Goal: Contribute content: Contribute content

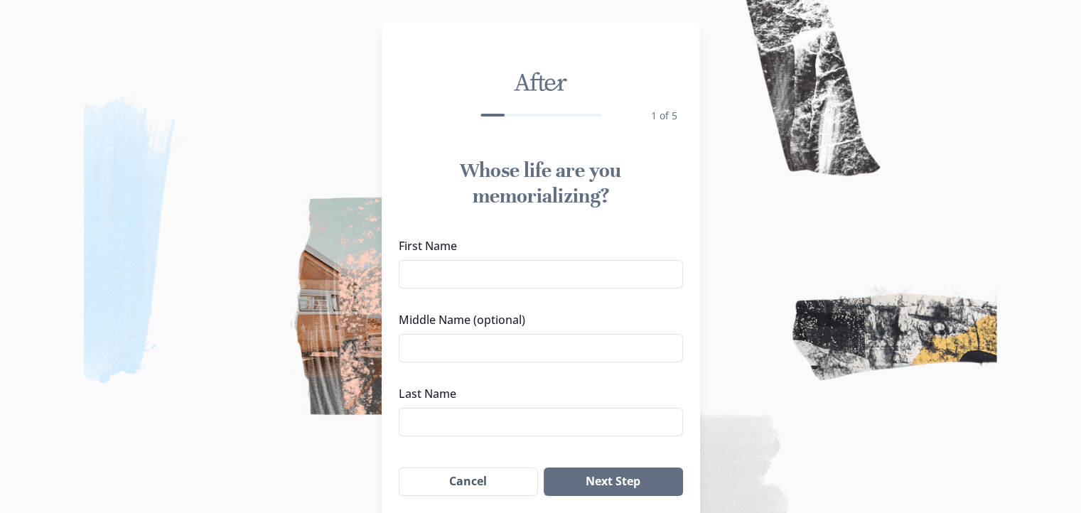
click at [447, 274] on input "First Name" at bounding box center [541, 274] width 284 height 28
type input "[PERSON_NAME]"
click at [420, 345] on input "Middle Name (optional)" at bounding box center [541, 348] width 284 height 28
type input "[PERSON_NAME]"
drag, startPoint x: 441, startPoint y: 424, endPoint x: 440, endPoint y: 417, distance: 7.1
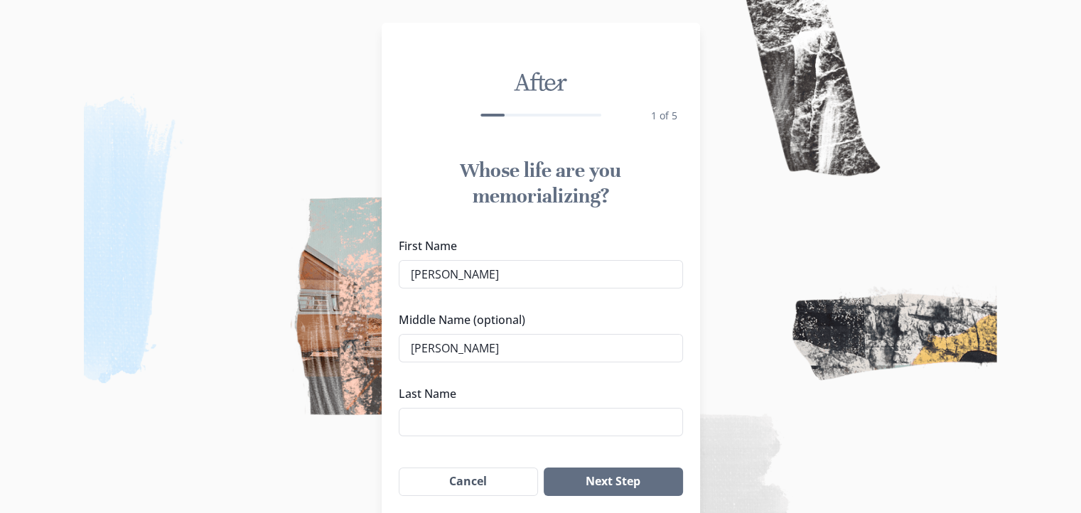
click at [441, 423] on input "Last Name" at bounding box center [541, 422] width 284 height 28
click at [440, 417] on input "Last Name" at bounding box center [541, 422] width 284 height 28
type input "[PERSON_NAME]"
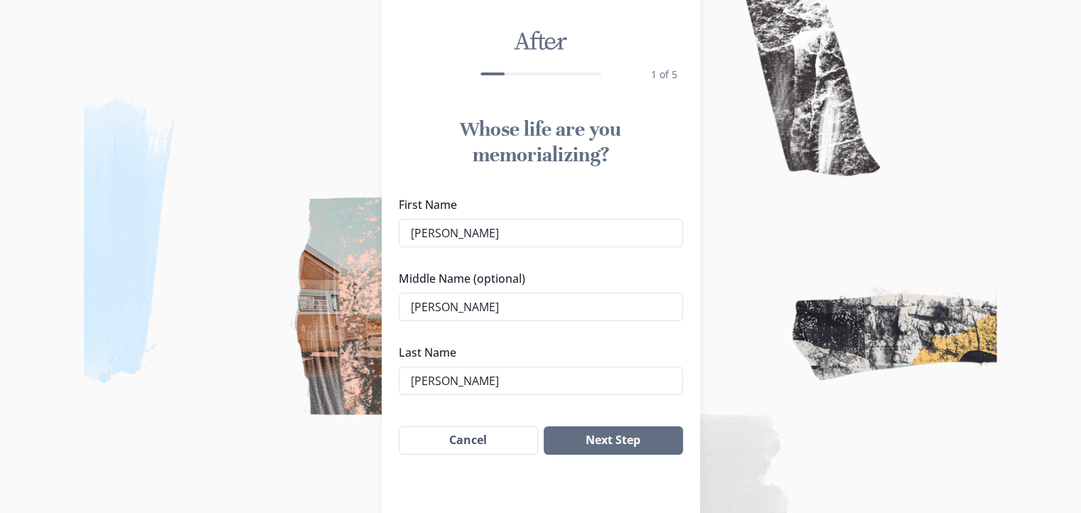
scroll to position [78, 0]
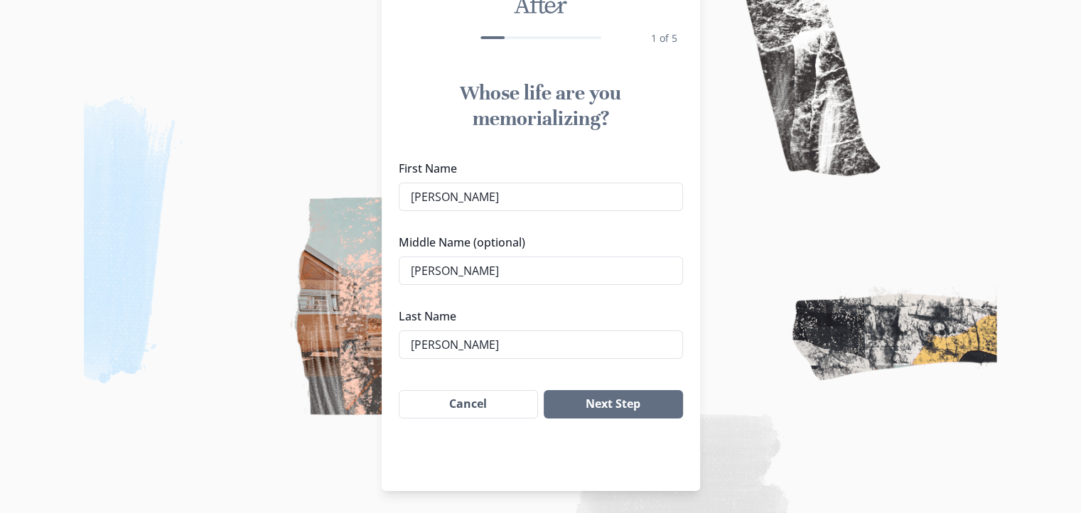
click at [623, 403] on button "Next Step" at bounding box center [613, 404] width 139 height 28
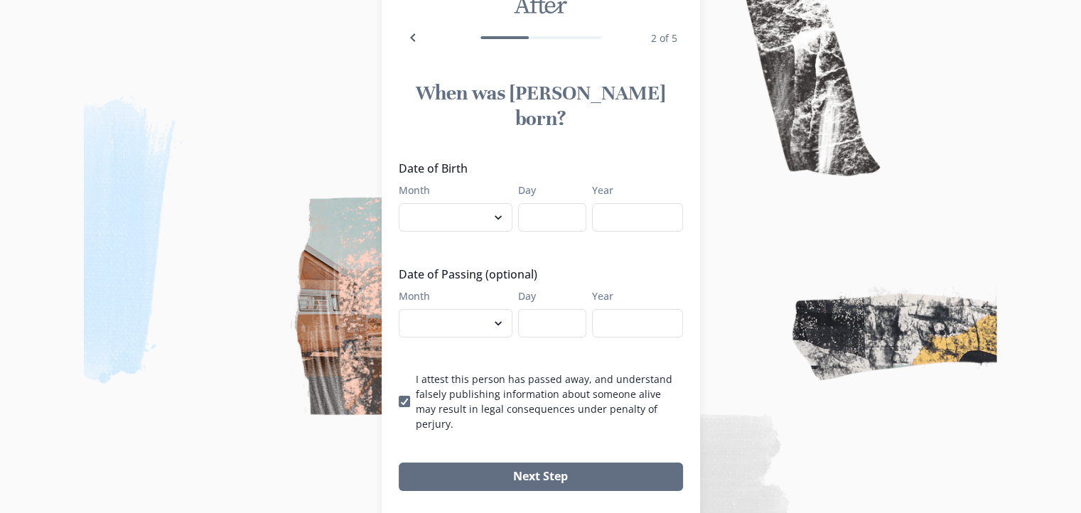
click at [503, 203] on select "January February March April May June July August September October November De…" at bounding box center [456, 217] width 114 height 28
select select "3"
click at [404, 203] on select "January February March April May June July August September October November De…" at bounding box center [456, 217] width 114 height 28
click at [557, 203] on input "Day" at bounding box center [552, 217] width 68 height 28
type input "02"
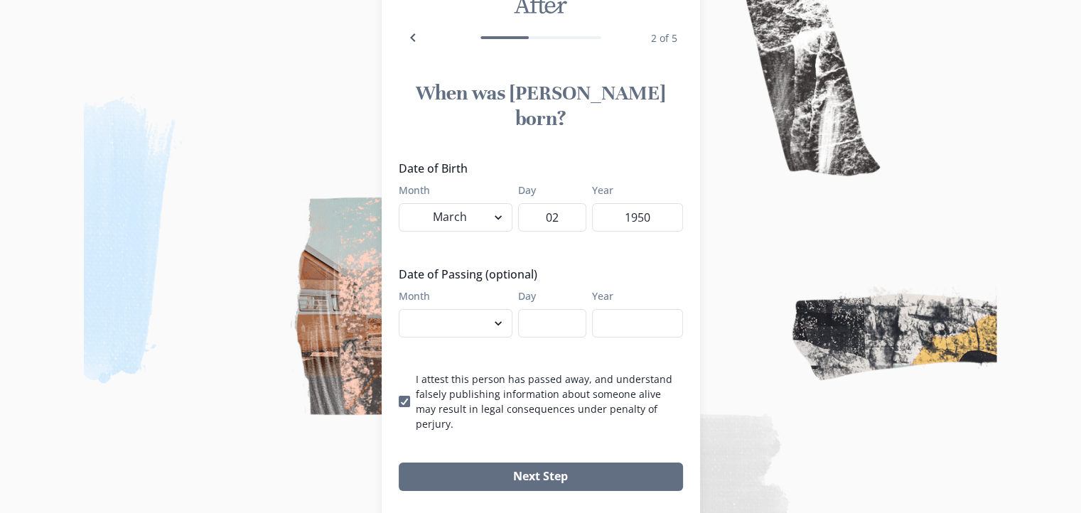
type input "1950"
click at [501, 309] on select "January February March April May June July August September October November De…" at bounding box center [456, 323] width 114 height 28
select select "9"
click at [404, 309] on select "January February March April May June July August September October November De…" at bounding box center [456, 323] width 114 height 28
click at [567, 309] on input "Day" at bounding box center [552, 323] width 68 height 28
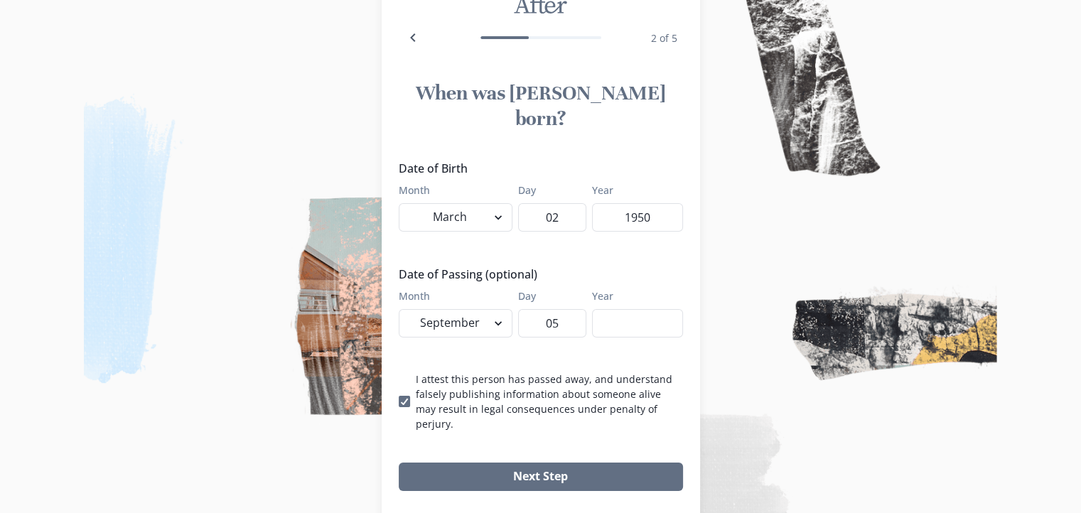
type input "05"
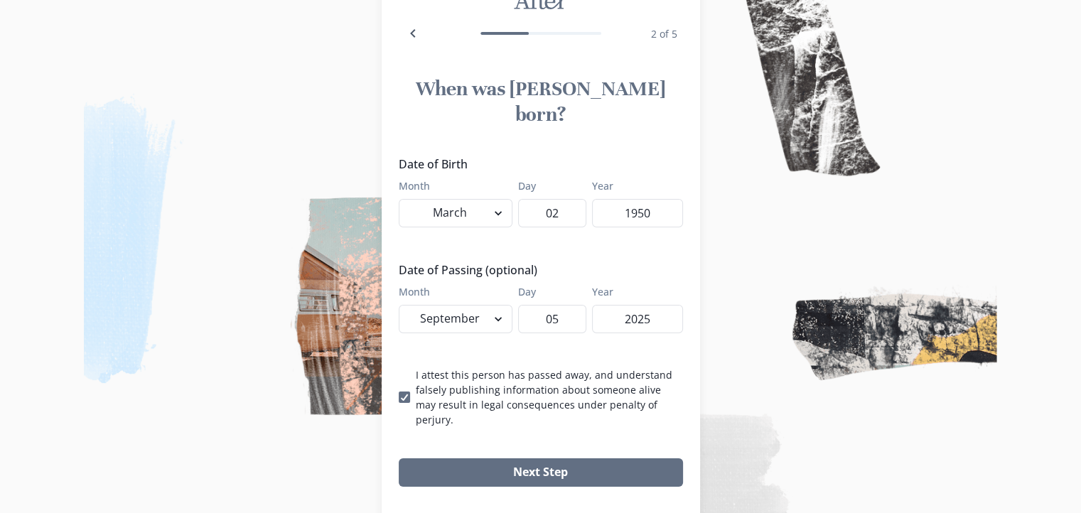
scroll to position [82, 0]
type input "2025"
click at [557, 458] on button "Next Step" at bounding box center [541, 472] width 284 height 28
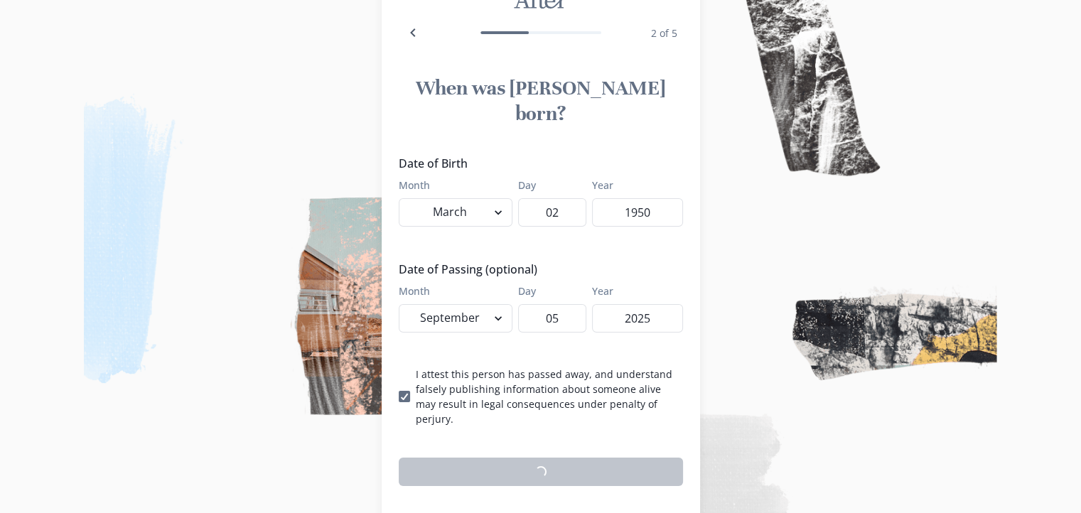
scroll to position [78, 0]
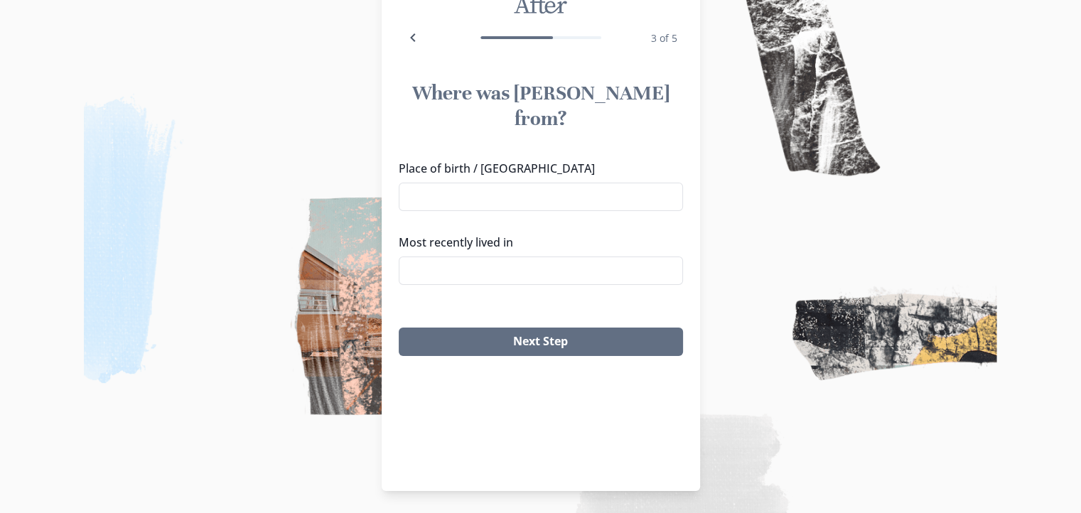
click at [455, 183] on input "Place of birth / [GEOGRAPHIC_DATA]" at bounding box center [541, 197] width 284 height 28
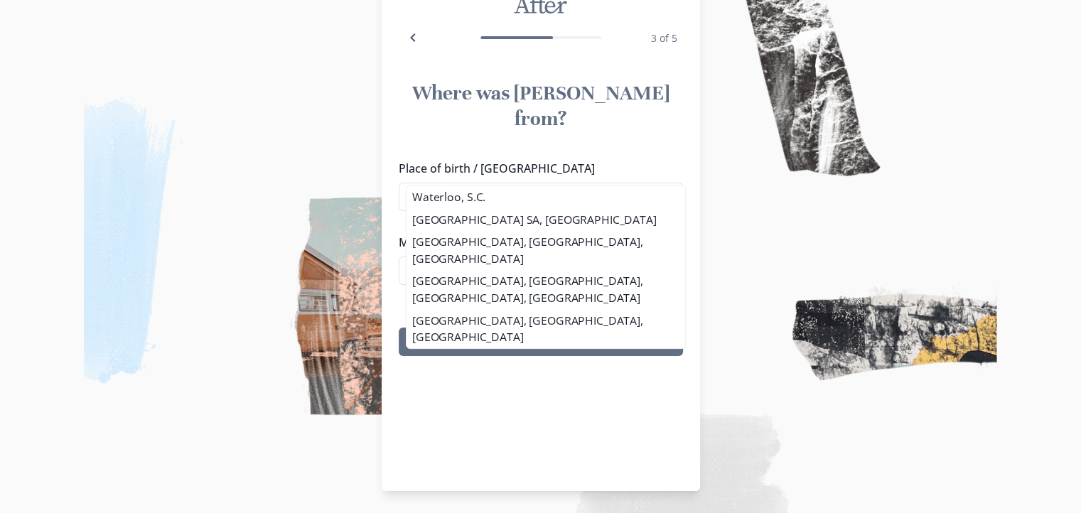
click at [443, 188] on li "Waterloo, S.C." at bounding box center [546, 197] width 279 height 23
type input "Waterloo, S.C."
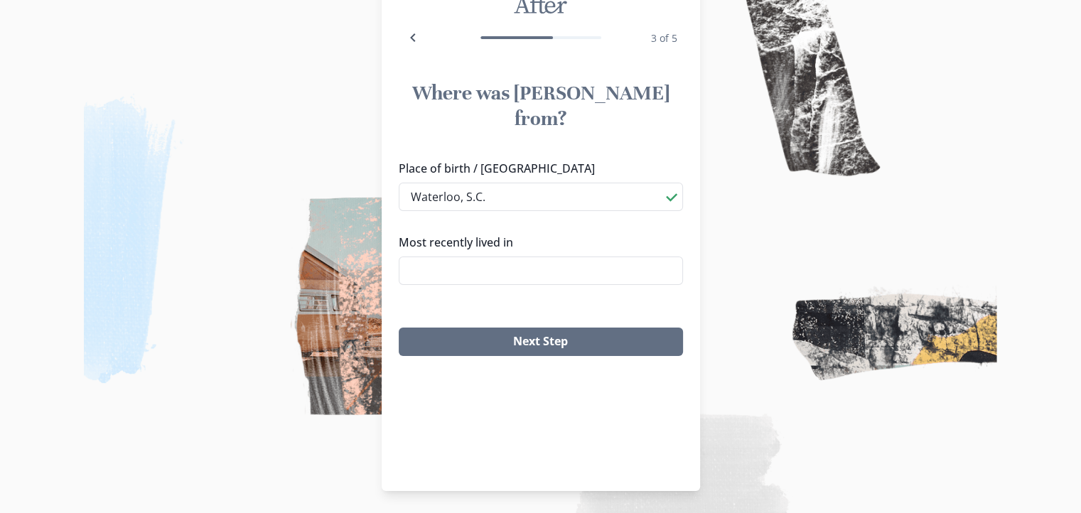
click at [441, 257] on input "Most recently lived in" at bounding box center [541, 271] width 284 height 28
click at [451, 273] on li "[GEOGRAPHIC_DATA], [GEOGRAPHIC_DATA]" at bounding box center [546, 271] width 283 height 23
type input "[GEOGRAPHIC_DATA], [GEOGRAPHIC_DATA]"
click at [543, 328] on button "Next Step" at bounding box center [541, 342] width 284 height 28
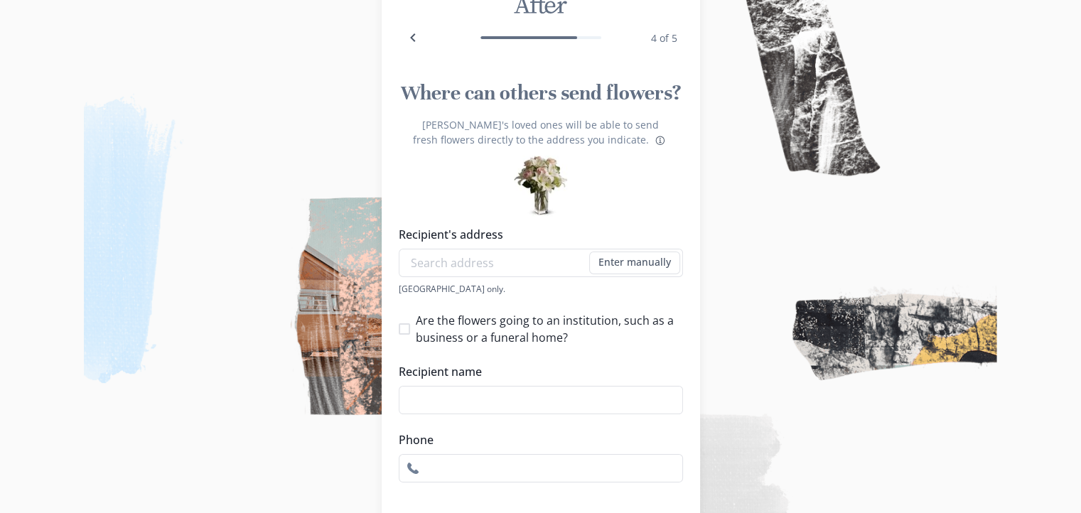
click at [434, 266] on input "Recipient's address" at bounding box center [541, 263] width 284 height 28
type input "[STREET_ADDRESS]"
type input "[PERSON_NAME]"
type input "8646772642"
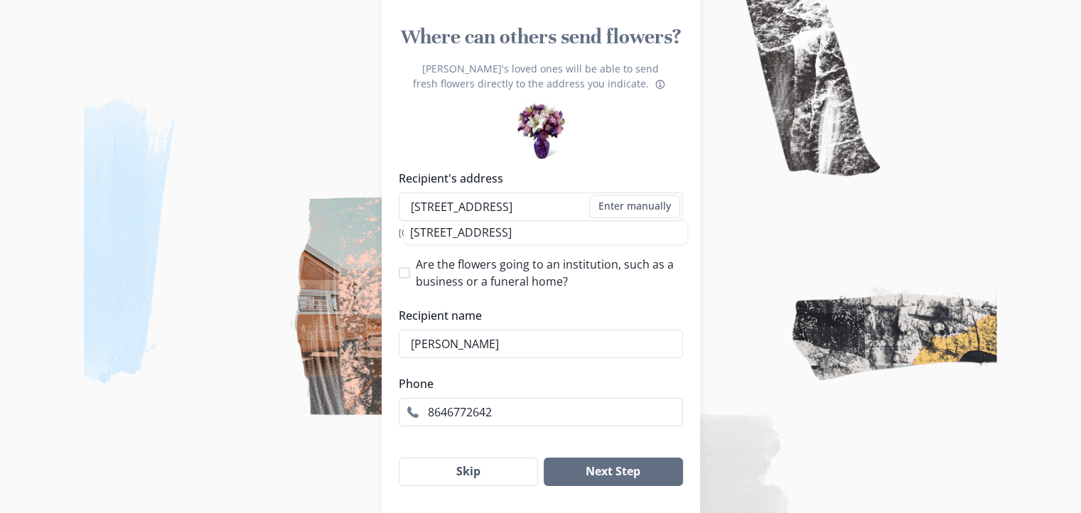
scroll to position [173, 0]
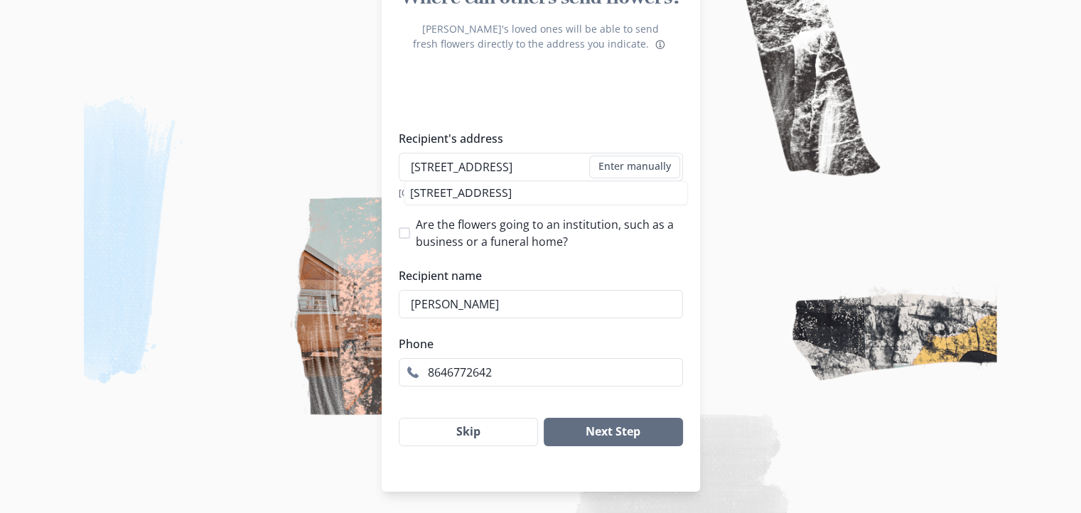
click at [567, 191] on div "Recipient's address [STREET_ADDRESS] Enter manually Address [GEOGRAPHIC_DATA] o…" at bounding box center [541, 164] width 284 height 69
click at [740, 225] on img at bounding box center [540, 256] width 1081 height 513
click at [616, 432] on button "Next Step" at bounding box center [613, 432] width 139 height 28
click at [477, 193] on div "[GEOGRAPHIC_DATA] only." at bounding box center [541, 193] width 284 height 12
click at [484, 174] on input "[STREET_ADDRESS]" at bounding box center [541, 167] width 284 height 28
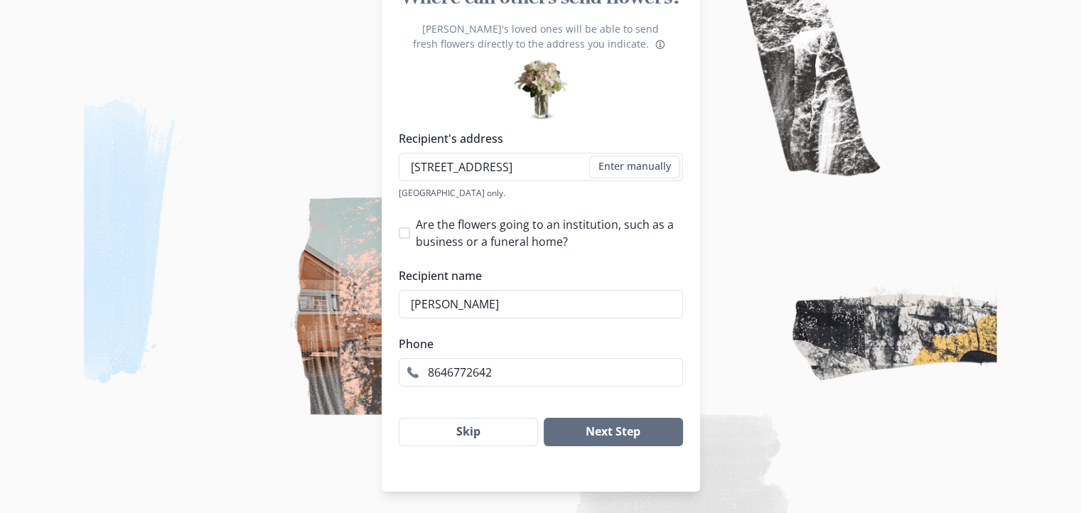
click at [548, 192] on li "[STREET_ADDRESS]" at bounding box center [546, 192] width 282 height 23
type input "[STREET_ADDRESS]"
type input "1"
select select "SC"
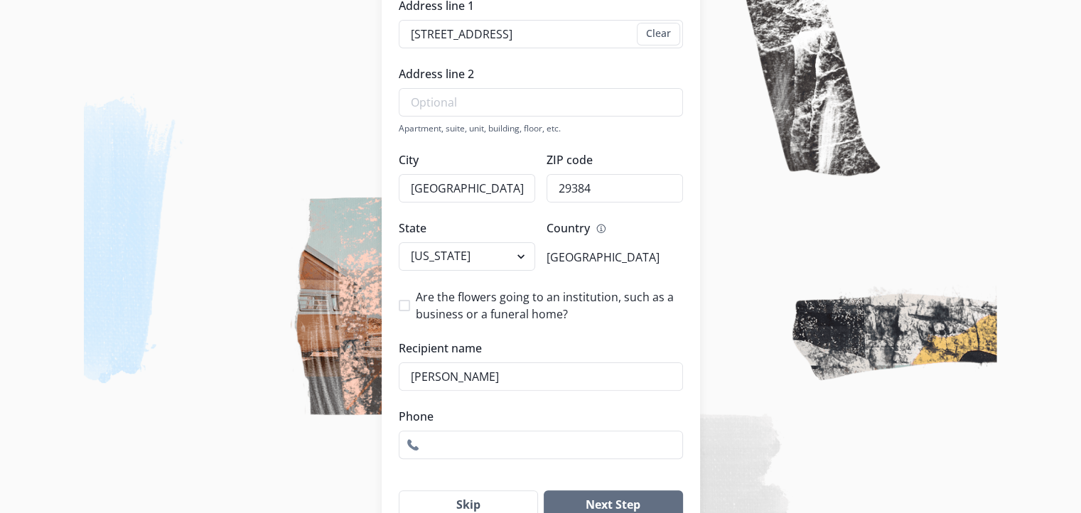
scroll to position [316, 0]
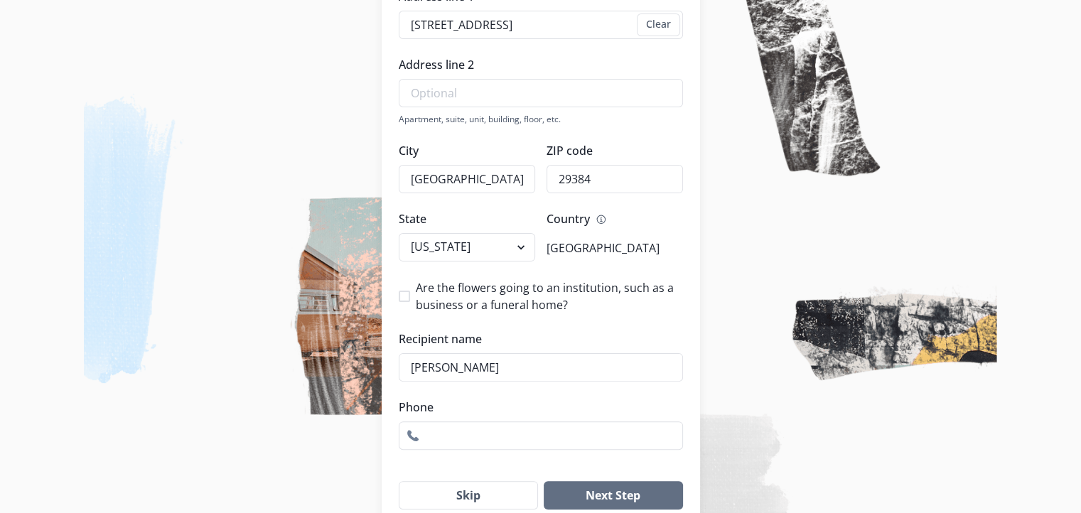
click at [410, 296] on span at bounding box center [404, 296] width 11 height 11
click at [399, 296] on input "Are the flowers going to an institution, such as a business or a funeral home?" at bounding box center [398, 296] width 1 height 1
checkbox input "true"
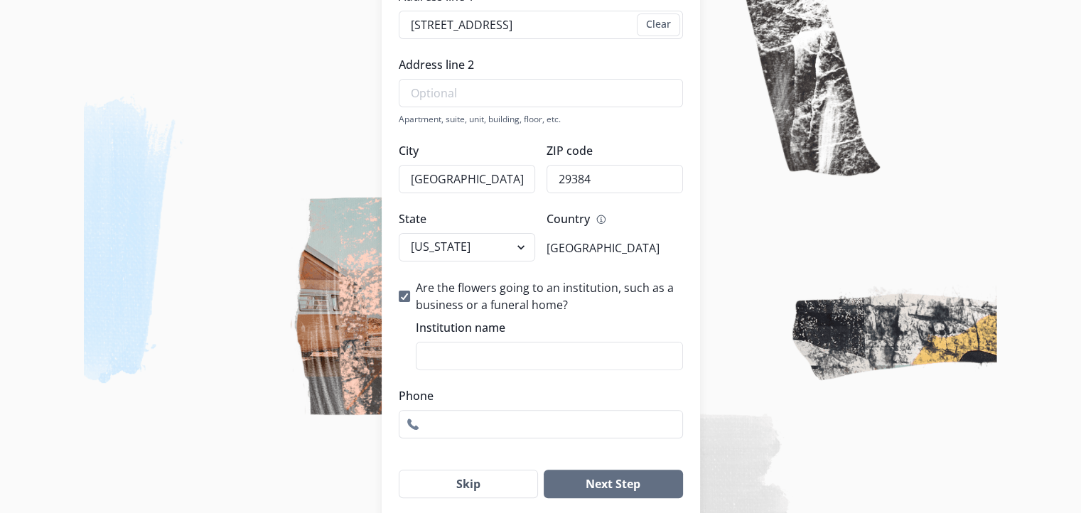
click at [432, 368] on input "Institution name" at bounding box center [549, 356] width 267 height 28
type input "[PERSON_NAME] Funeral Home"
click at [438, 429] on input "Phone" at bounding box center [541, 424] width 284 height 28
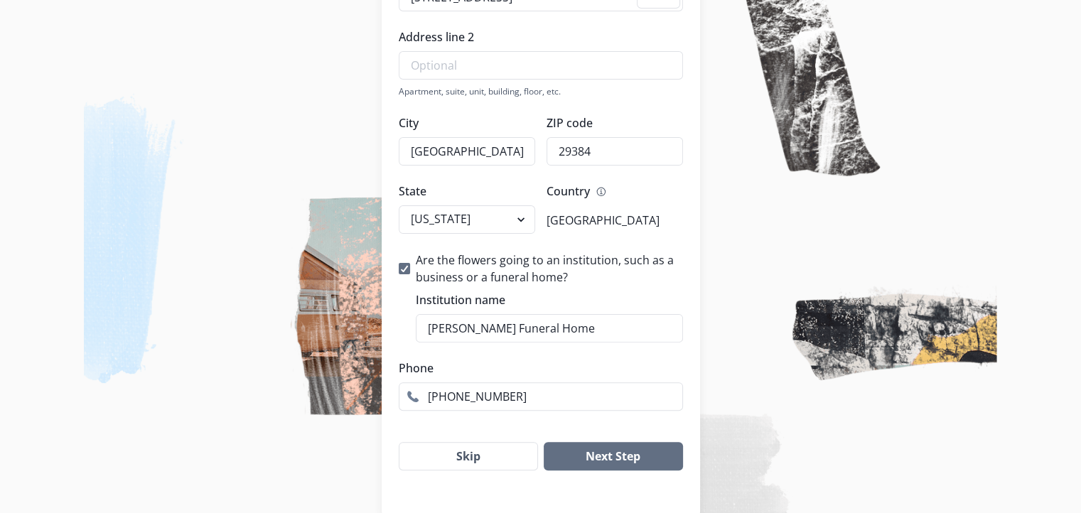
scroll to position [368, 0]
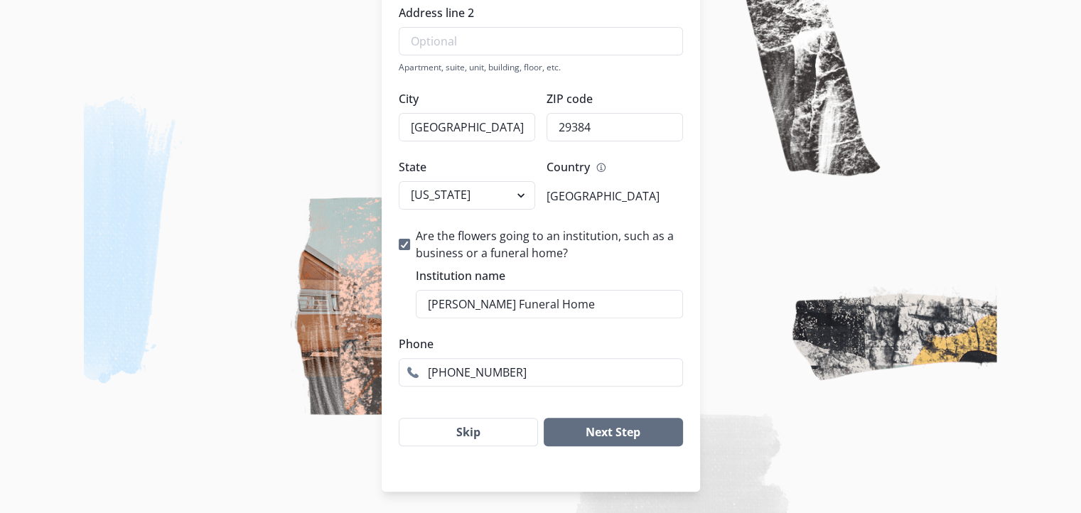
type input "[PHONE_NUMBER]"
click at [601, 433] on button "Next Step" at bounding box center [613, 432] width 139 height 28
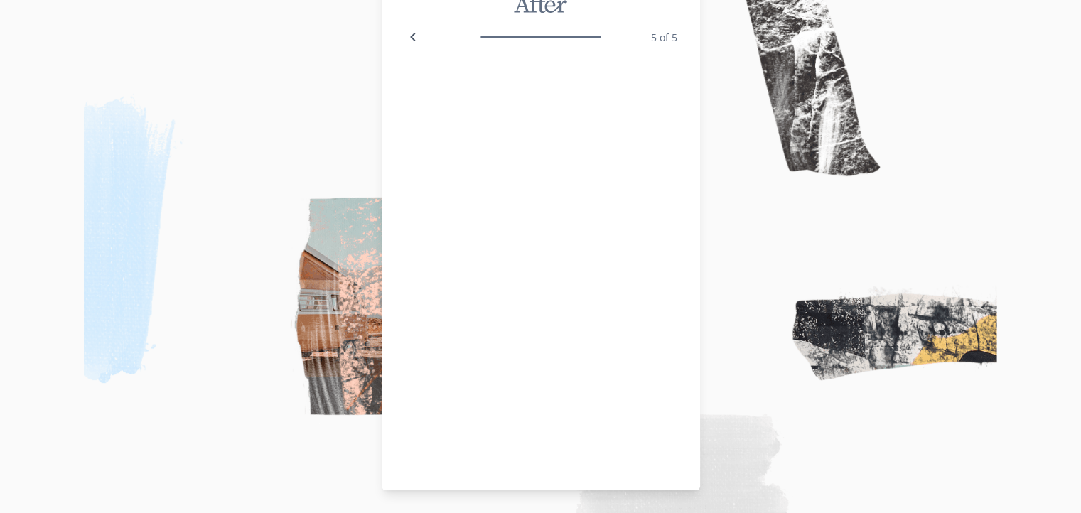
scroll to position [78, 0]
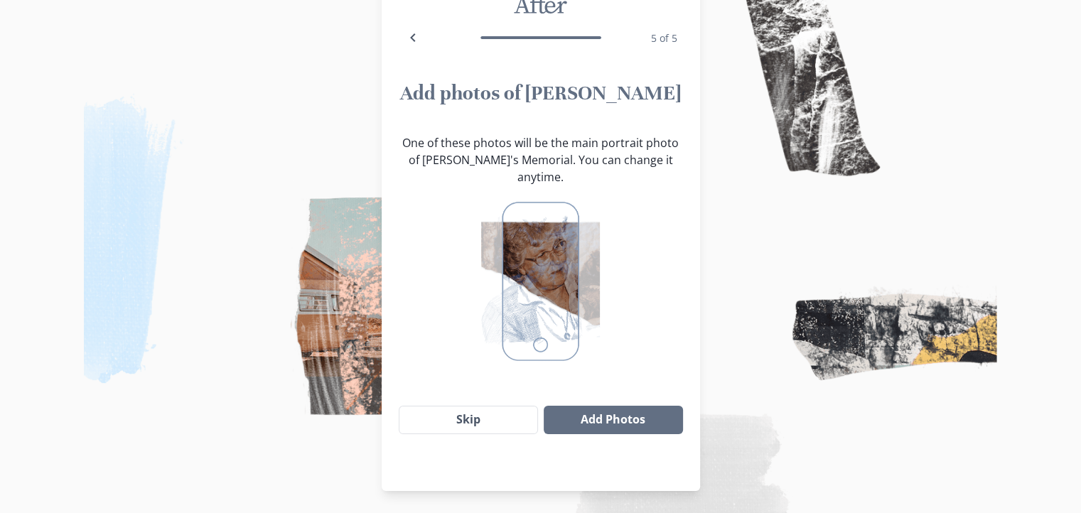
drag, startPoint x: 486, startPoint y: 402, endPoint x: 479, endPoint y: 393, distance: 11.2
click at [486, 406] on button "Skip" at bounding box center [469, 420] width 140 height 28
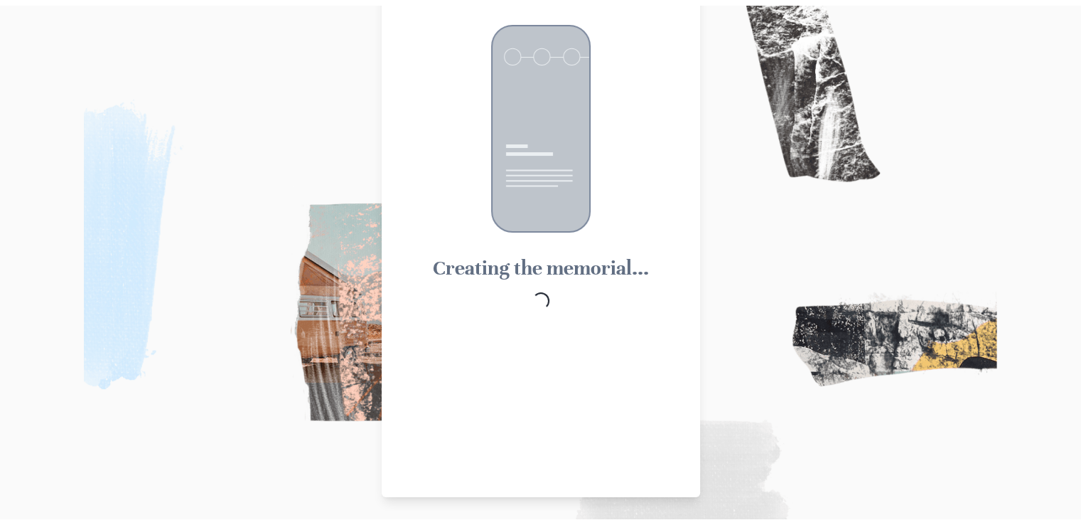
scroll to position [0, 0]
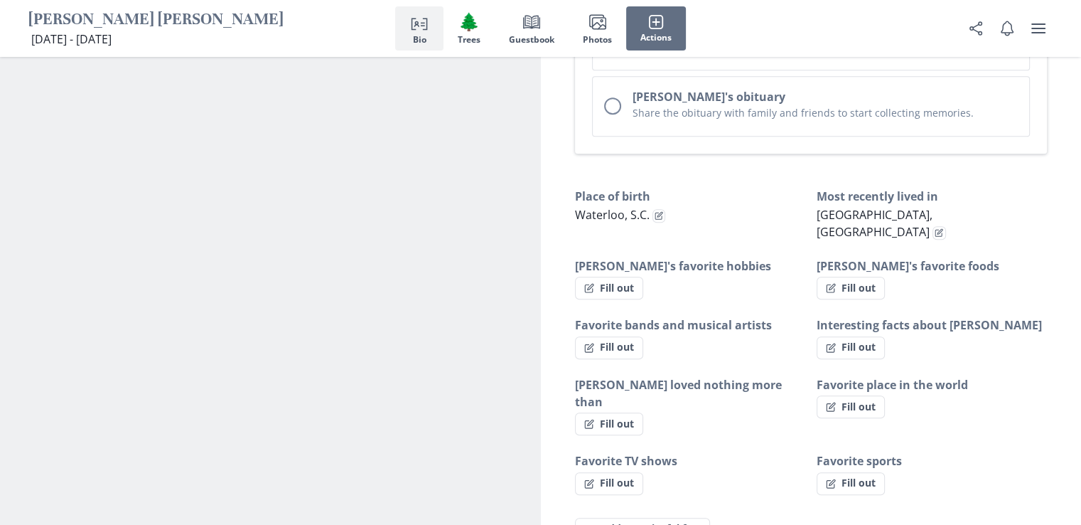
scroll to position [782, 0]
click at [618, 279] on button "Fill out" at bounding box center [609, 290] width 68 height 23
select select "[PERSON_NAME]'s favorite hobbies"
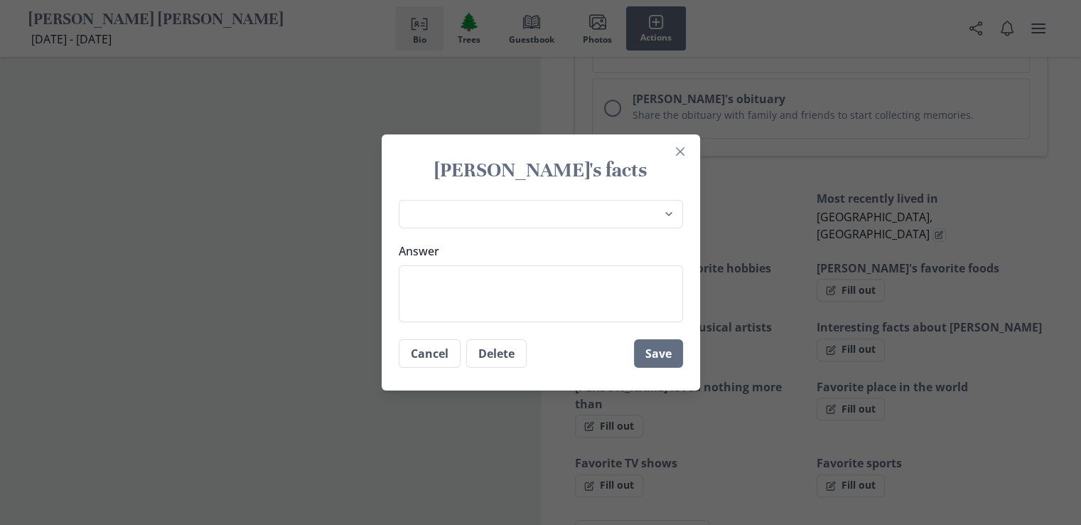
click at [677, 214] on select "Place of birth Most recently lived in [GEOGRAPHIC_DATA]'s favorite hobbies [PER…" at bounding box center [541, 214] width 284 height 29
click at [404, 200] on select "Place of birth Most recently lived in [GEOGRAPHIC_DATA]'s favorite hobbies [PER…" at bounding box center [541, 214] width 284 height 29
click at [434, 279] on textarea "Answer" at bounding box center [541, 293] width 284 height 57
type textarea "t"
type textarea "x"
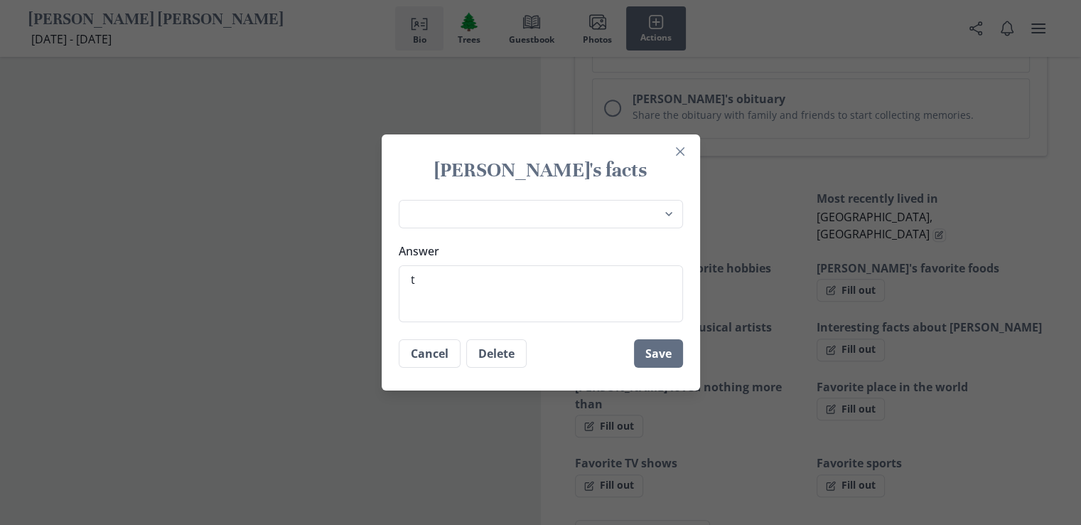
type textarea "tr"
type textarea "x"
type textarea "tra"
type textarea "x"
type textarea "trav"
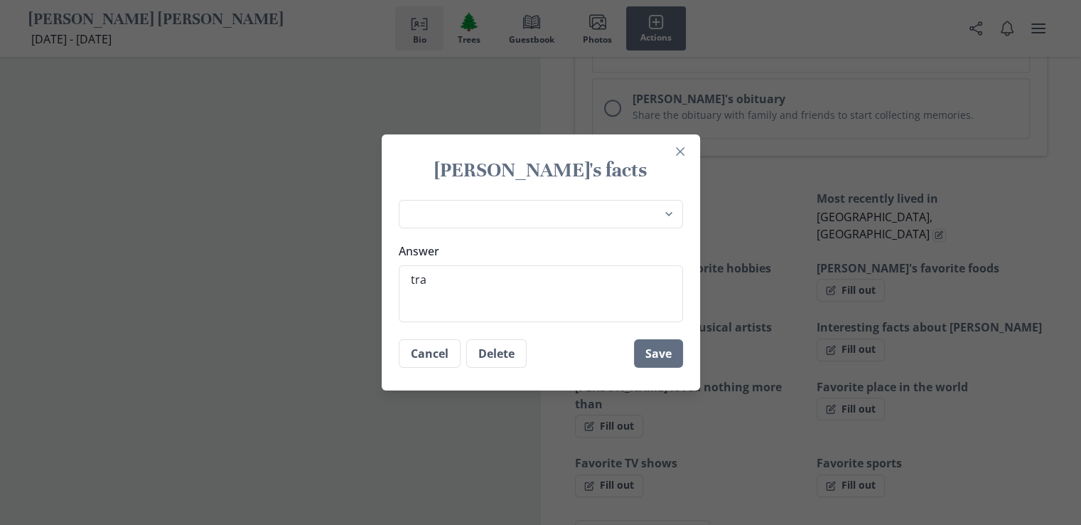
type textarea "x"
type textarea "trave"
type textarea "x"
type textarea "travel"
type textarea "x"
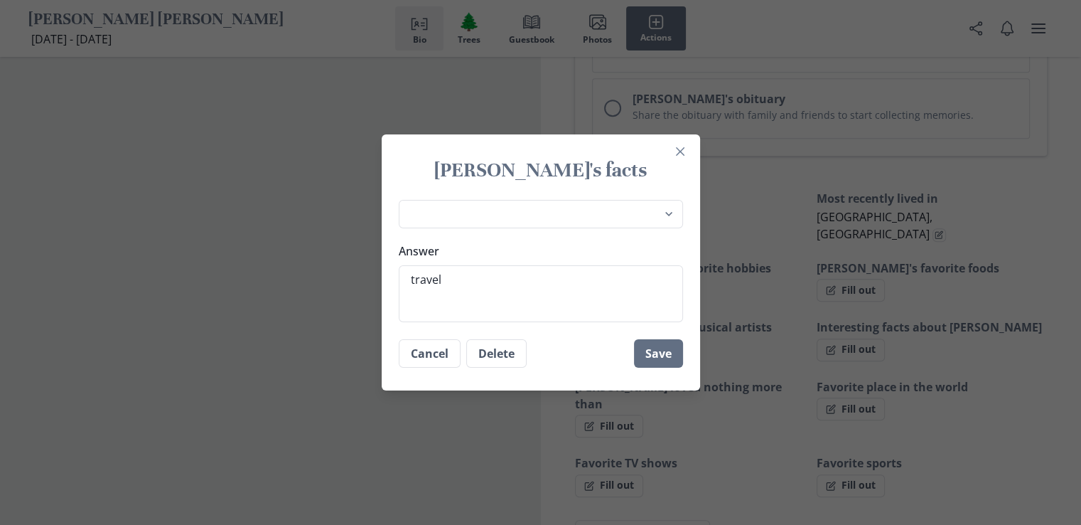
type textarea "travell"
type textarea "x"
type textarea "travelli"
type textarea "x"
type textarea "travell"
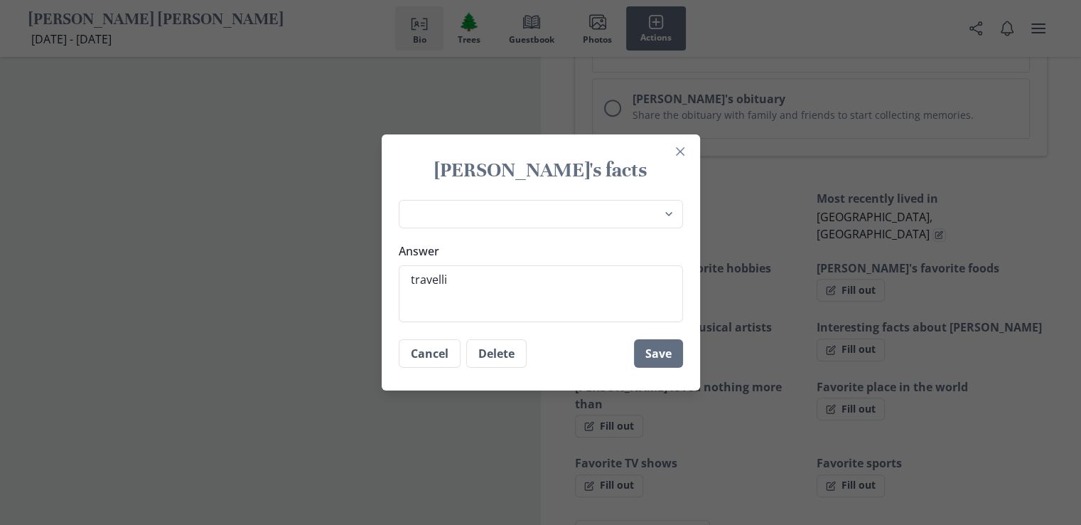
type textarea "x"
type textarea "travel"
type textarea "x"
type textarea "traveli"
type textarea "x"
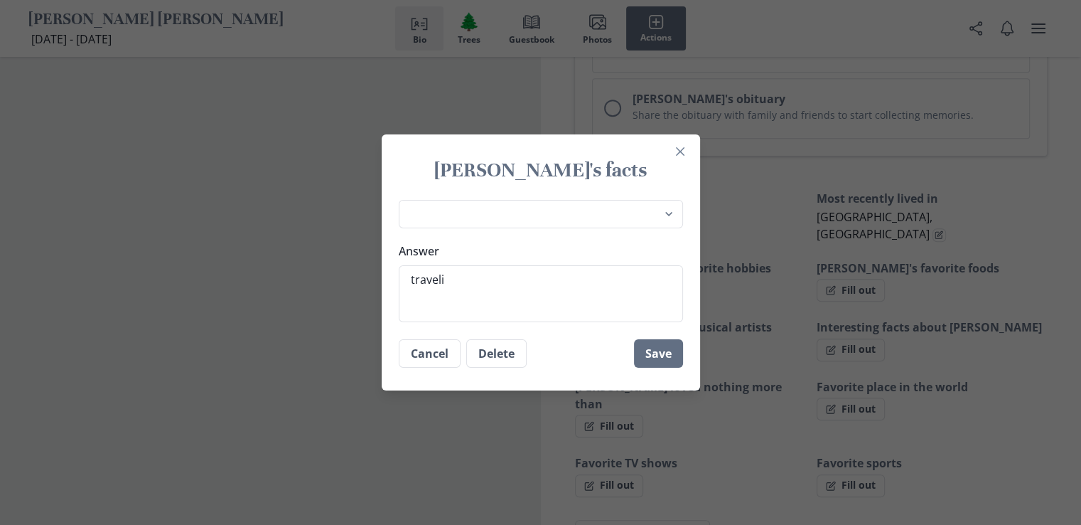
type textarea "travelin"
type textarea "x"
type textarea "traveling"
type textarea "x"
type textarea "traveling"
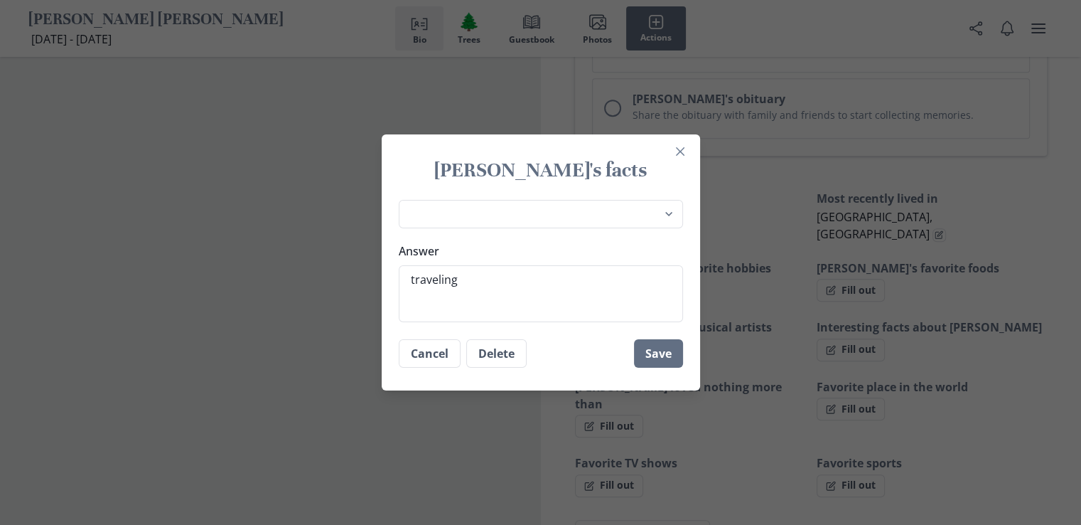
type textarea "x"
type textarea "traveling w"
type textarea "x"
type textarea "traveling wi"
type textarea "x"
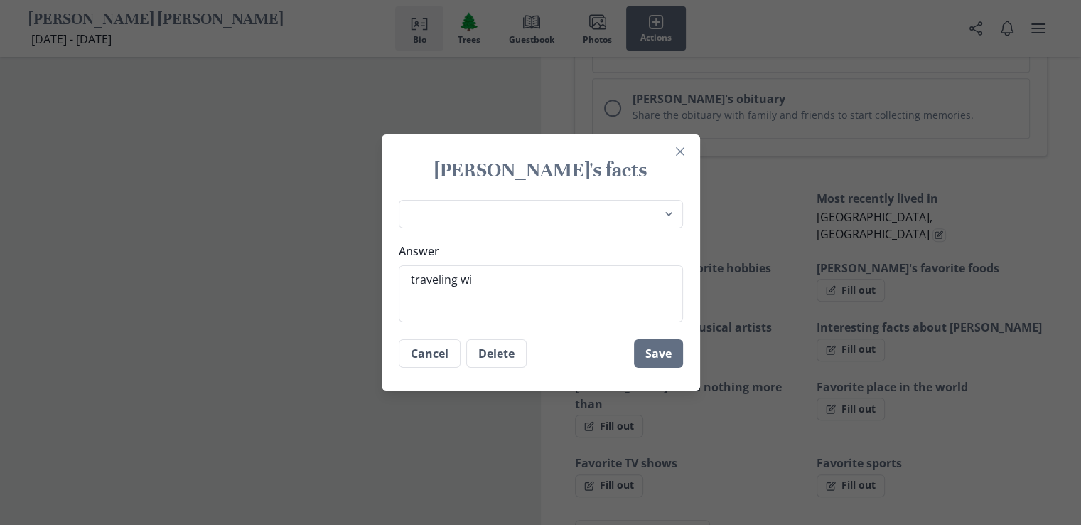
type textarea "traveling wit"
type textarea "x"
type textarea "traveling with"
type textarea "x"
type textarea "traveling with"
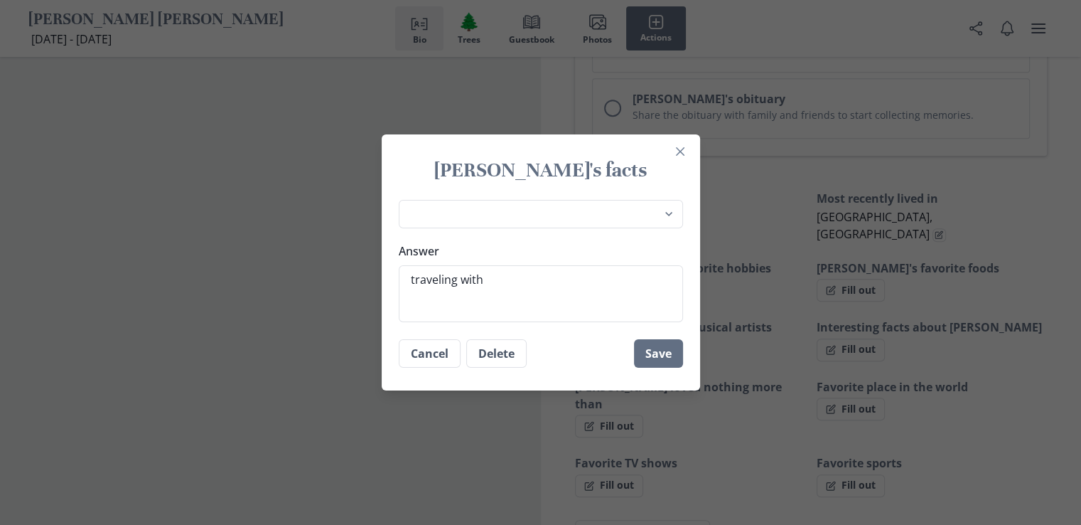
type textarea "x"
type textarea "traveling with h"
type textarea "x"
type textarea "traveling with he"
type textarea "x"
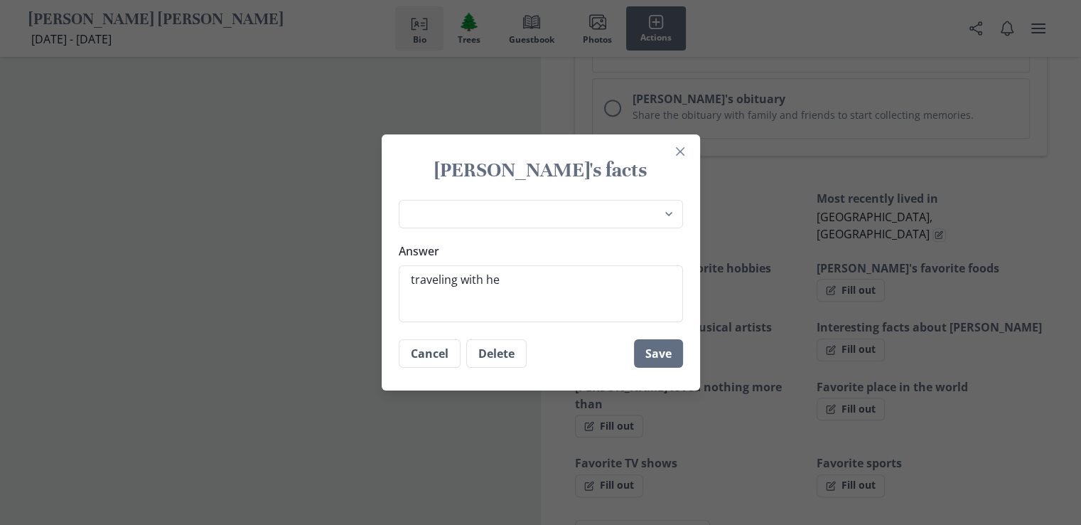
type textarea "traveling with her"
type textarea "x"
type textarea "traveling with her"
type textarea "x"
type textarea "traveling with her s"
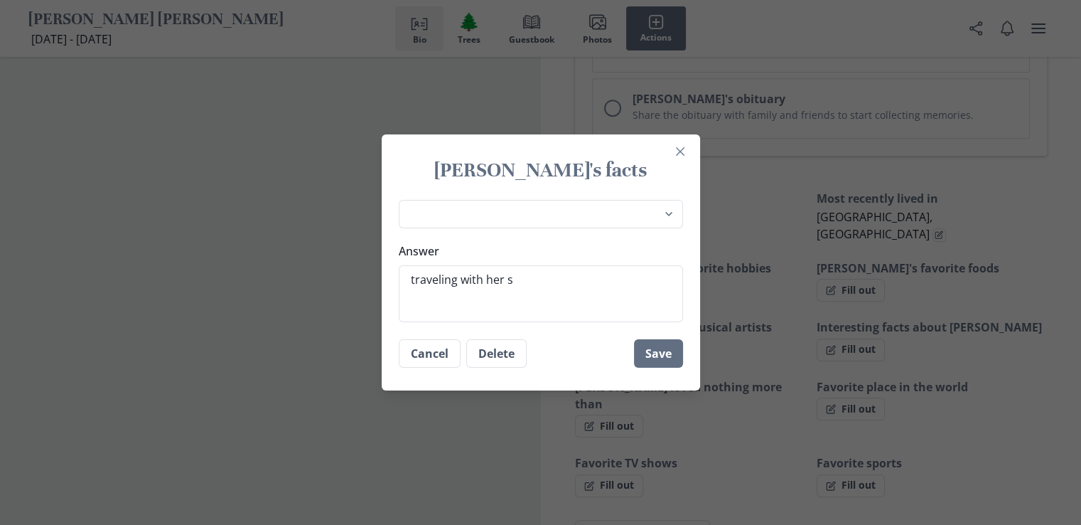
type textarea "x"
type textarea "traveling with her so"
type textarea "x"
type textarea "traveling with her son"
type textarea "x"
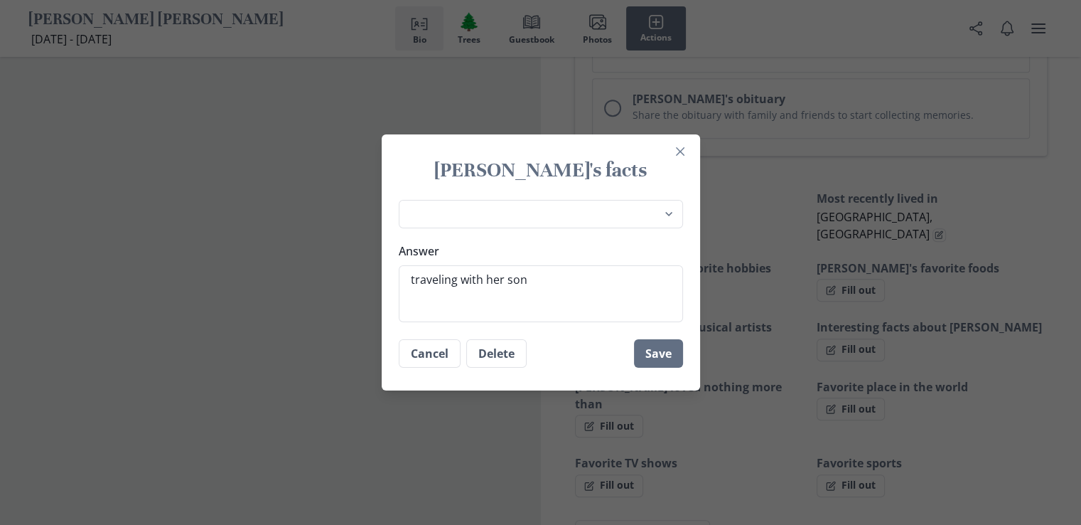
type textarea "traveling with her son,"
type textarea "x"
type textarea "traveling with her son"
type textarea "x"
type textarea "traveling with her son"
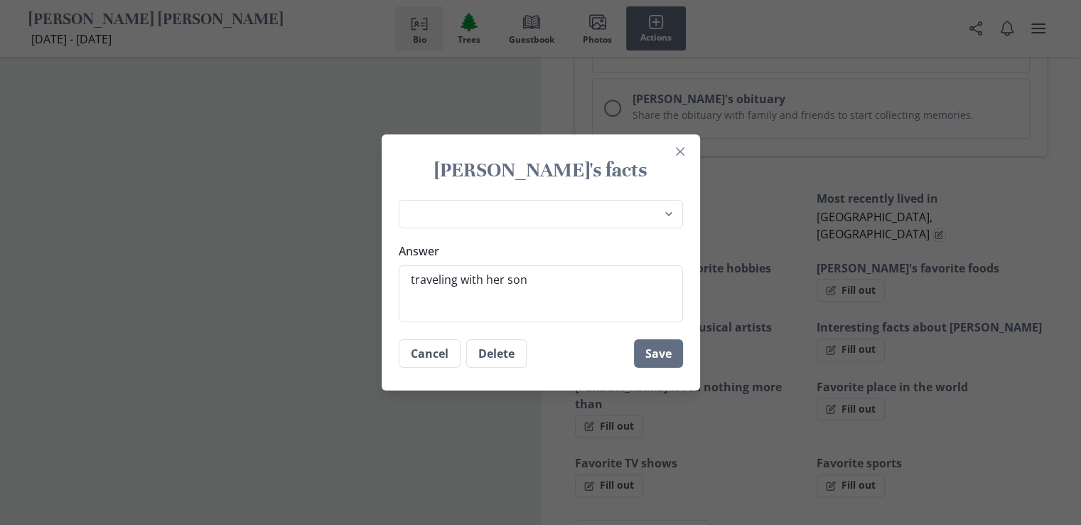
click at [680, 351] on button "Save" at bounding box center [658, 353] width 49 height 28
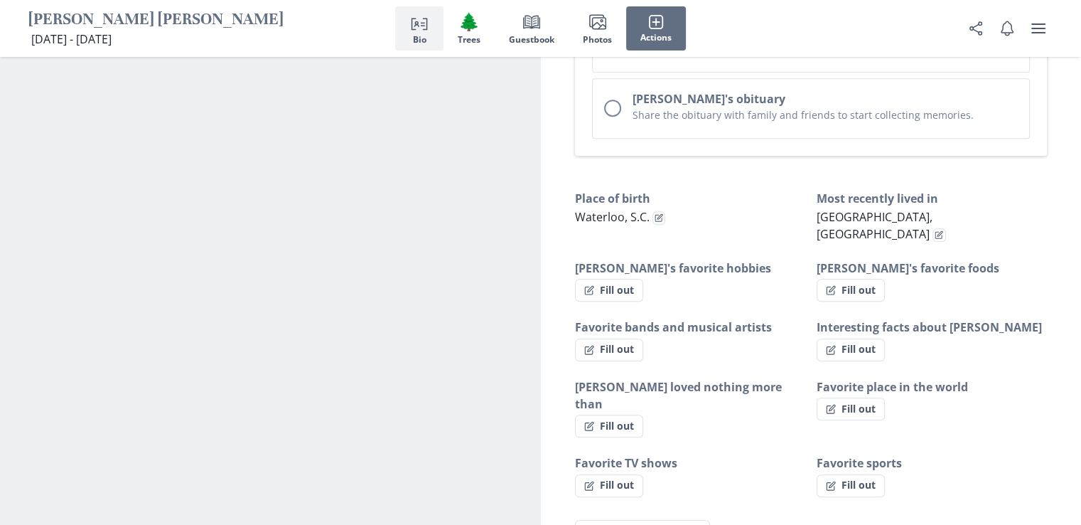
type textarea "x"
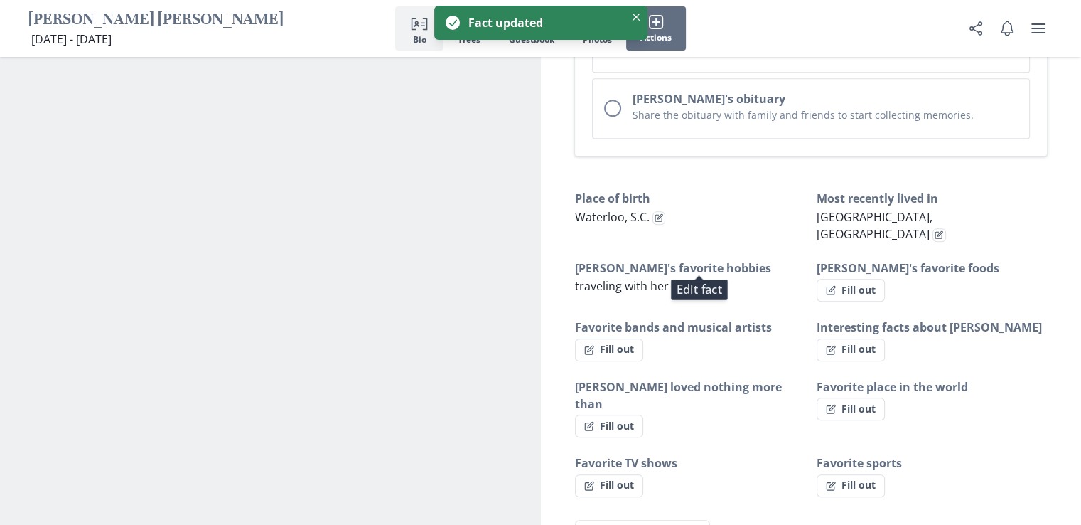
click at [620, 415] on button "Fill out" at bounding box center [609, 426] width 68 height 23
select select "[PERSON_NAME] loved nothing more than"
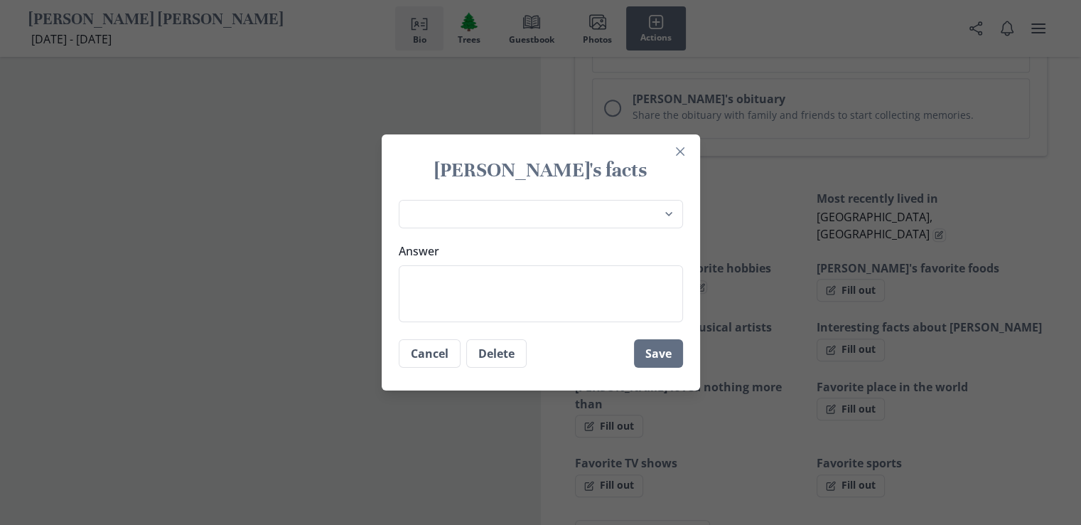
click at [441, 279] on textarea "Answer" at bounding box center [541, 293] width 284 height 57
type textarea "x"
type textarea "h"
type textarea "x"
type textarea "he"
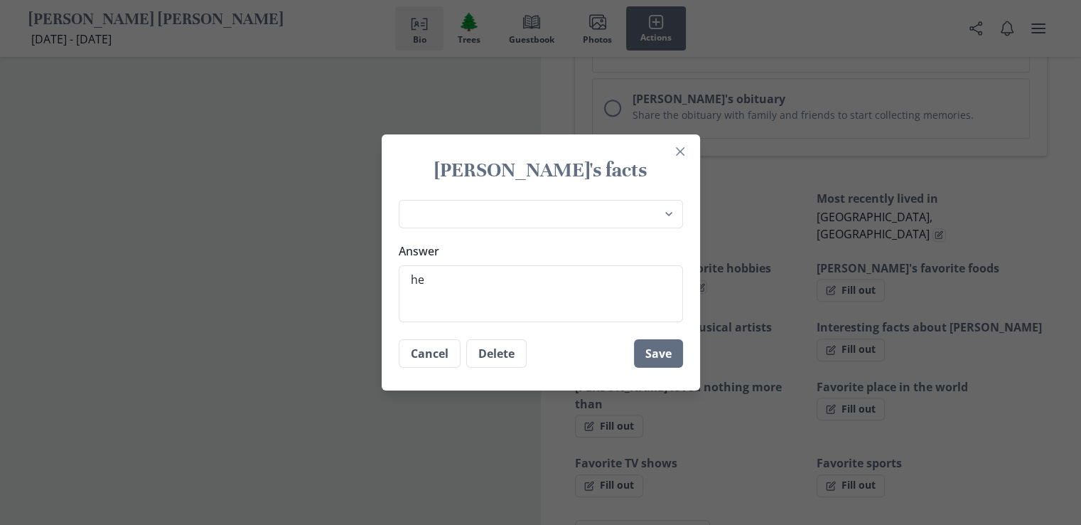
type textarea "x"
type textarea "her"
type textarea "x"
type textarea "her"
type textarea "x"
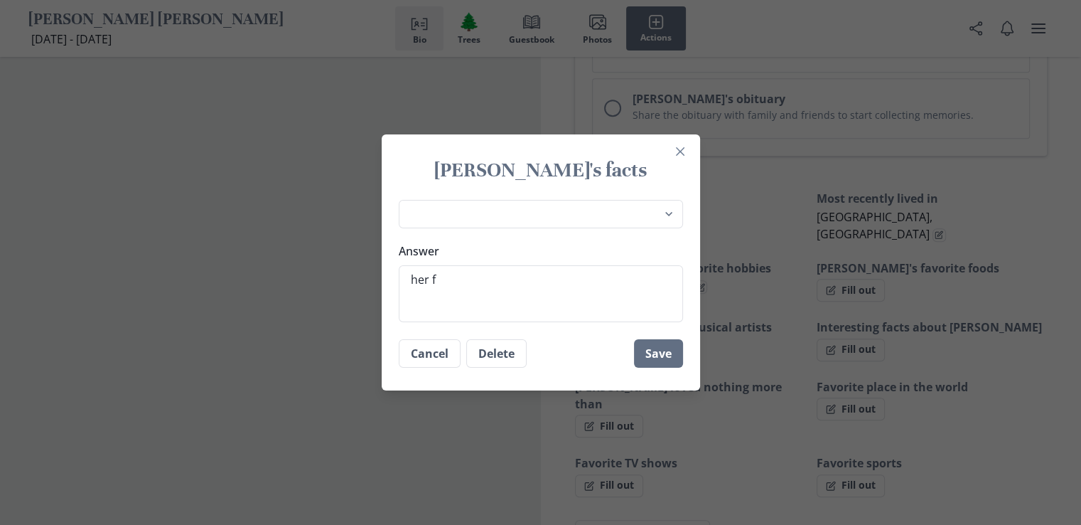
type textarea "her fa"
type textarea "x"
type textarea "her fam"
type textarea "x"
type textarea "her fami"
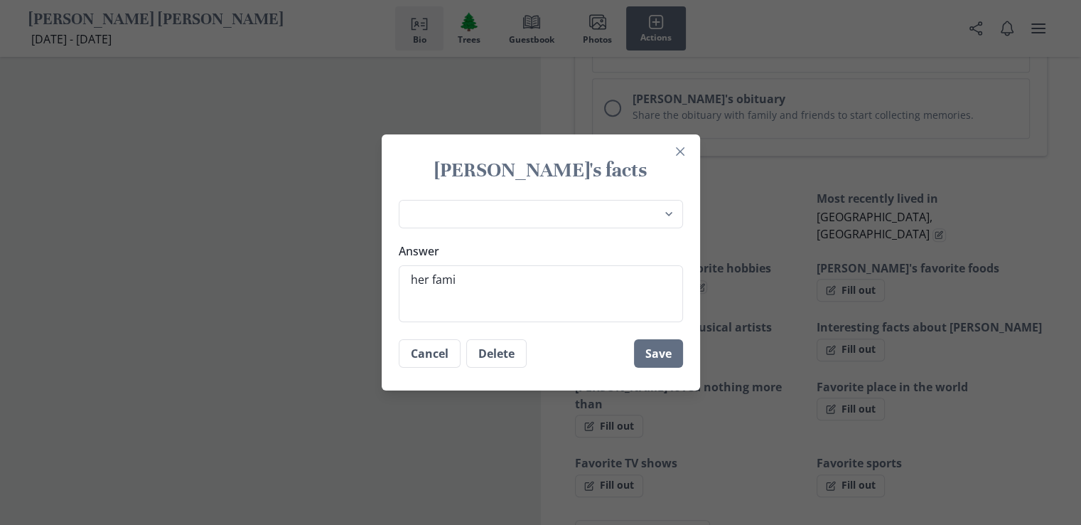
type textarea "x"
type textarea "her famil"
type textarea "x"
type textarea "her family"
click at [674, 355] on button "Save" at bounding box center [658, 353] width 49 height 28
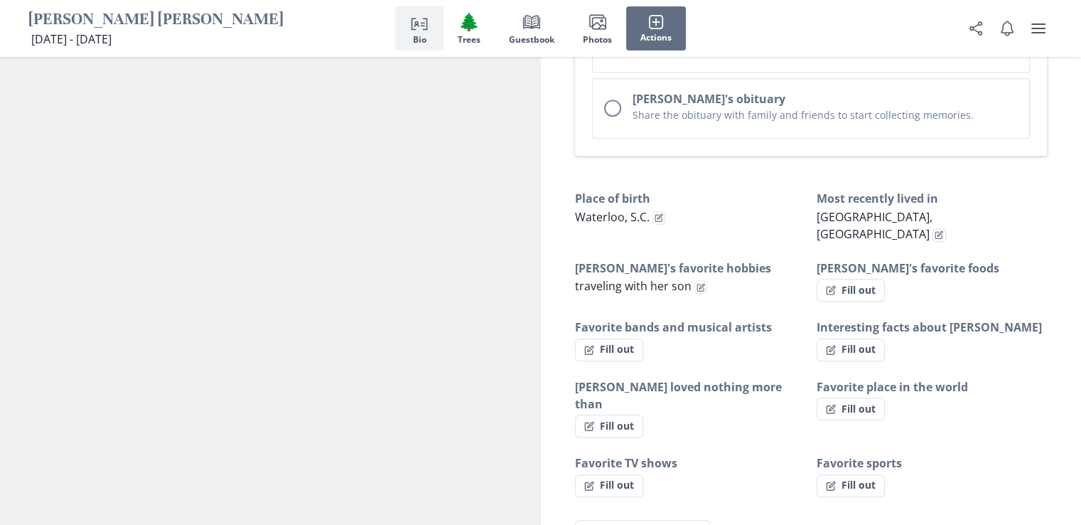
type textarea "x"
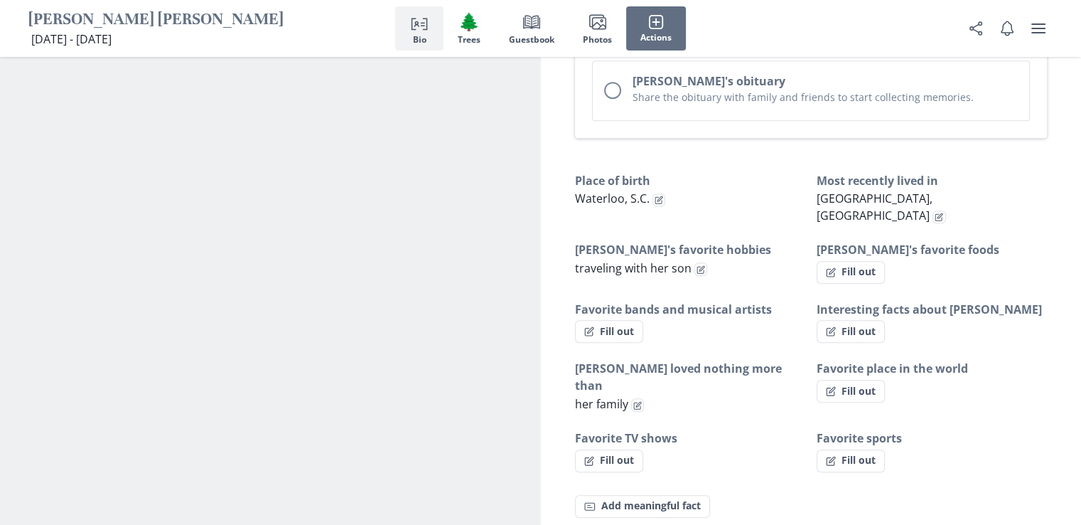
click at [850, 449] on button "Fill out" at bounding box center [851, 460] width 68 height 23
select select "Favorite sports"
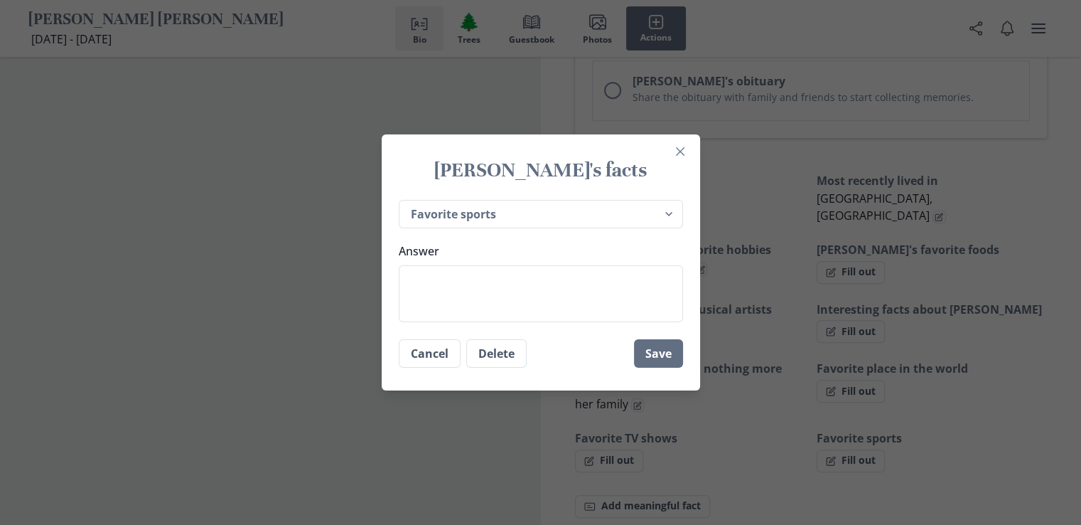
click at [431, 289] on textarea "Answer" at bounding box center [541, 293] width 284 height 57
type textarea "x"
type textarea "f"
type textarea "x"
type textarea "fo"
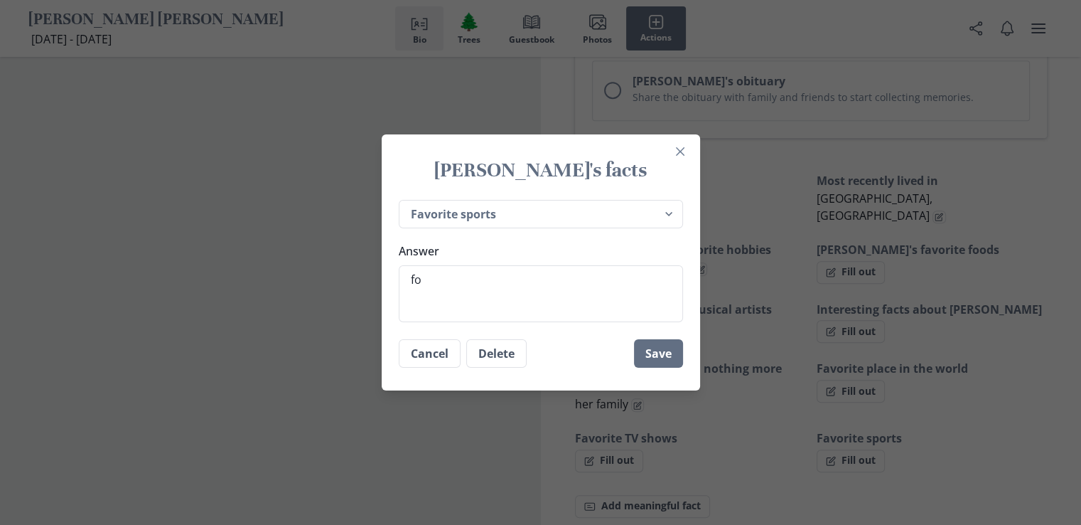
type textarea "x"
type textarea "foo"
type textarea "x"
type textarea "foot"
type textarea "x"
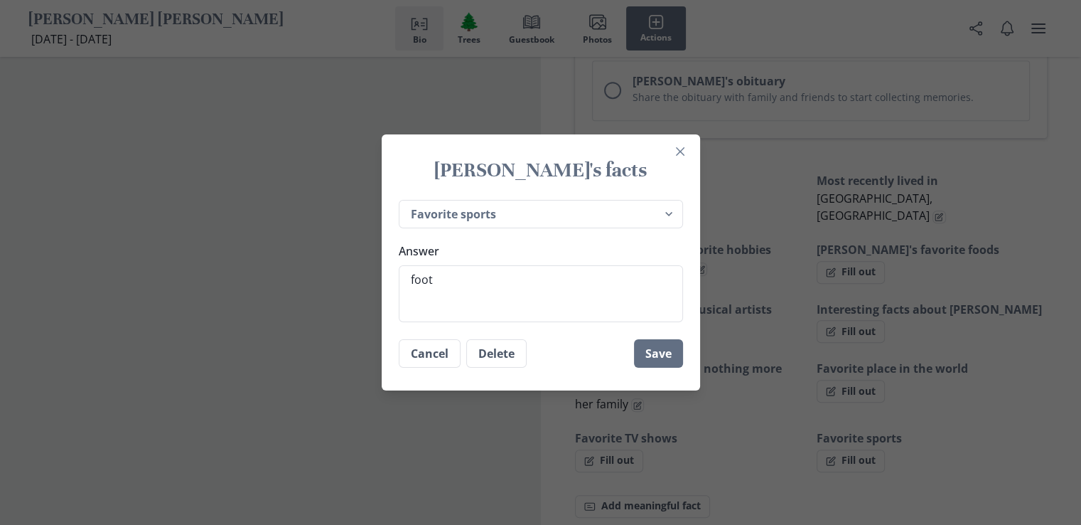
type textarea "footb"
type textarea "x"
type textarea "footba"
type textarea "x"
type textarea "footbal"
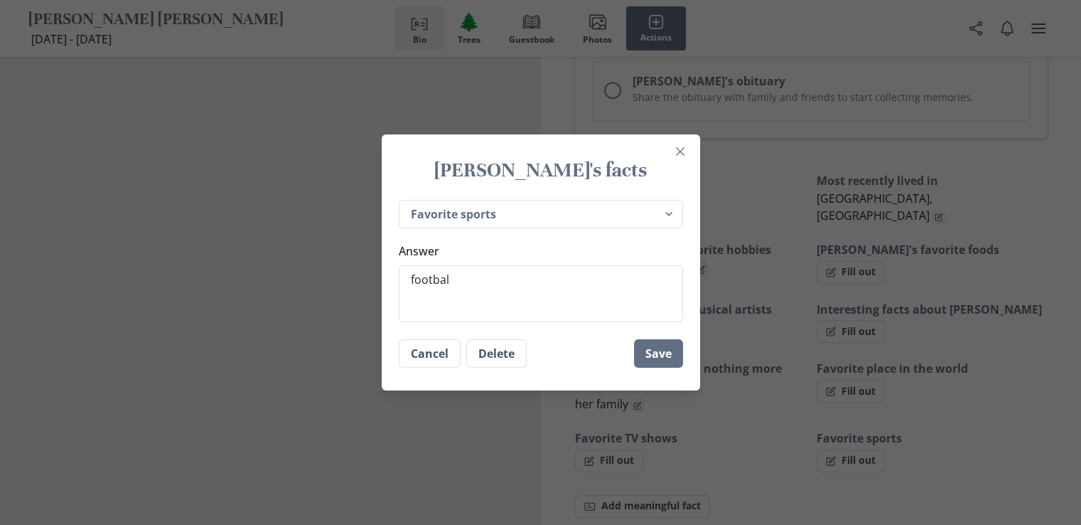
type textarea "x"
type textarea "football"
type textarea "x"
type textarea "football"
type textarea "x"
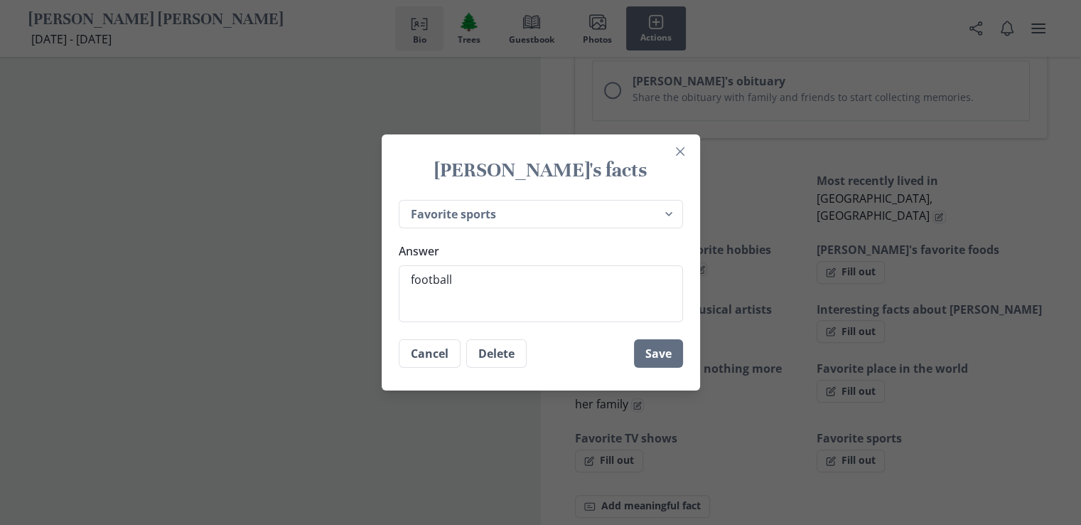
type textarea "football a"
type textarea "x"
type textarea "football an"
type textarea "x"
type textarea "football and"
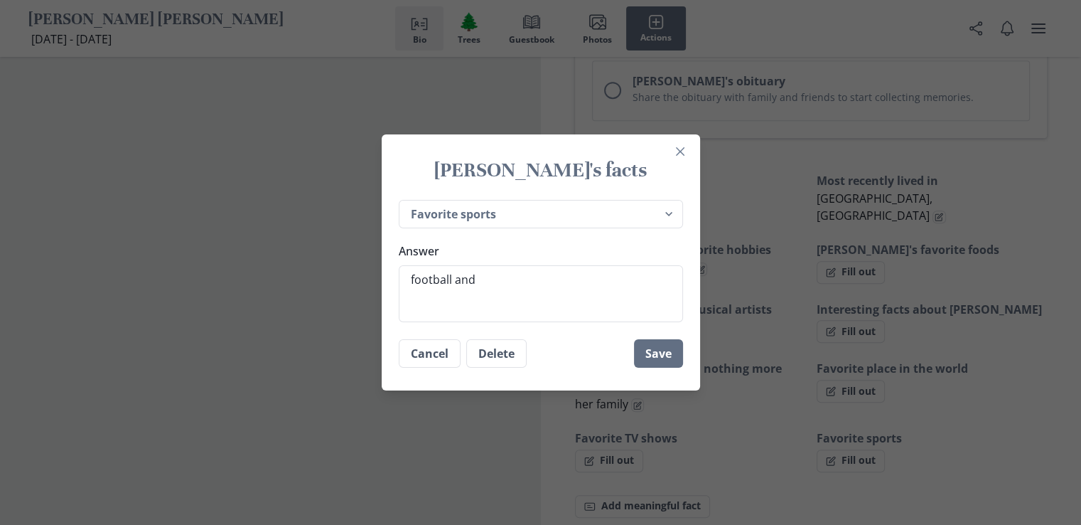
type textarea "x"
type textarea "football and"
type textarea "x"
type textarea "football and b"
type textarea "x"
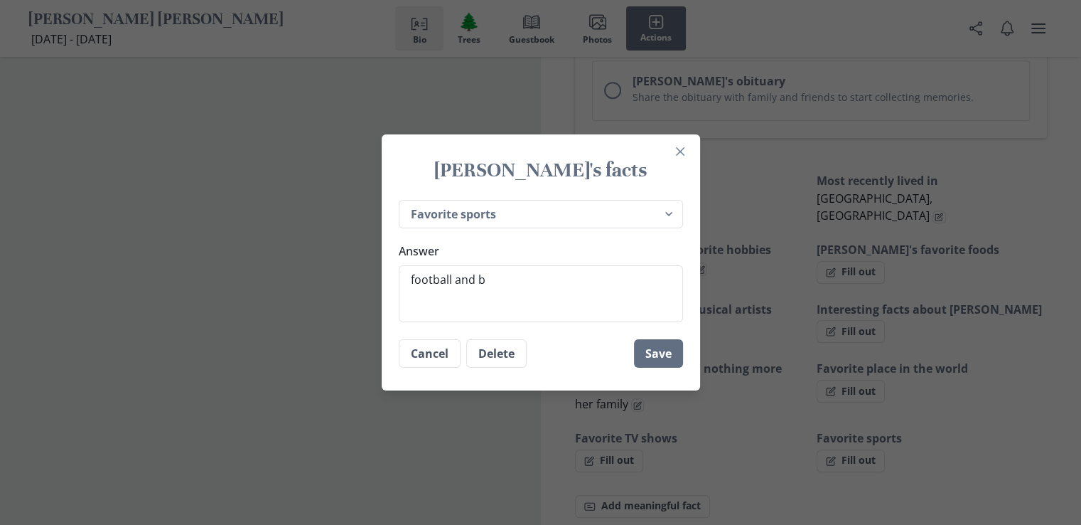
type textarea "football and ba"
type textarea "x"
type textarea "football and bas"
type textarea "x"
type textarea "football and bask"
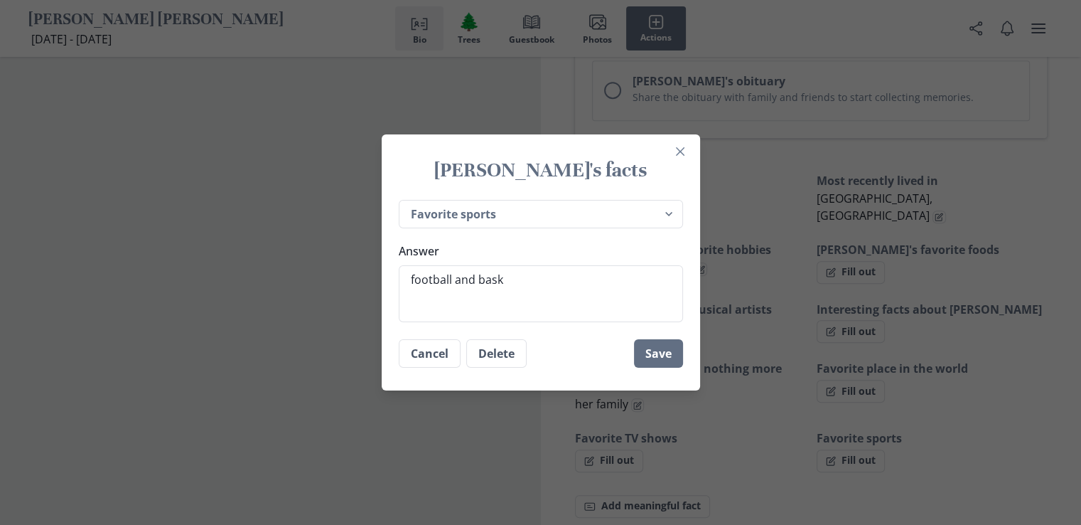
type textarea "x"
type textarea "football and baske"
type textarea "x"
type textarea "football and basket"
type textarea "x"
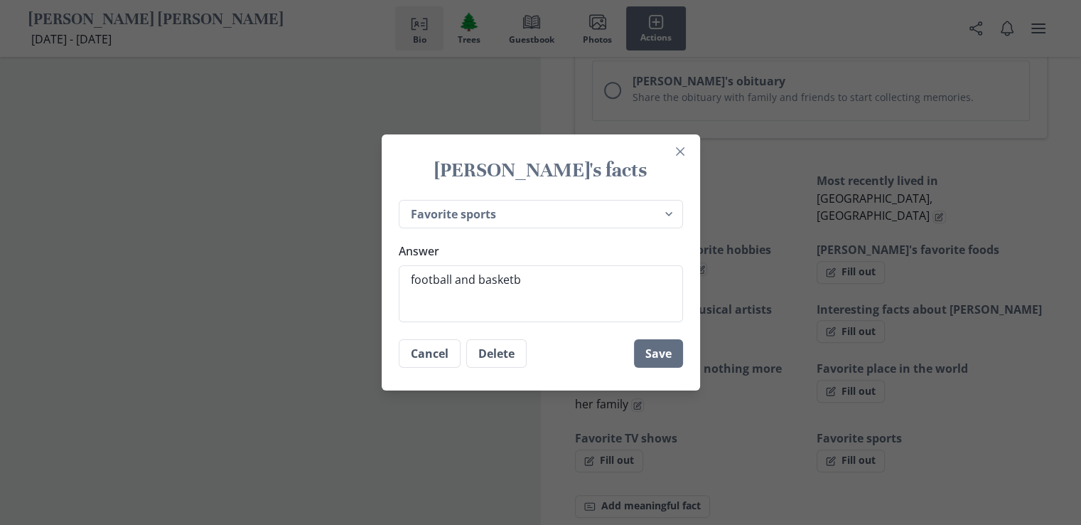
type textarea "football and basketba"
type textarea "x"
type textarea "football and basketbal"
type textarea "x"
type textarea "football and basketball"
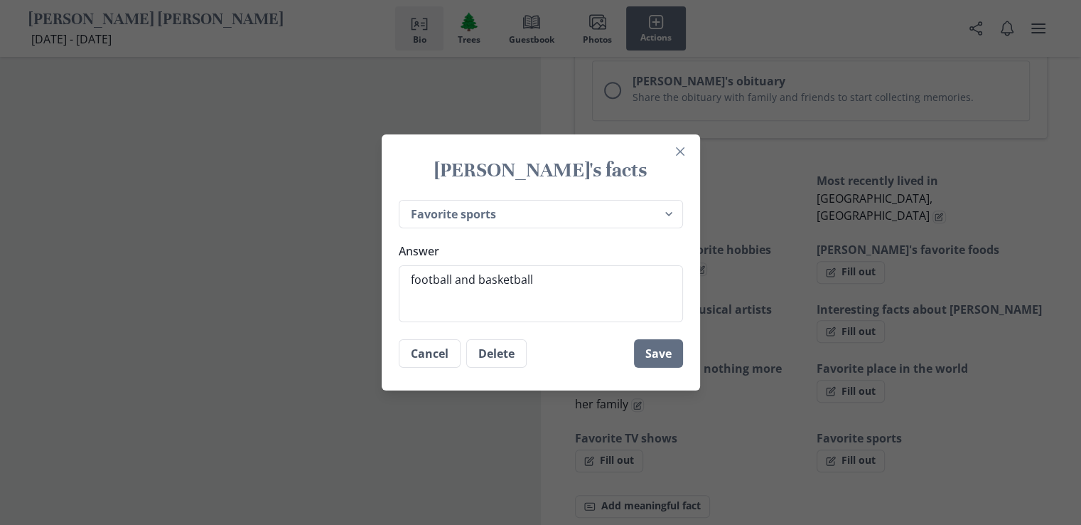
drag, startPoint x: 671, startPoint y: 357, endPoint x: 663, endPoint y: 336, distance: 22.3
click at [671, 356] on button "Save" at bounding box center [658, 353] width 49 height 28
type textarea "x"
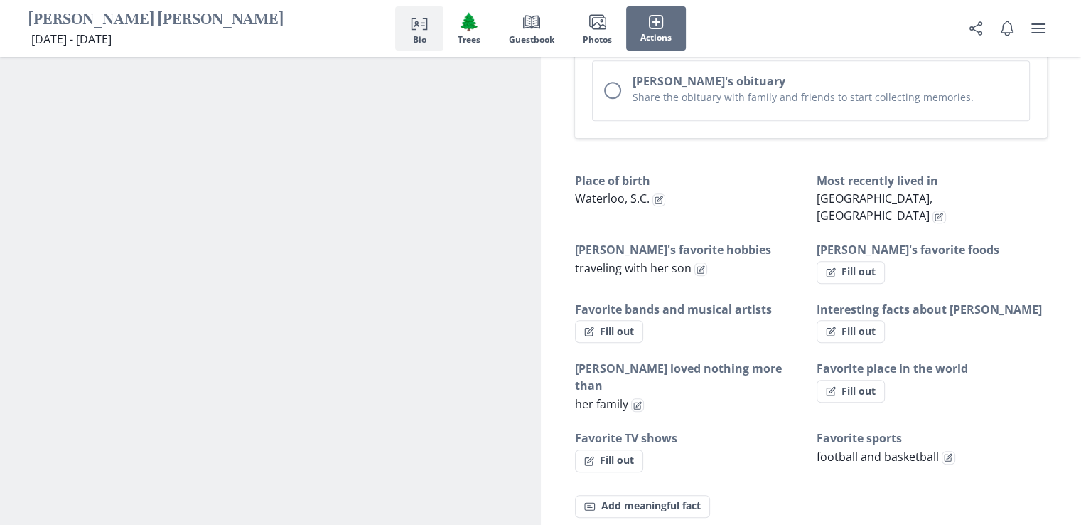
click at [855, 261] on button "Fill out" at bounding box center [851, 272] width 68 height 23
select select "[PERSON_NAME]'s favorite foods"
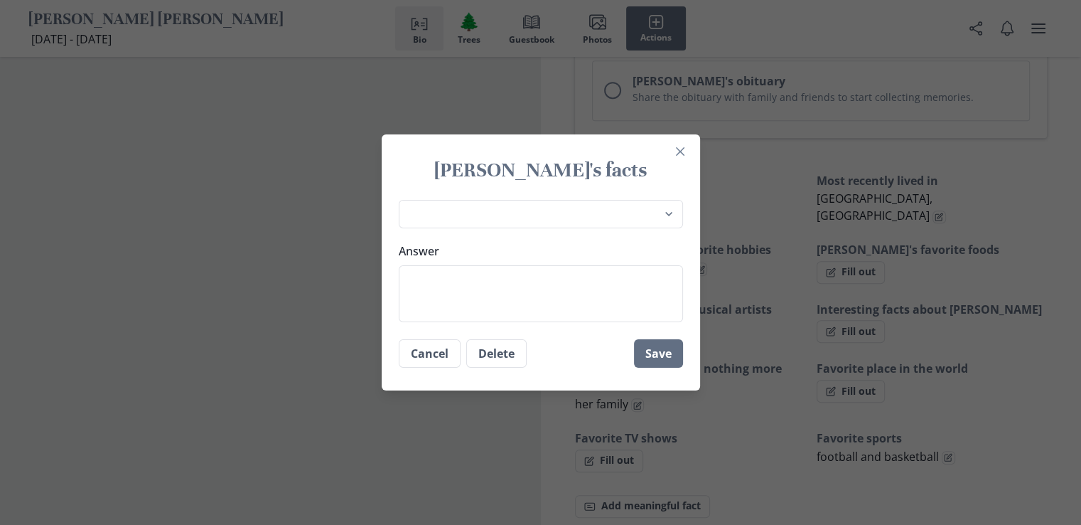
click at [418, 286] on textarea "Answer" at bounding box center [541, 293] width 284 height 57
type textarea "x"
type textarea "d"
type textarea "x"
type textarea "dr"
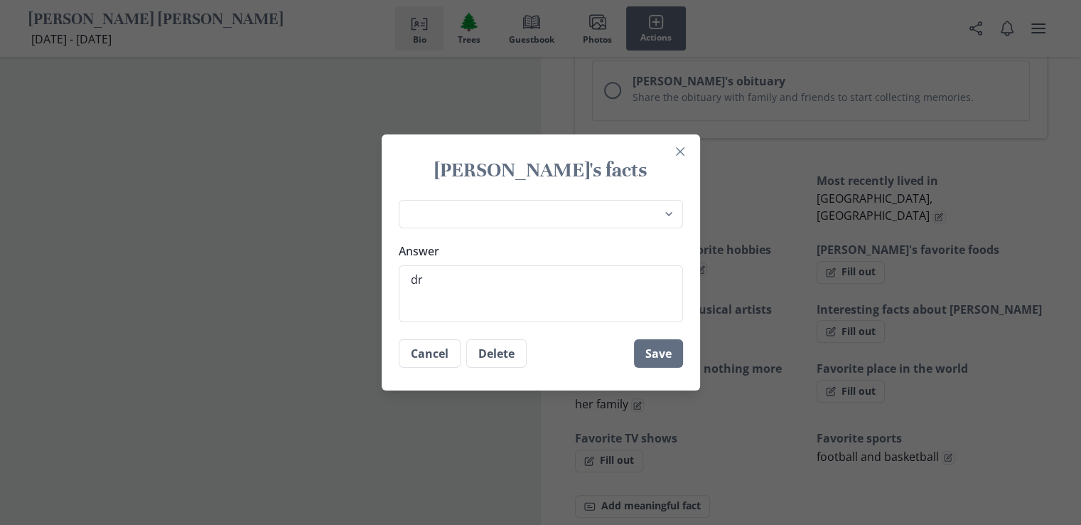
type textarea "x"
type textarea "dre"
type textarea "x"
type textarea "dres"
type textarea "x"
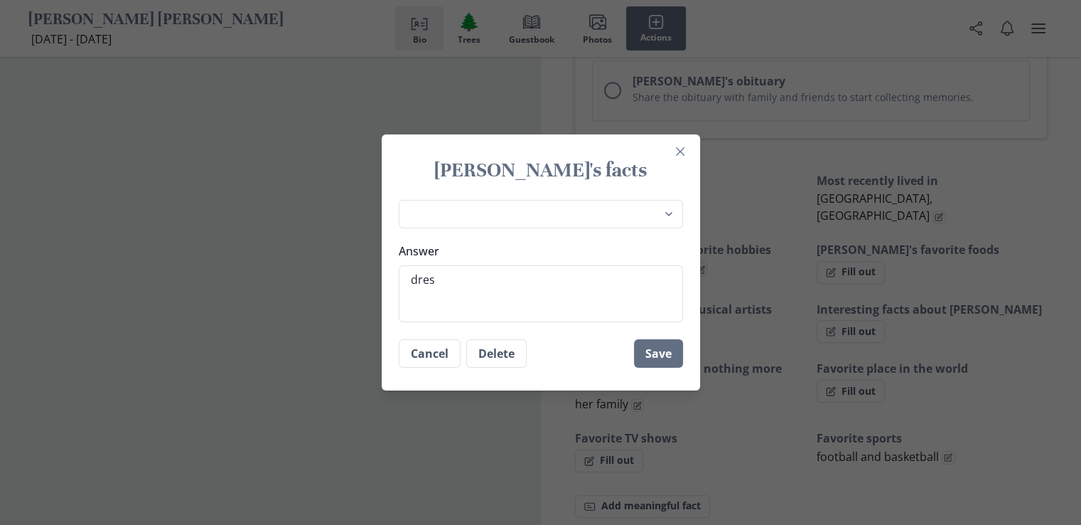
type textarea "dress"
type textarea "x"
type textarea "dressi"
type textarea "x"
type textarea "dressin"
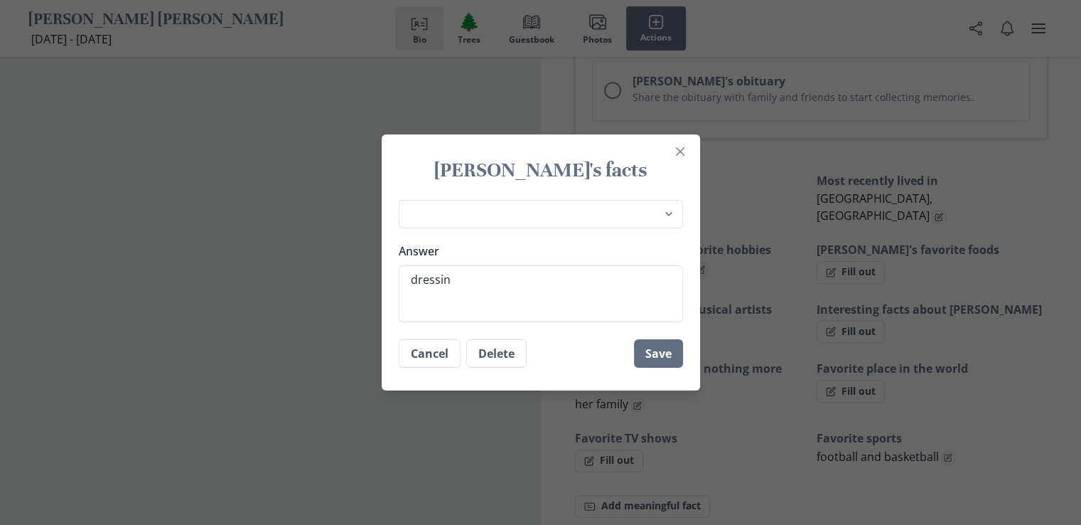
type textarea "x"
type textarea "dressing"
type textarea "x"
type textarea "dressing"
type textarea "x"
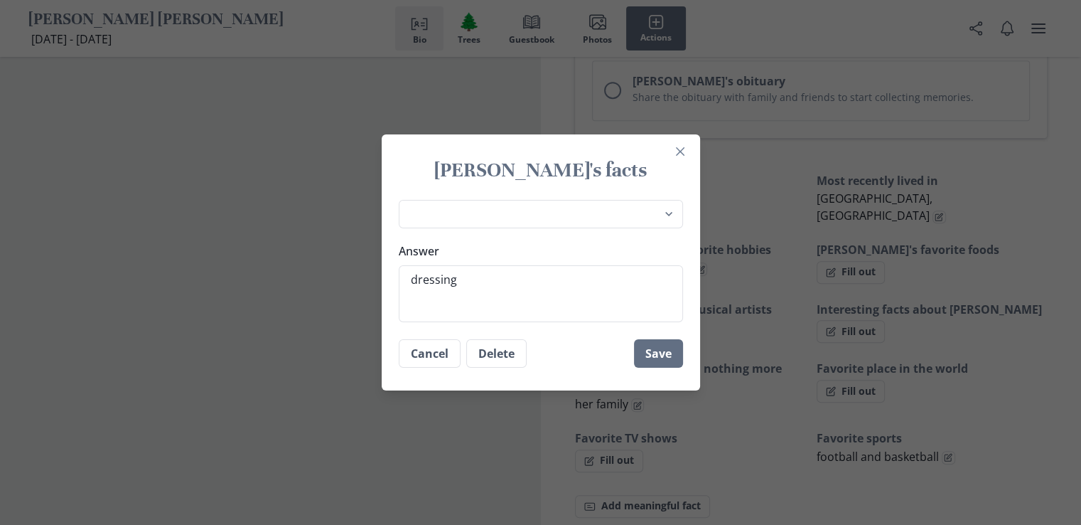
type textarea "dressing a"
type textarea "x"
type textarea "dressing an"
type textarea "x"
type textarea "dressing a"
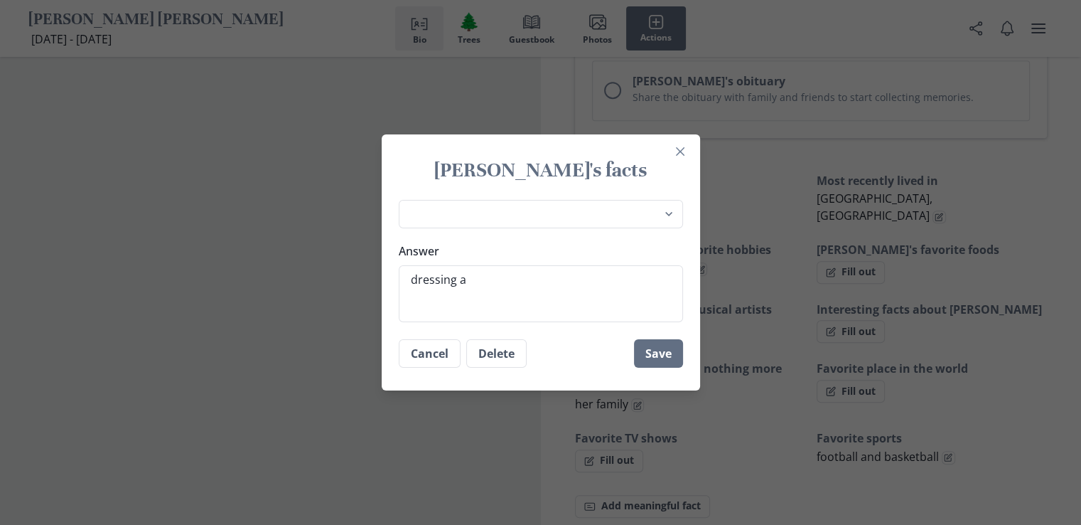
type textarea "x"
type textarea "dressing"
type textarea "x"
type textarea "dressing"
type textarea "x"
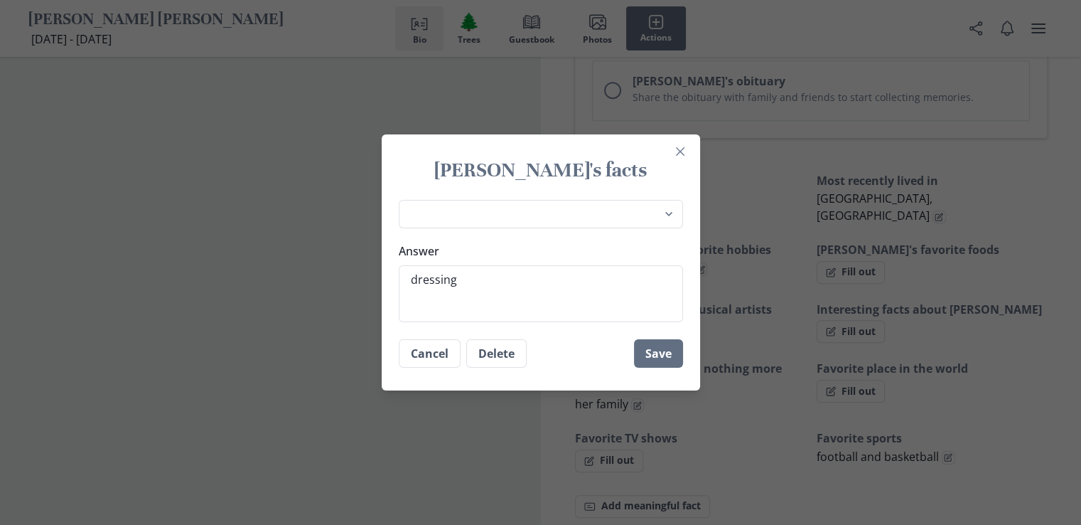
type textarea "dressin"
type textarea "x"
type textarea "dressi"
type textarea "x"
type textarea "dress"
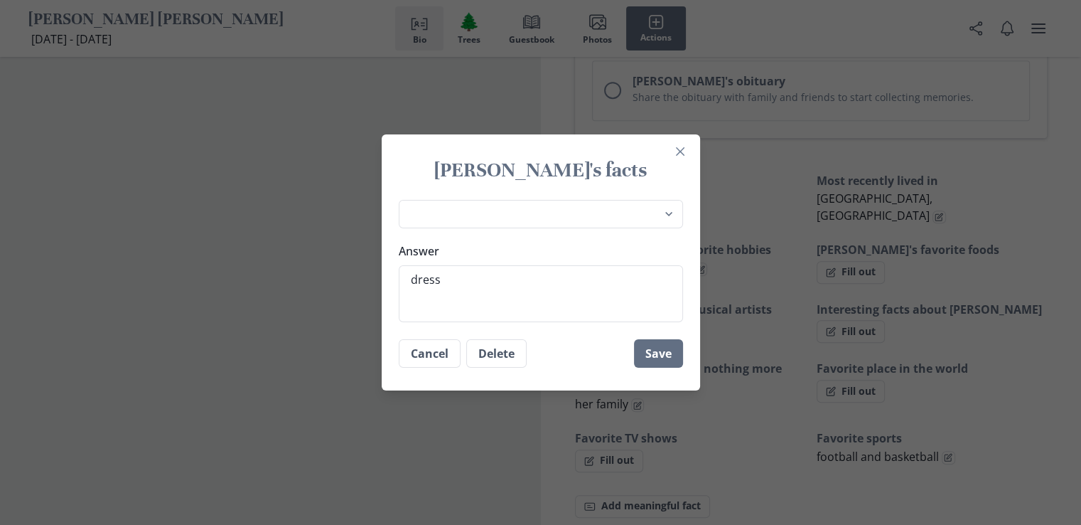
type textarea "x"
type textarea "dres"
type textarea "x"
type textarea "dre"
type textarea "x"
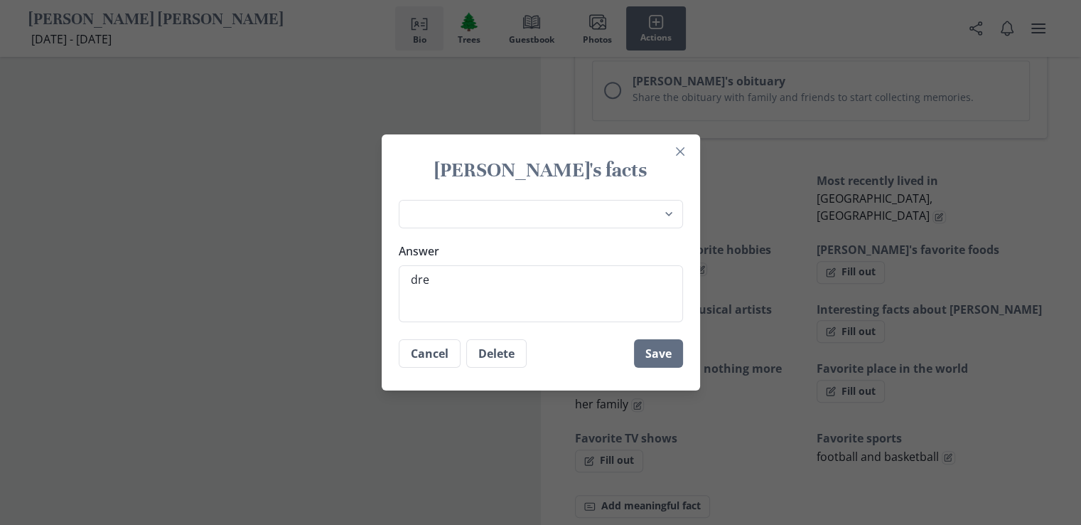
type textarea "dr"
type textarea "x"
type textarea "d"
type textarea "x"
type textarea "s"
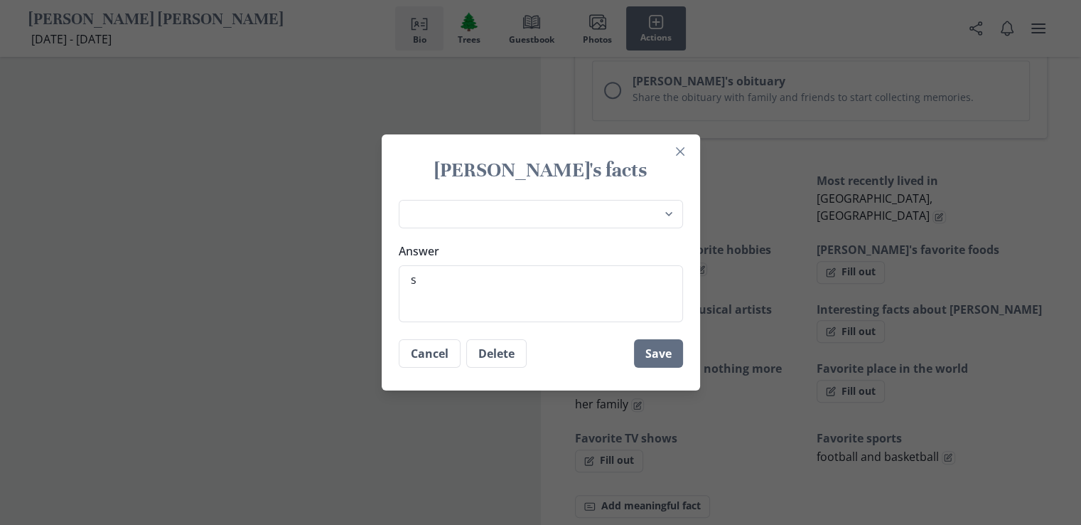
type textarea "x"
type textarea "sw"
type textarea "x"
type textarea "swe"
type textarea "x"
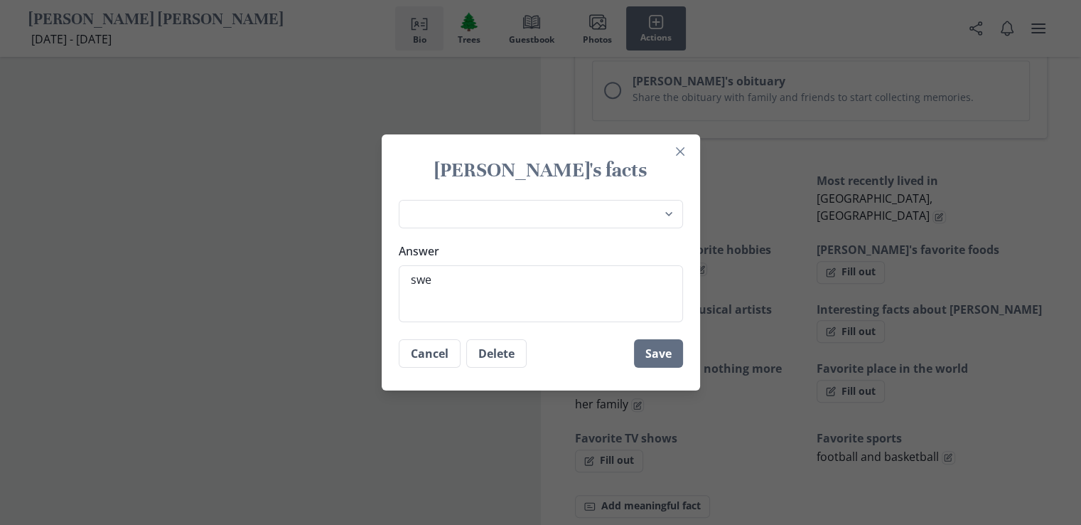
type textarea "swee"
type textarea "x"
type textarea "sweet"
click at [669, 353] on button "Save" at bounding box center [658, 353] width 49 height 28
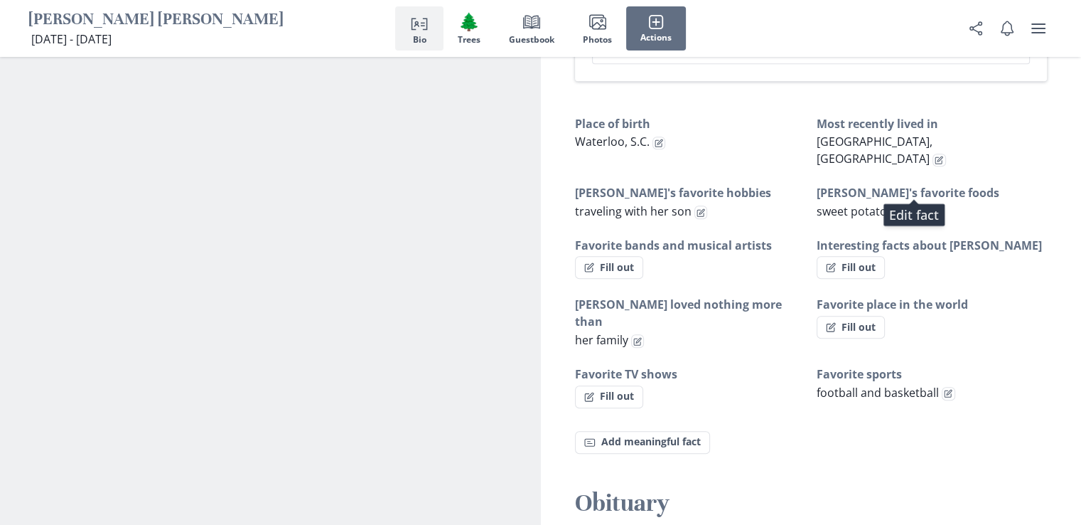
scroll to position [924, 0]
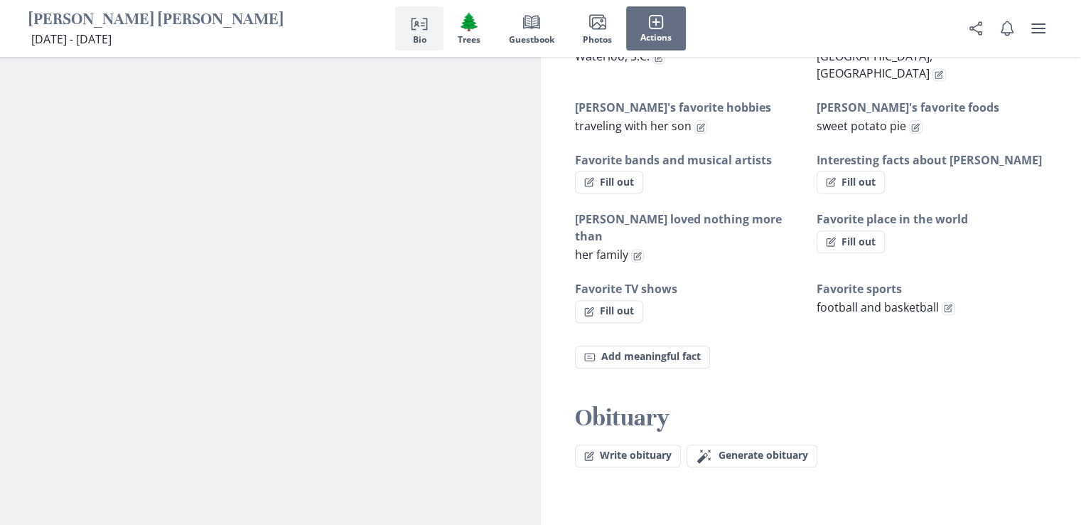
click at [753, 449] on span "Generate obituary" at bounding box center [764, 455] width 90 height 12
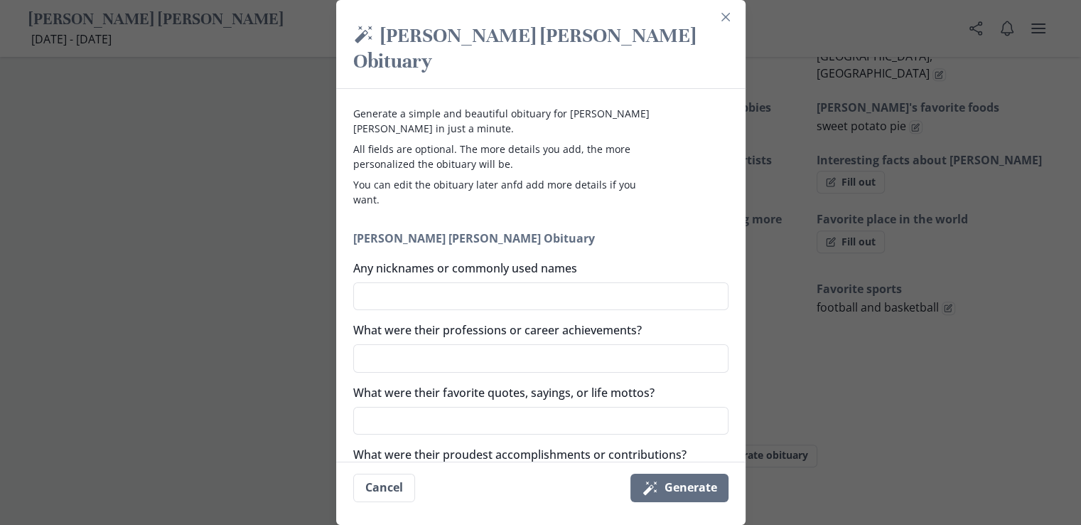
click at [385, 282] on textarea "Any nicknames or commonly used names" at bounding box center [540, 296] width 375 height 28
click at [392, 344] on textarea "What were their professions or career achievements?" at bounding box center [540, 358] width 375 height 28
click at [378, 407] on textarea "What were their favorite quotes, sayings, or life mottos?" at bounding box center [540, 421] width 375 height 28
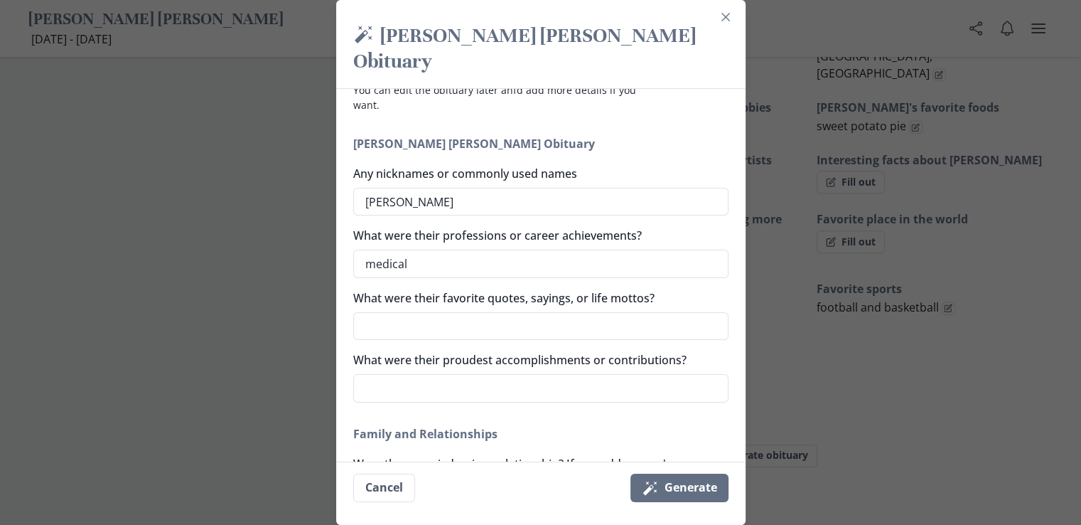
scroll to position [213, 0]
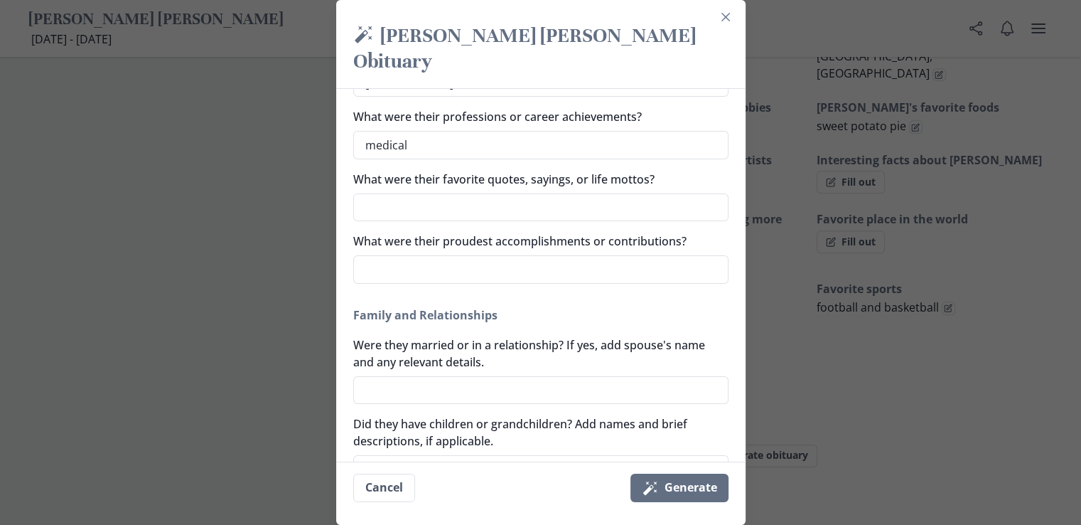
click at [387, 376] on textarea "Were they married or in a relationship? If yes, add spouse's name and any relev…" at bounding box center [540, 390] width 375 height 28
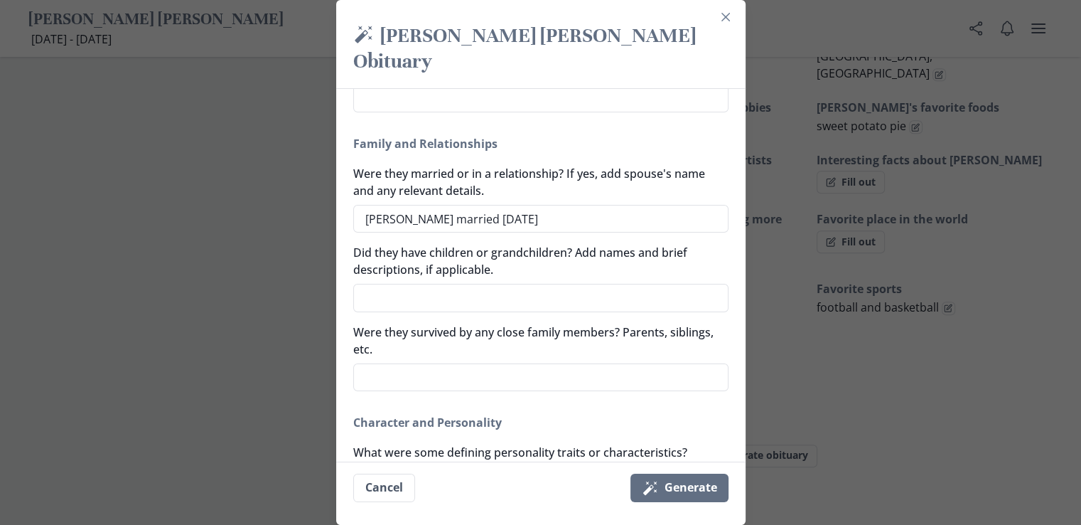
scroll to position [498, 0]
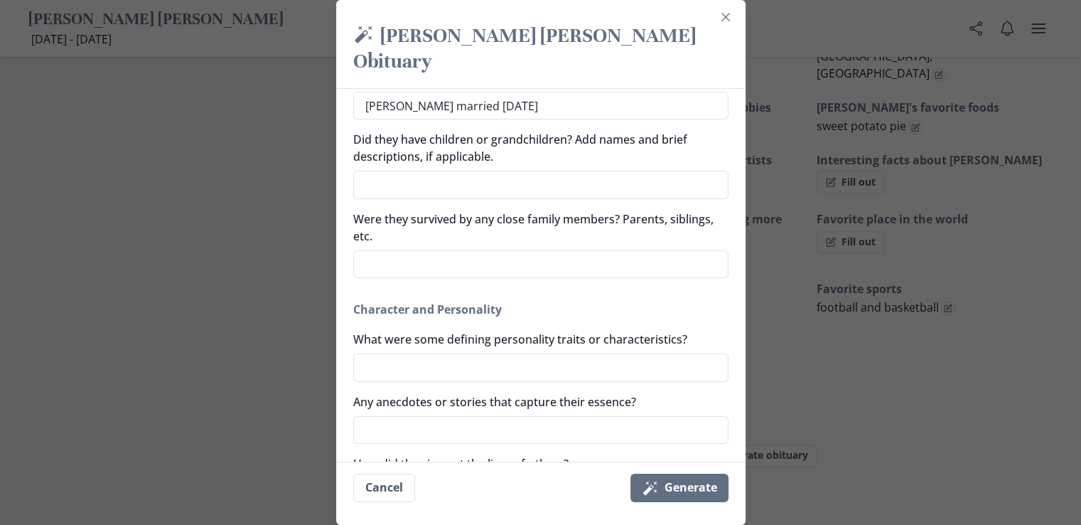
click at [383, 171] on textarea "Did they have children or grandchildren? Add names and brief descriptions, if a…" at bounding box center [540, 185] width 375 height 28
click at [495, 173] on div "[PERSON_NAME] [PERSON_NAME] Obituary Any nicknames or commonly used names [PERS…" at bounding box center [540, 287] width 375 height 1133
click at [537, 171] on textarea "3 children: [PERSON_NAME]" at bounding box center [540, 185] width 375 height 28
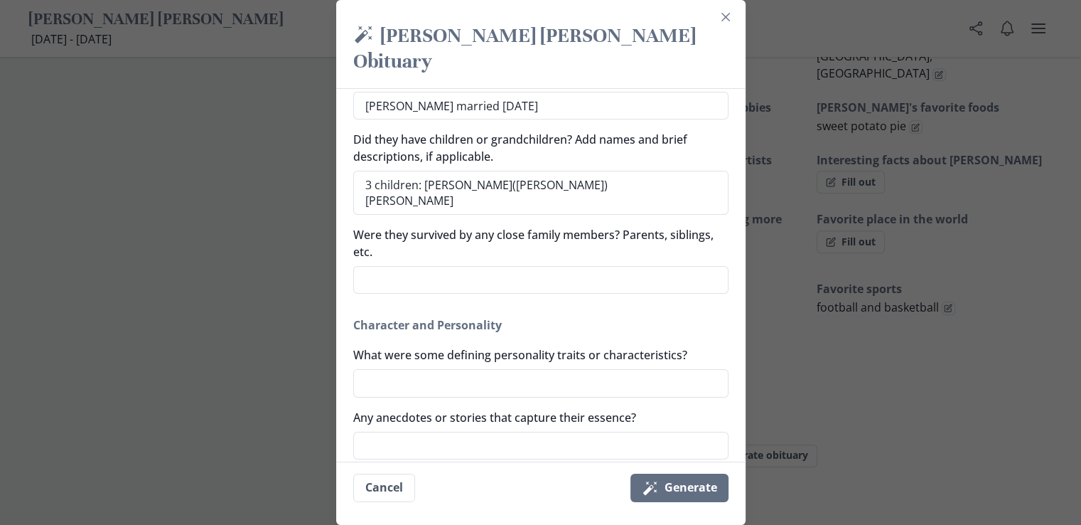
click at [538, 171] on textarea "3 children: [PERSON_NAME]([PERSON_NAME]) [PERSON_NAME]" at bounding box center [540, 193] width 375 height 44
click at [432, 174] on textarea "3 children: [PERSON_NAME]([PERSON_NAME]) [PERSON_NAME]" at bounding box center [540, 193] width 375 height 44
click at [638, 175] on textarea "3 children: [PERSON_NAME]([PERSON_NAME]) [PERSON_NAME]([PERSON_NAME]), [PERSON_…" at bounding box center [540, 193] width 375 height 44
click at [623, 171] on textarea "3 children: [PERSON_NAME]([PERSON_NAME]) [PERSON_NAME]([PERSON_NAME]), [PERSON_…" at bounding box center [540, 193] width 375 height 44
click at [643, 171] on textarea "3 children: [PERSON_NAME]([PERSON_NAME]), [PERSON_NAME],SC [PERSON_NAME]([PERSO…" at bounding box center [540, 193] width 375 height 44
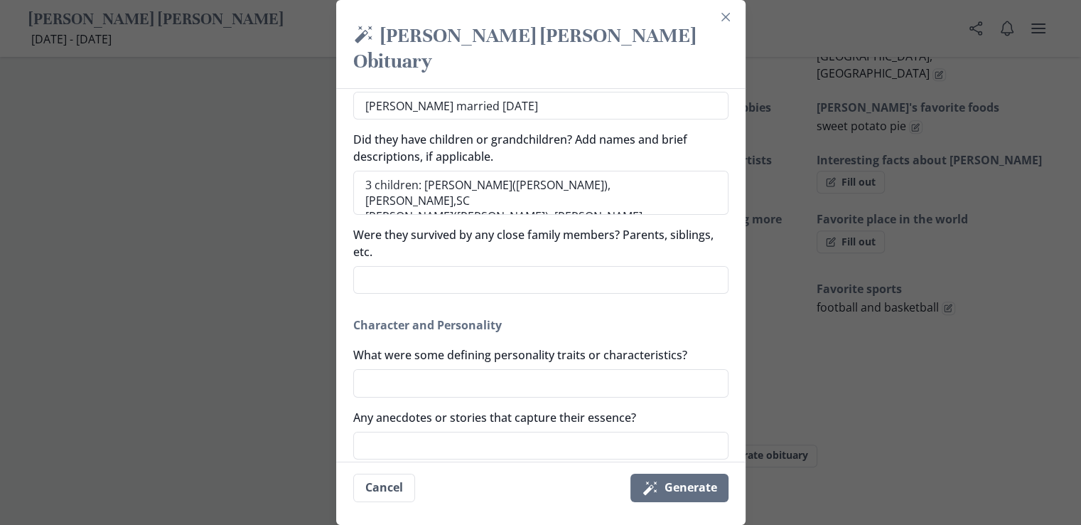
click at [660, 171] on textarea "3 children: [PERSON_NAME]([PERSON_NAME]), [PERSON_NAME],SC [PERSON_NAME]([PERSO…" at bounding box center [540, 193] width 375 height 44
click at [648, 177] on textarea "3 children: [PERSON_NAME]([PERSON_NAME]), [PERSON_NAME], SC [PERSON_NAME]([PERS…" at bounding box center [540, 193] width 375 height 44
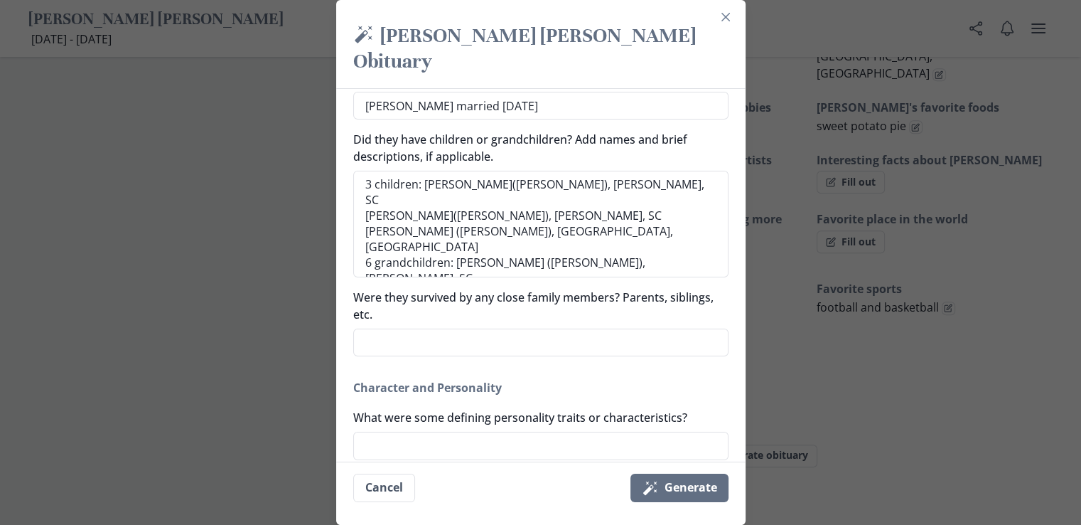
scroll to position [0, 0]
click at [418, 239] on textarea "3 children: [PERSON_NAME]([PERSON_NAME]), [PERSON_NAME], SC [PERSON_NAME]([PERS…" at bounding box center [540, 224] width 375 height 107
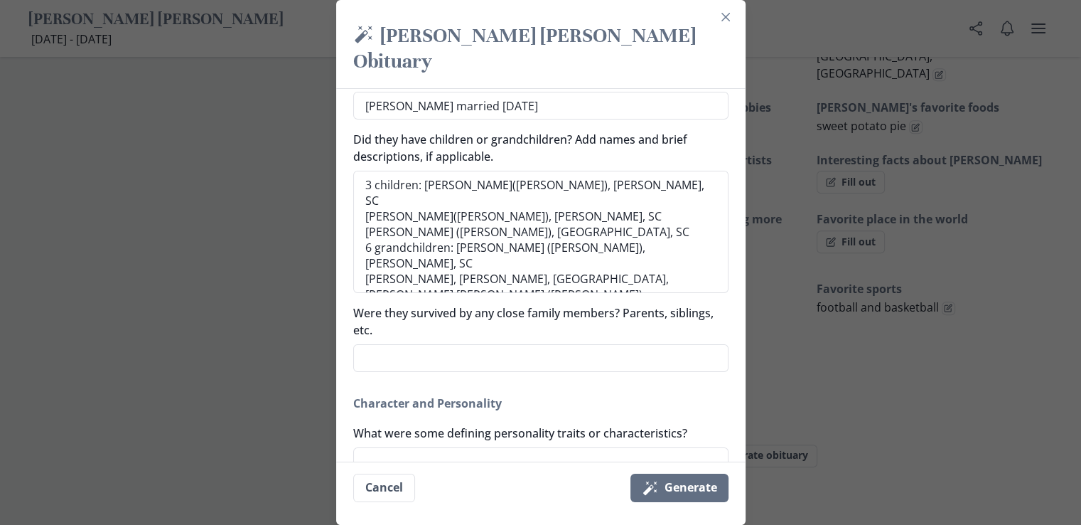
click at [694, 237] on textarea "3 children: [PERSON_NAME]([PERSON_NAME]), [PERSON_NAME], SC [PERSON_NAME]([PERS…" at bounding box center [540, 232] width 375 height 122
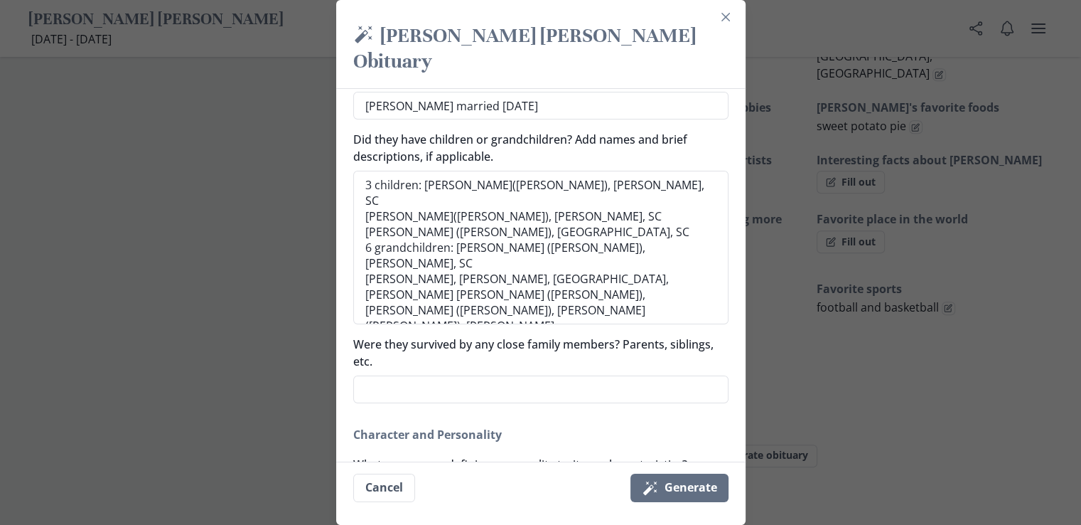
click at [367, 375] on textarea "Were they survived by any close family members? Parents, siblings, etc." at bounding box center [540, 389] width 375 height 28
click at [370, 375] on textarea "[PERSON_NAME]([PERSON_NAME]), [PERSON_NAME], SC," at bounding box center [540, 389] width 375 height 28
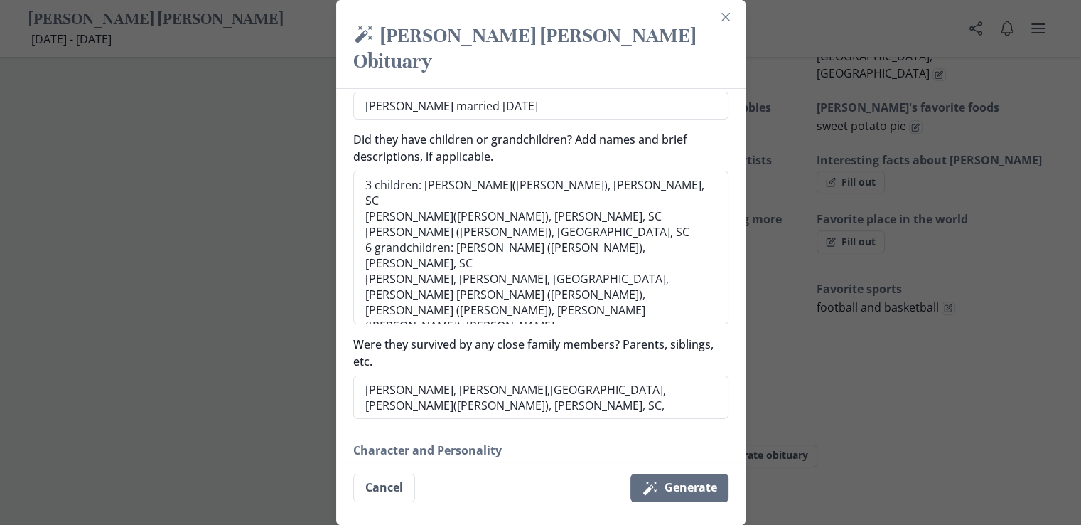
click at [494, 375] on textarea "[PERSON_NAME], [PERSON_NAME],[GEOGRAPHIC_DATA], [PERSON_NAME]([PERSON_NAME]), […" at bounding box center [540, 397] width 375 height 44
click at [390, 379] on textarea "[PERSON_NAME], [PERSON_NAME], [GEOGRAPHIC_DATA], [PERSON_NAME]([PERSON_NAME]), …" at bounding box center [540, 397] width 375 height 44
click at [545, 378] on textarea "[PERSON_NAME], [PERSON_NAME], [GEOGRAPHIC_DATA], [PERSON_NAME]([PERSON_NAME]), …" at bounding box center [540, 397] width 375 height 44
click at [599, 377] on textarea "[PERSON_NAME], [PERSON_NAME], [GEOGRAPHIC_DATA], [PERSON_NAME]([PERSON_NAME]), …" at bounding box center [540, 397] width 375 height 44
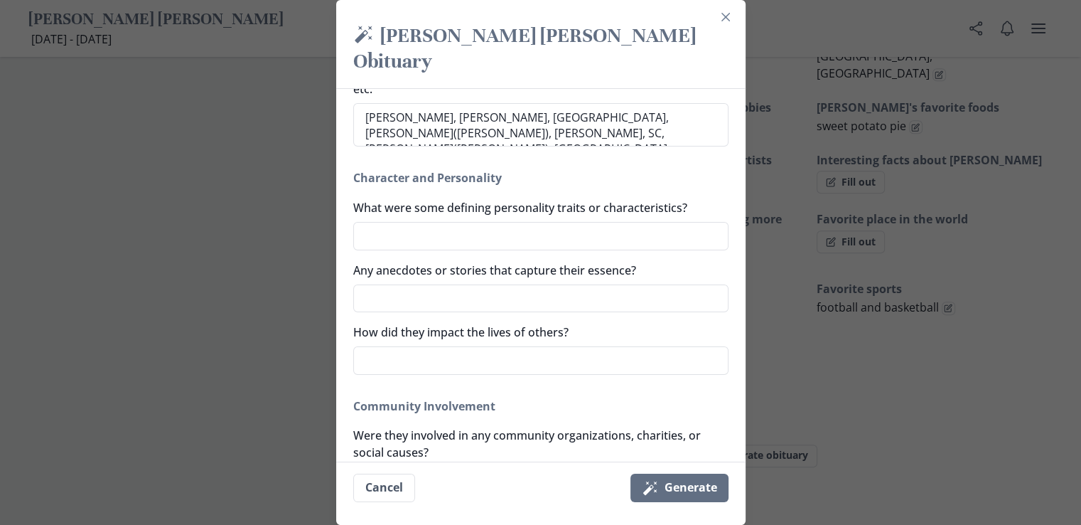
scroll to position [853, 0]
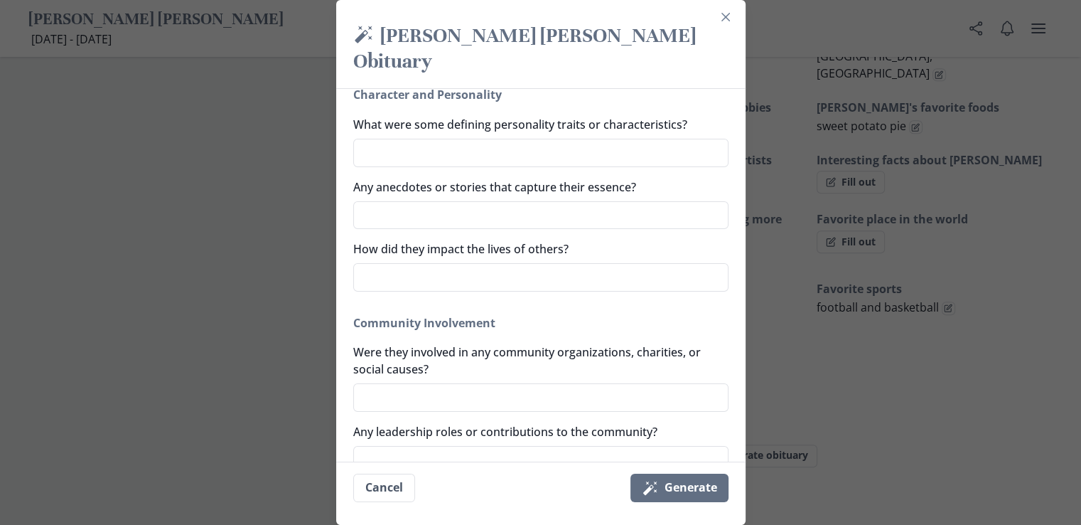
click at [375, 383] on textarea "Were they involved in any community organizations, charities, or social causes?" at bounding box center [540, 397] width 375 height 28
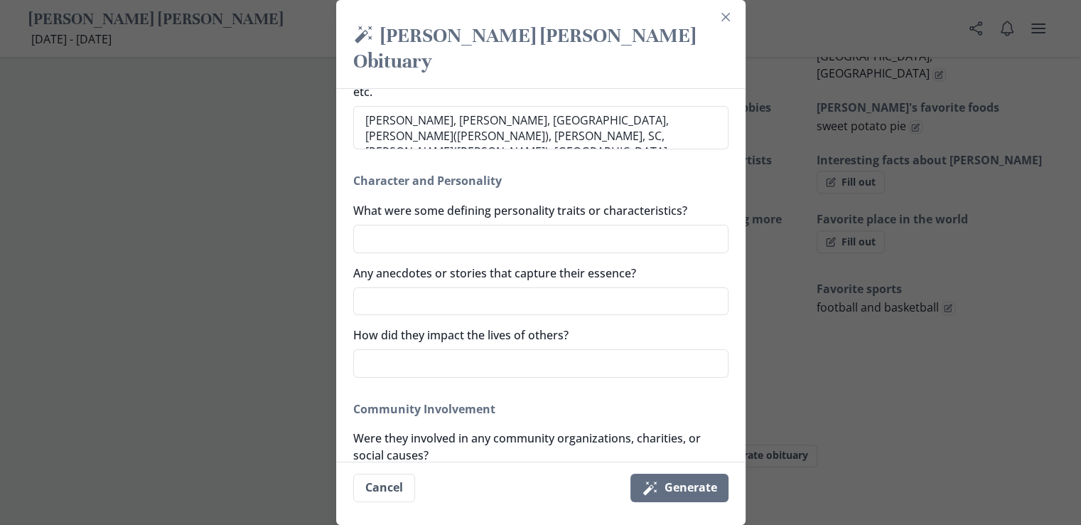
scroll to position [711, 0]
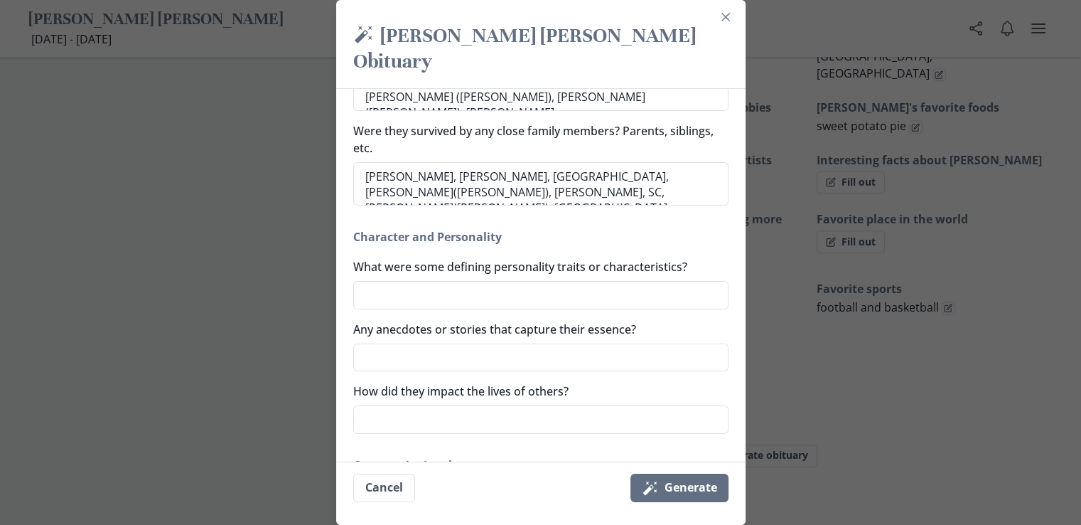
click at [370, 281] on textarea "What were some defining personality traits or characteristics?" at bounding box center [540, 295] width 375 height 28
click at [418, 281] on textarea "Friendly, always willing to give and help," at bounding box center [540, 295] width 375 height 28
drag, startPoint x: 413, startPoint y: 270, endPoint x: 406, endPoint y: 272, distance: 7.3
click at [406, 281] on textarea "Friendly, always willing to give and help," at bounding box center [540, 295] width 375 height 28
click at [415, 281] on textarea "Friendly, always willing to give and help," at bounding box center [540, 295] width 375 height 28
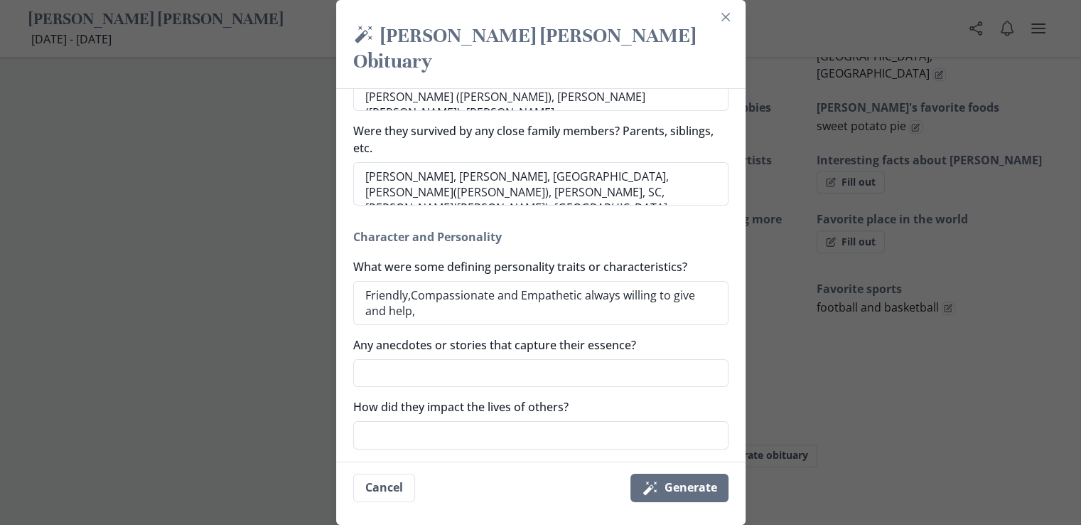
click at [417, 281] on textarea "Friendly,Compassionate and Empathetic always willing to give and help," at bounding box center [540, 303] width 375 height 44
click at [587, 281] on textarea "Friendly, Compassionate and Empathetic always willing to give and help," at bounding box center [540, 303] width 375 height 44
click at [422, 284] on textarea "Friendly, Compassionate and Empathetic, always willing to give and help," at bounding box center [540, 303] width 375 height 44
click at [373, 421] on textarea "How did they impact the lives of others?" at bounding box center [540, 435] width 375 height 28
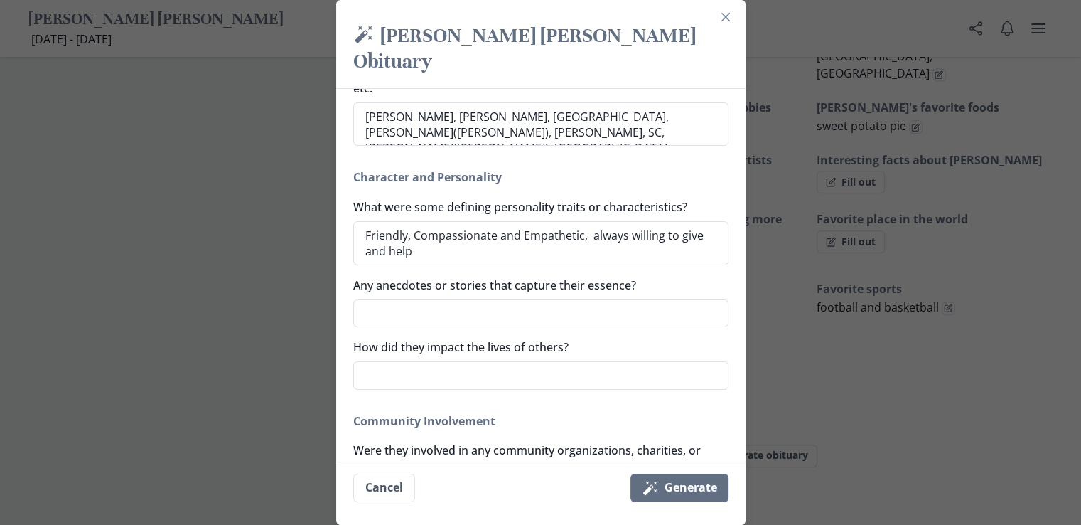
scroll to position [853, 0]
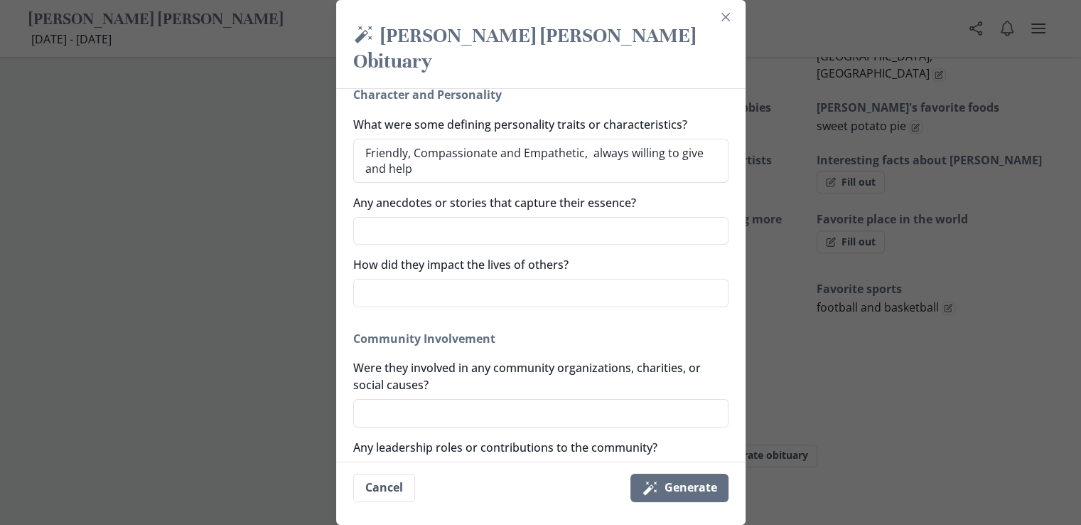
click at [379, 399] on textarea "Were they involved in any community organizations, charities, or social causes?" at bounding box center [540, 413] width 375 height 28
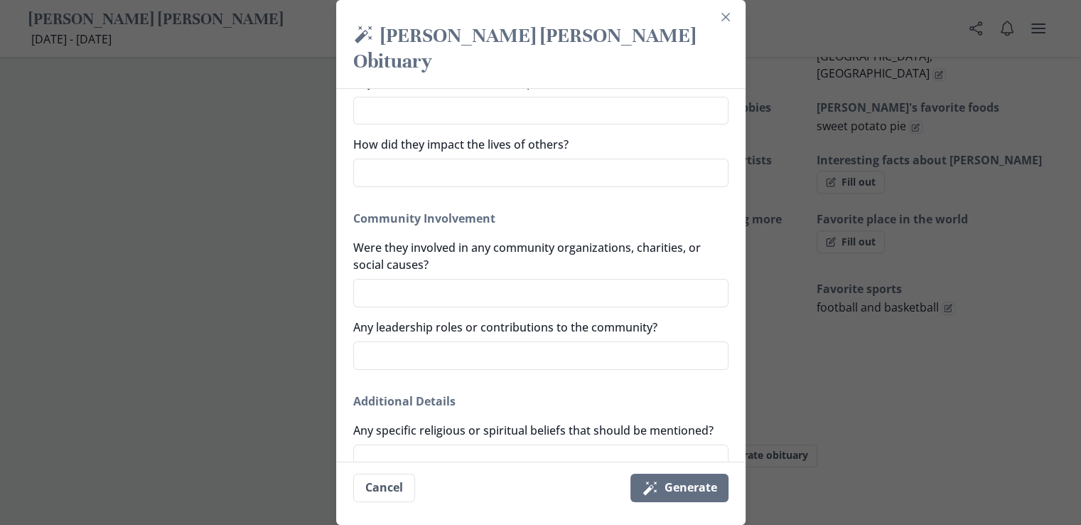
scroll to position [995, 0]
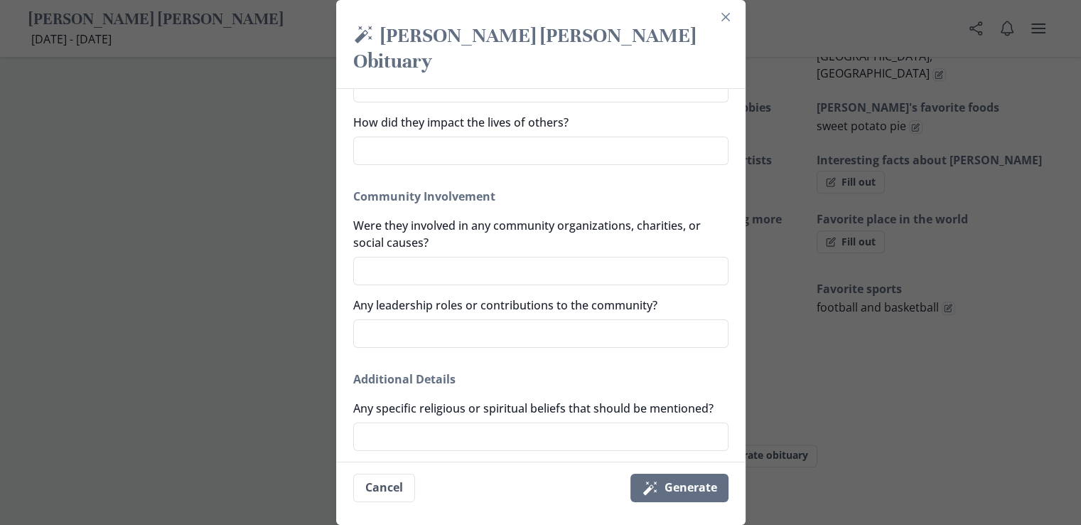
click at [385, 432] on textarea "Any specific religious or spiritual beliefs that should be mentioned?" at bounding box center [540, 436] width 375 height 28
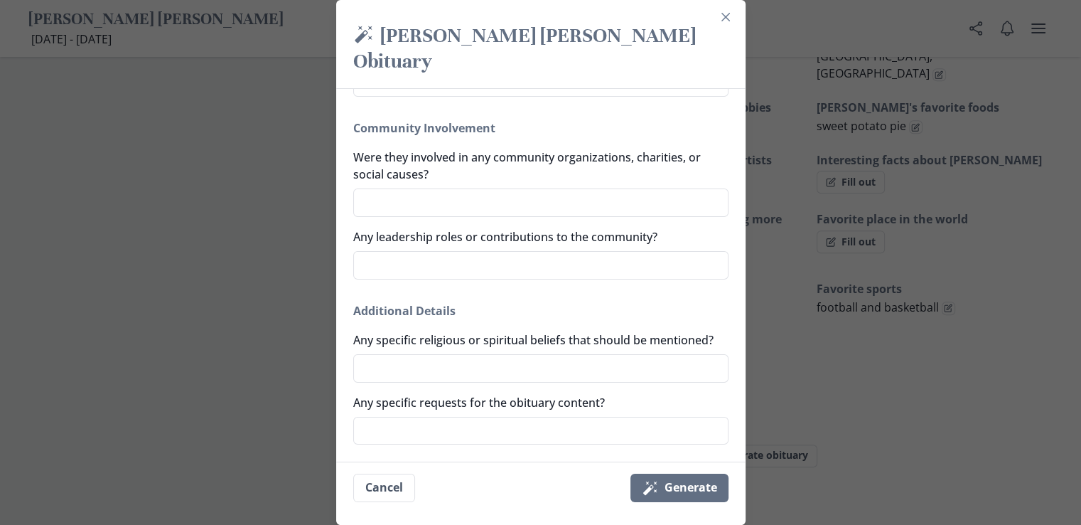
scroll to position [962, 0]
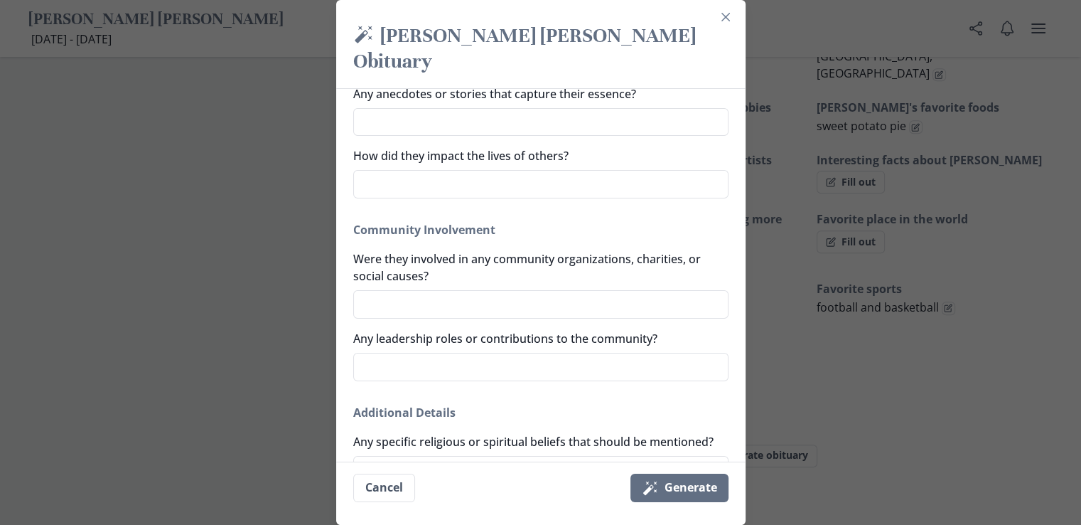
click at [370, 290] on textarea "Were they involved in any community organizations, charities, or social causes?" at bounding box center [540, 304] width 375 height 28
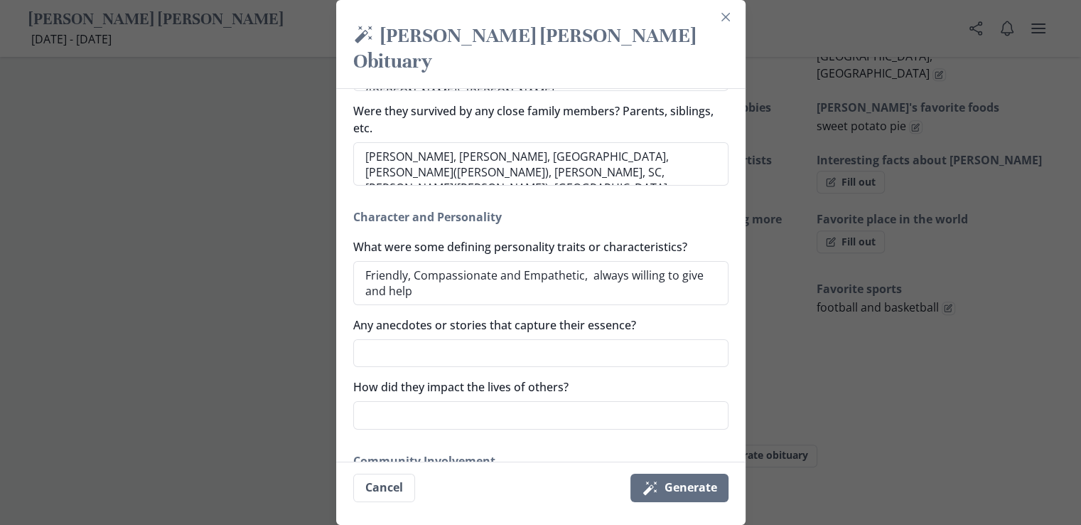
scroll to position [749, 0]
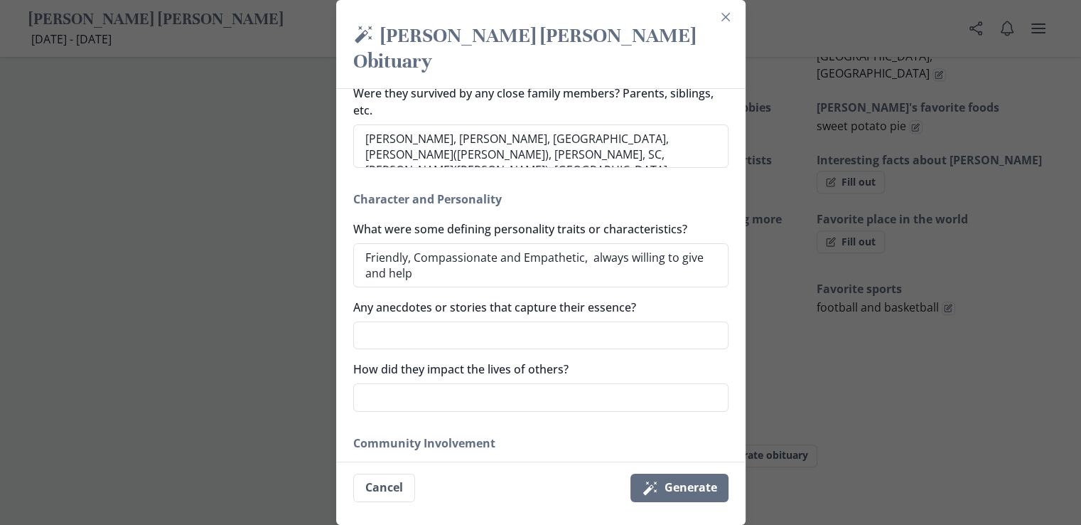
click at [388, 321] on textarea "Any anecdotes or stories that capture their essence?" at bounding box center [540, 335] width 375 height 28
click at [401, 321] on textarea "Matriach of family" at bounding box center [540, 335] width 375 height 28
click at [417, 321] on textarea "Matriach of family" at bounding box center [540, 335] width 375 height 28
click at [420, 321] on textarea "Matriache of family" at bounding box center [540, 335] width 375 height 28
drag, startPoint x: 422, startPoint y: 308, endPoint x: 370, endPoint y: 309, distance: 51.9
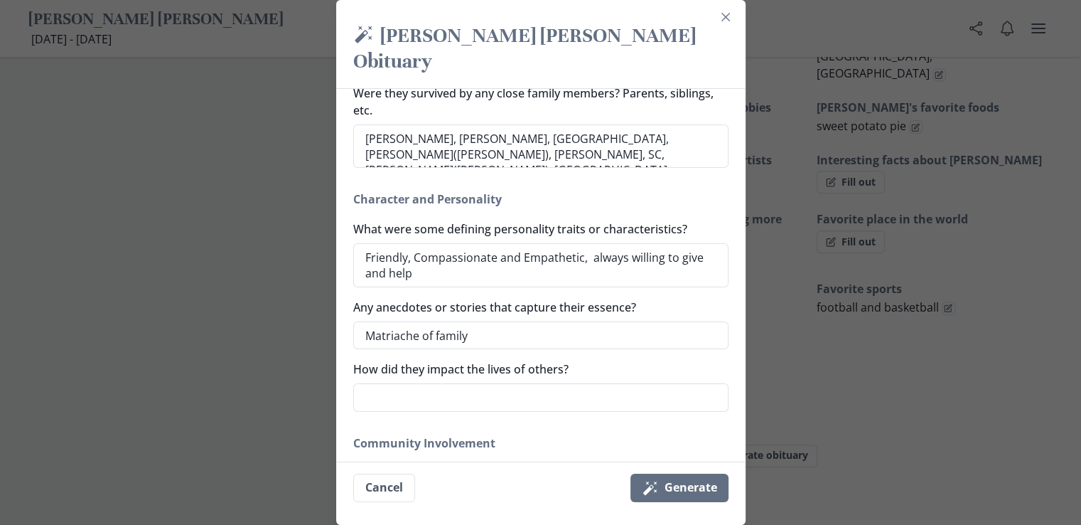
click at [370, 321] on textarea "Matriache of family" at bounding box center [540, 335] width 375 height 28
drag, startPoint x: 481, startPoint y: 311, endPoint x: 316, endPoint y: 334, distance: 165.9
click at [316, 334] on div "Magic [PERSON_NAME] [PERSON_NAME] Obituary Generate a simple and beautiful obit…" at bounding box center [540, 262] width 1081 height 525
click at [436, 321] on textarea "Family Martriach" at bounding box center [540, 335] width 375 height 28
click at [393, 383] on textarea "How did they impact the lives of others?" at bounding box center [540, 397] width 375 height 28
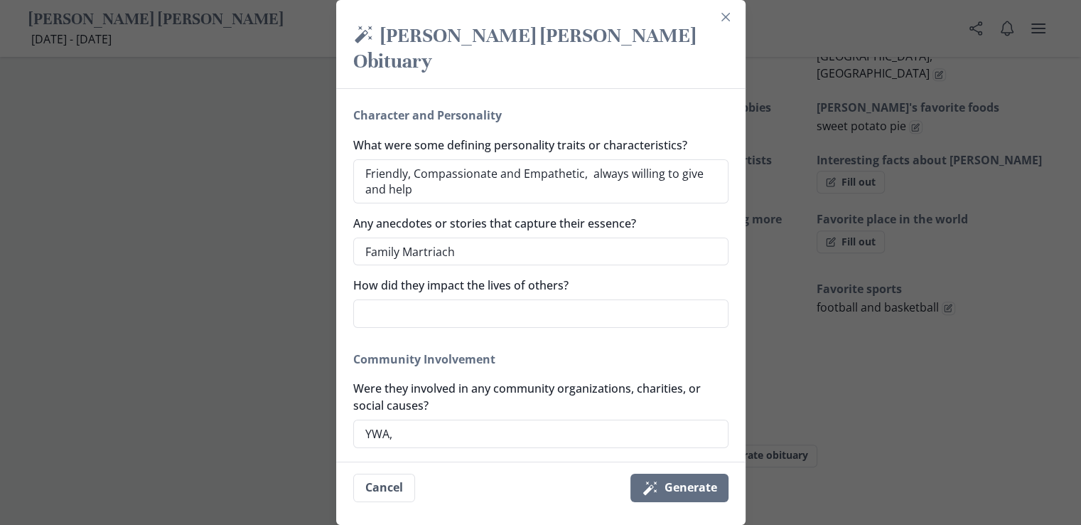
scroll to position [891, 0]
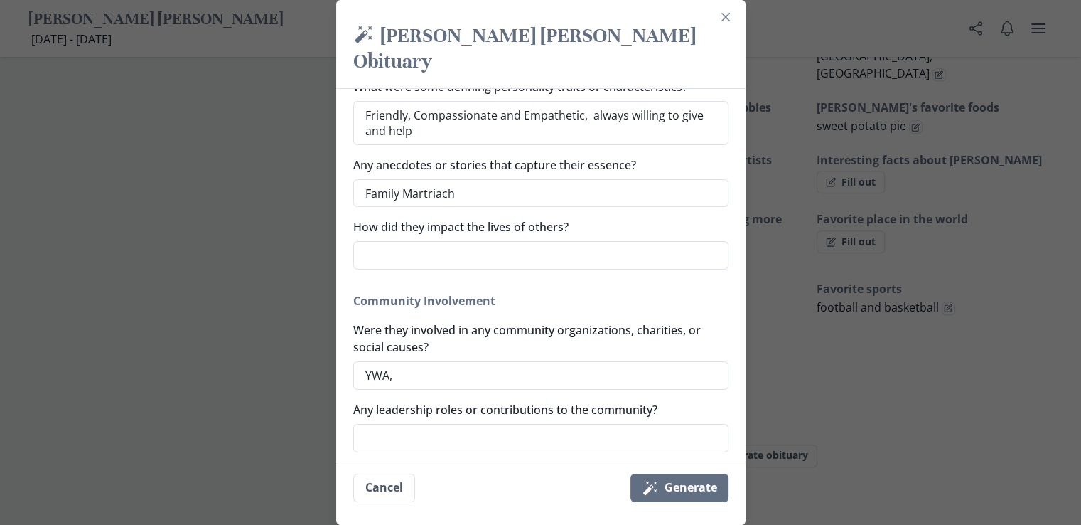
click at [411, 361] on textarea "YWA," at bounding box center [540, 375] width 375 height 28
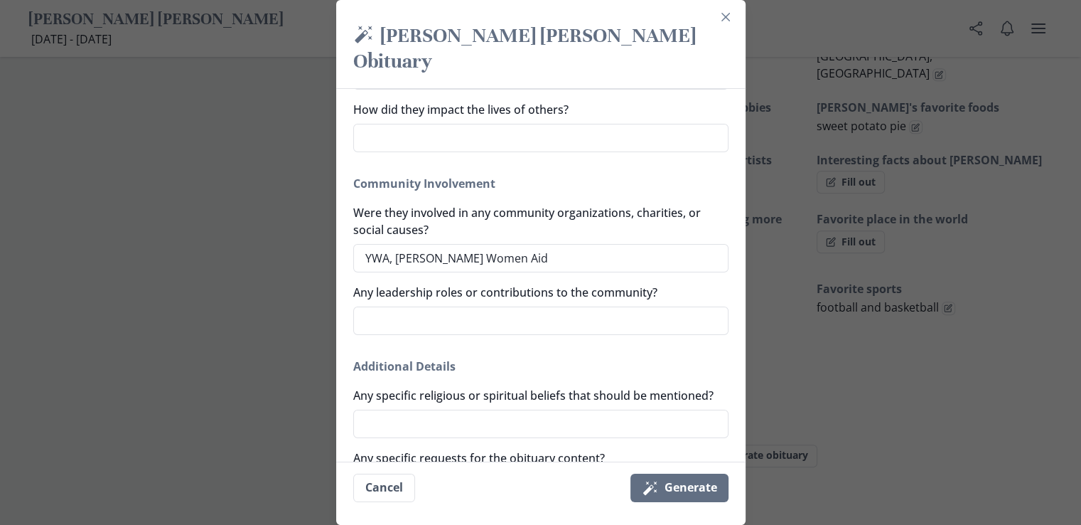
scroll to position [1033, 0]
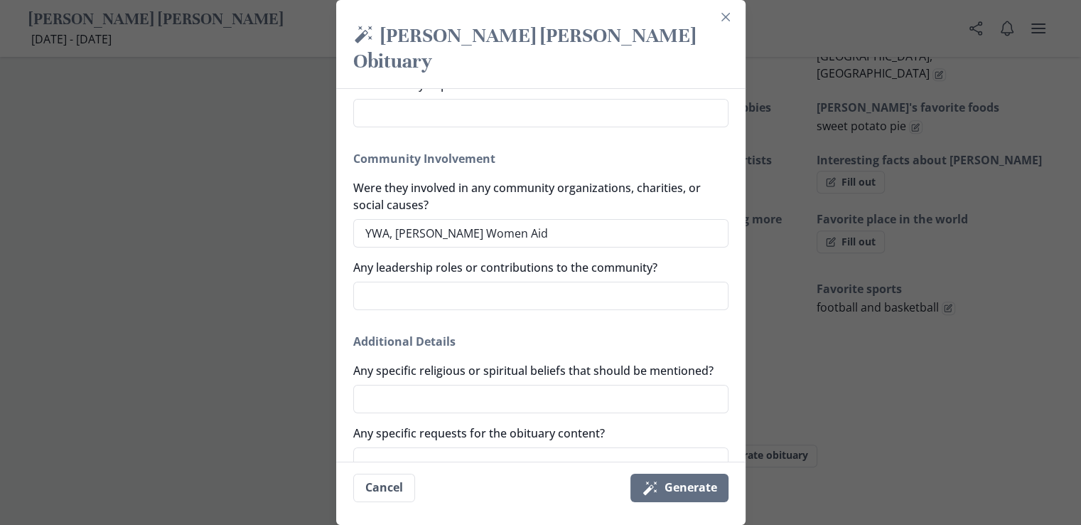
click at [373, 393] on textarea "Any specific religious or spiritual beliefs that should be mentioned?" at bounding box center [540, 399] width 375 height 28
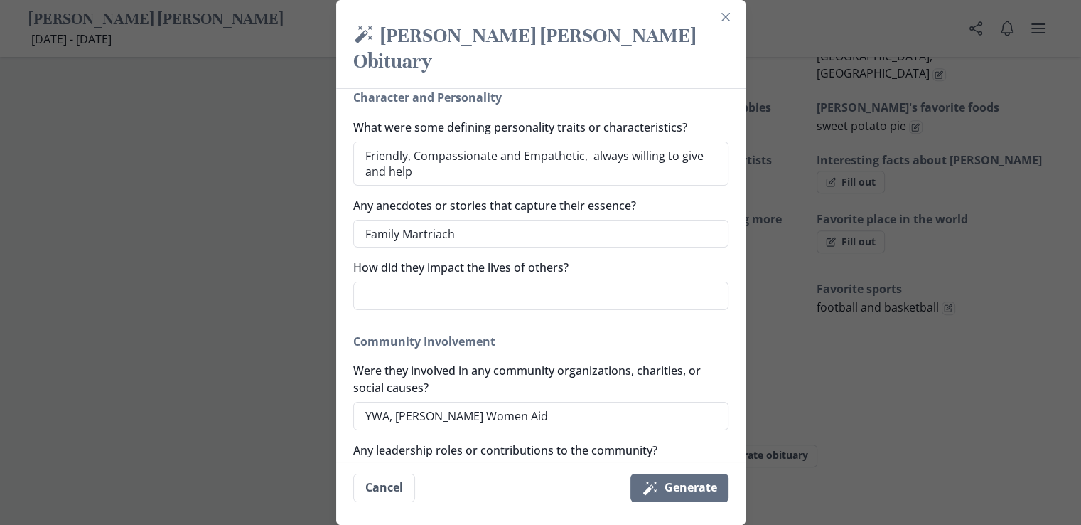
scroll to position [820, 0]
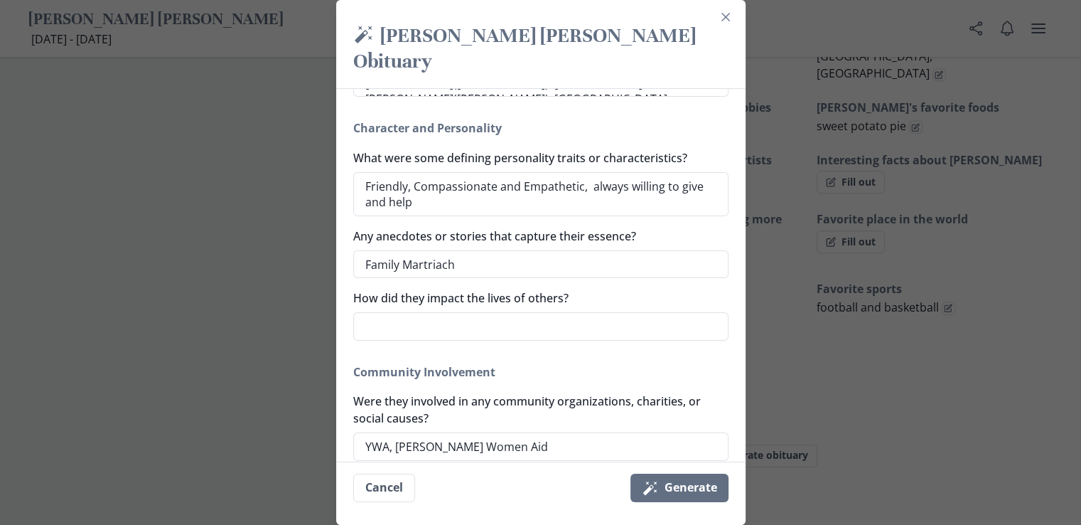
click at [389, 312] on textarea "How did they impact the lives of others?" at bounding box center [540, 326] width 375 height 28
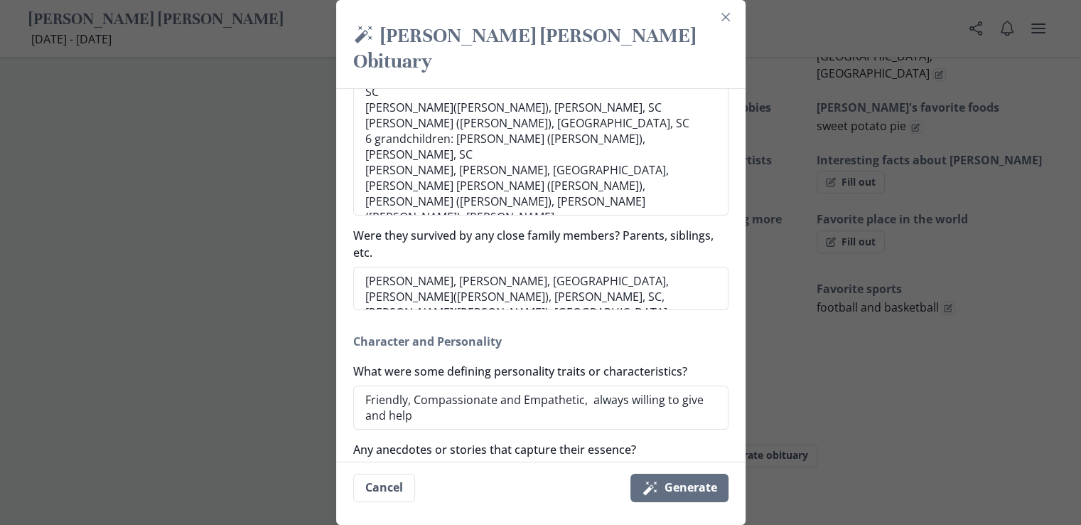
scroll to position [535, 0]
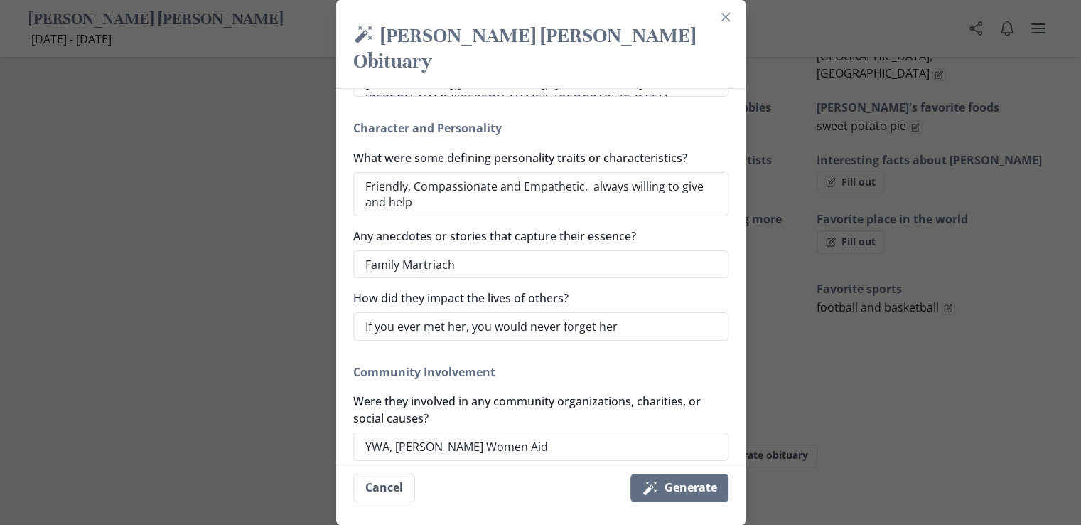
click at [698, 483] on button "Magic wand Generate" at bounding box center [680, 488] width 98 height 28
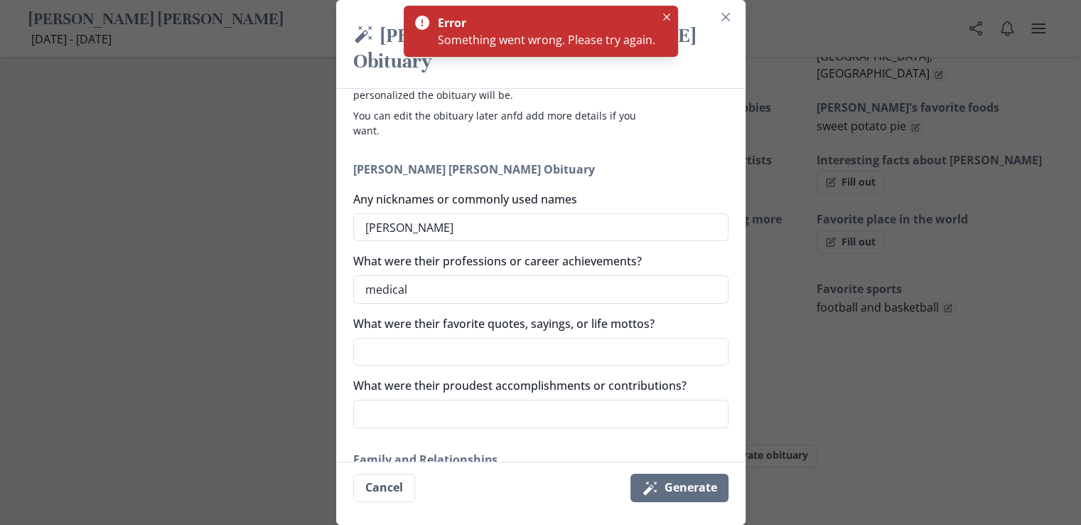
scroll to position [142, 0]
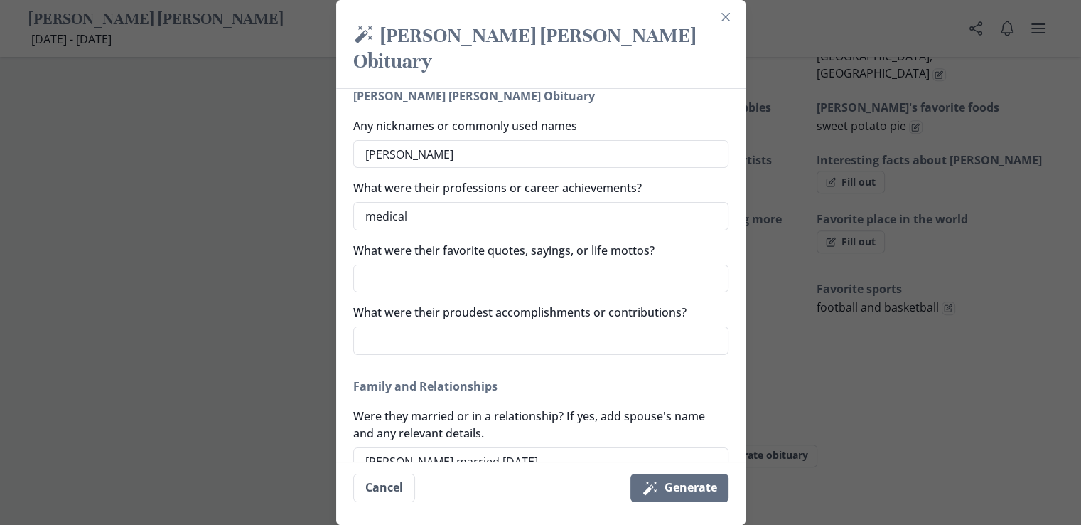
drag, startPoint x: 401, startPoint y: 127, endPoint x: 353, endPoint y: 134, distance: 49.0
click at [355, 134] on div "Generate a simple and beautiful obituary for [PERSON_NAME] [PERSON_NAME] in jus…" at bounding box center [541, 275] width 410 height 373
click at [412, 140] on textarea "[PERSON_NAME]" at bounding box center [540, 154] width 375 height 28
click at [413, 140] on textarea "[PERSON_NAME]" at bounding box center [540, 154] width 375 height 28
click at [442, 140] on textarea "[PERSON_NAME]" at bounding box center [540, 154] width 375 height 28
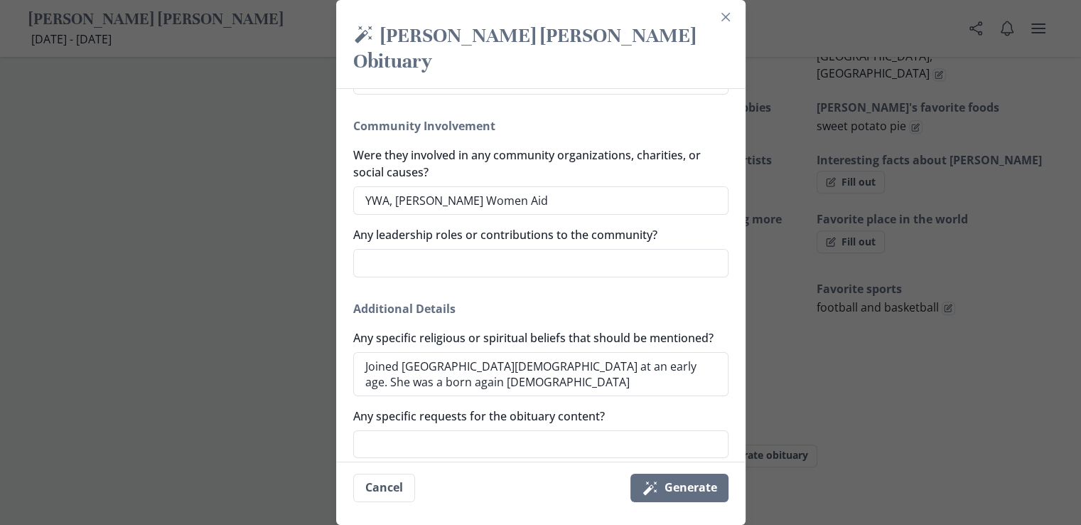
scroll to position [1120, 0]
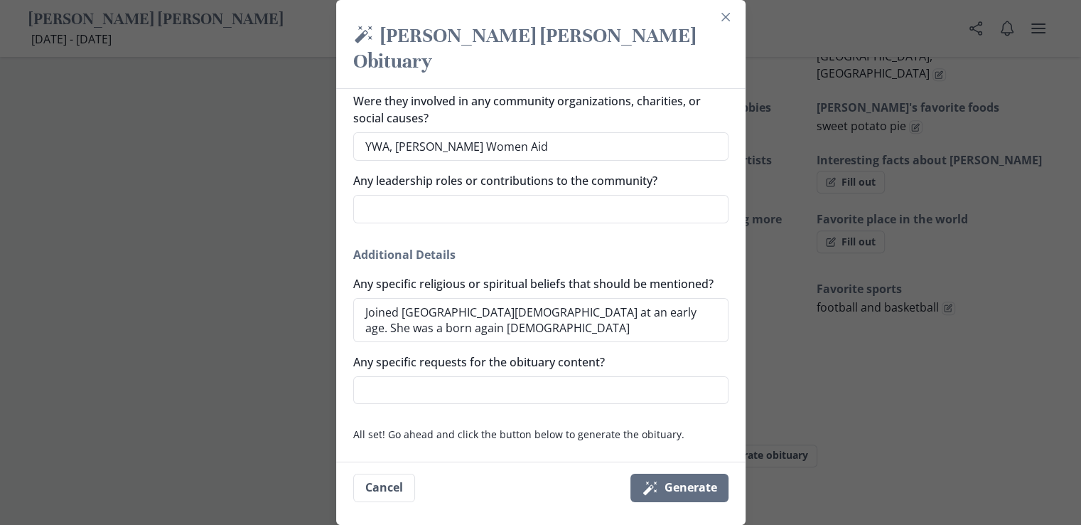
click at [687, 486] on button "Magic wand Generate" at bounding box center [680, 488] width 98 height 28
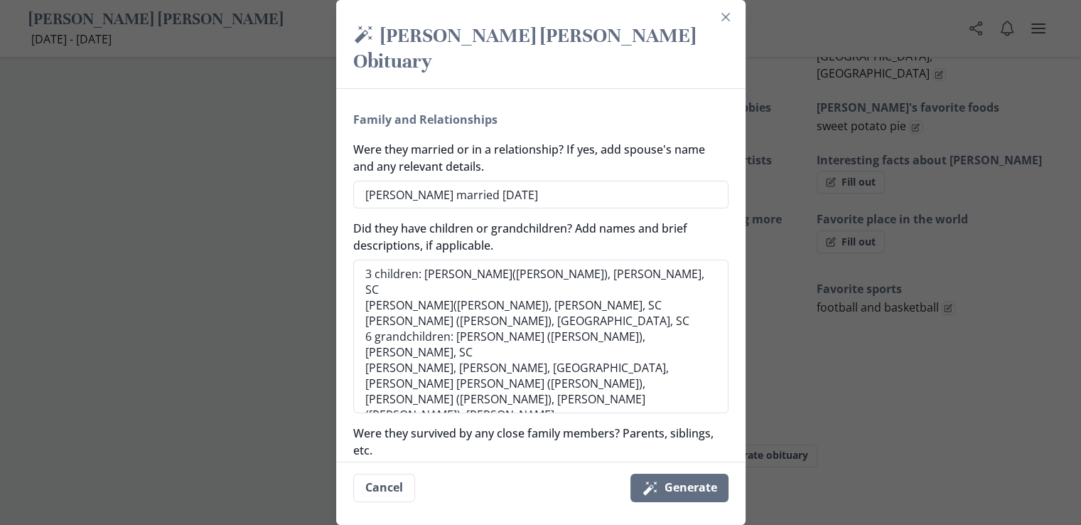
scroll to position [693, 0]
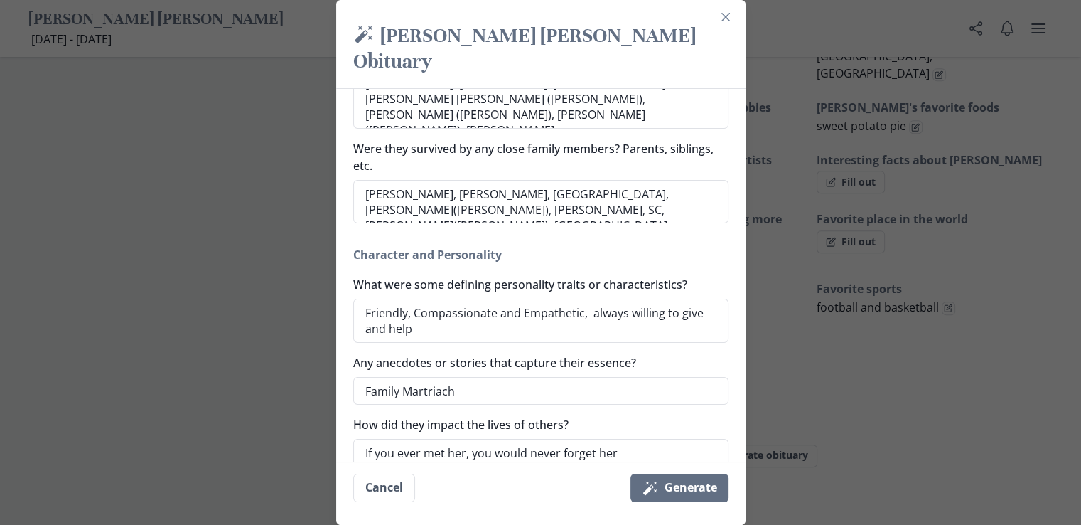
click at [680, 485] on button "Magic wand Generate" at bounding box center [680, 488] width 98 height 28
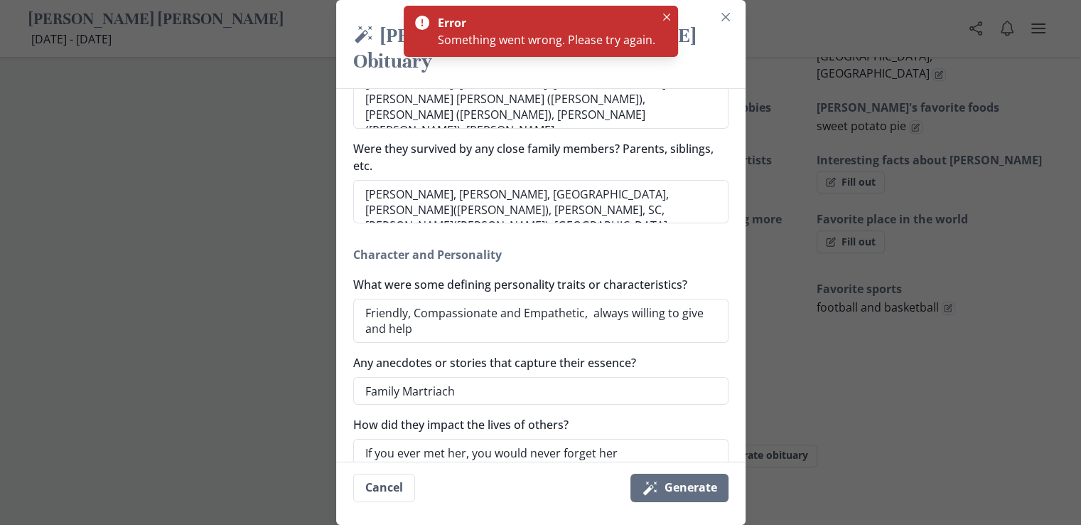
click at [663, 17] on icon "Close" at bounding box center [666, 17] width 7 height 7
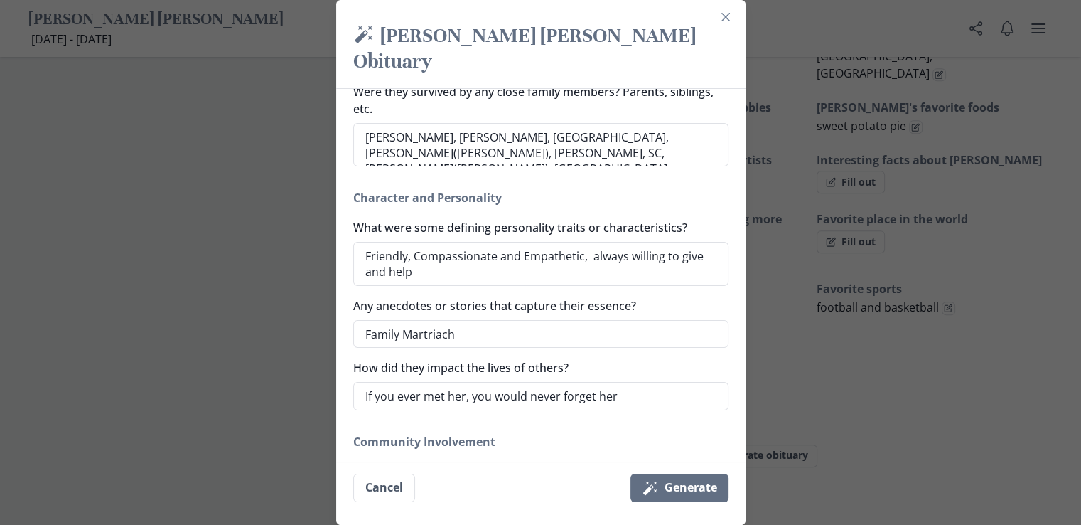
scroll to position [782, 0]
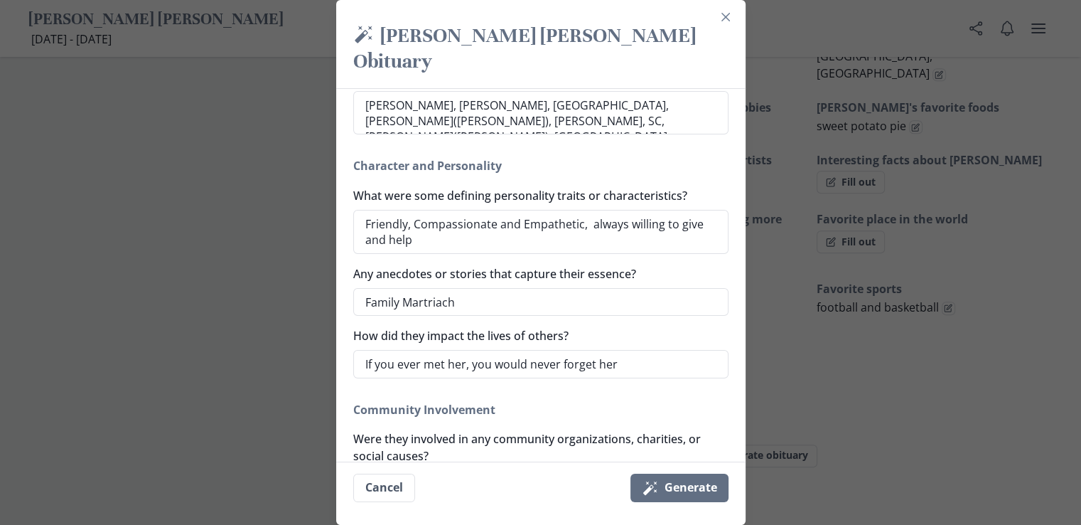
click at [428, 288] on textarea "Family Martriach" at bounding box center [540, 302] width 375 height 28
click at [433, 288] on textarea "Family Martriach" at bounding box center [540, 302] width 375 height 28
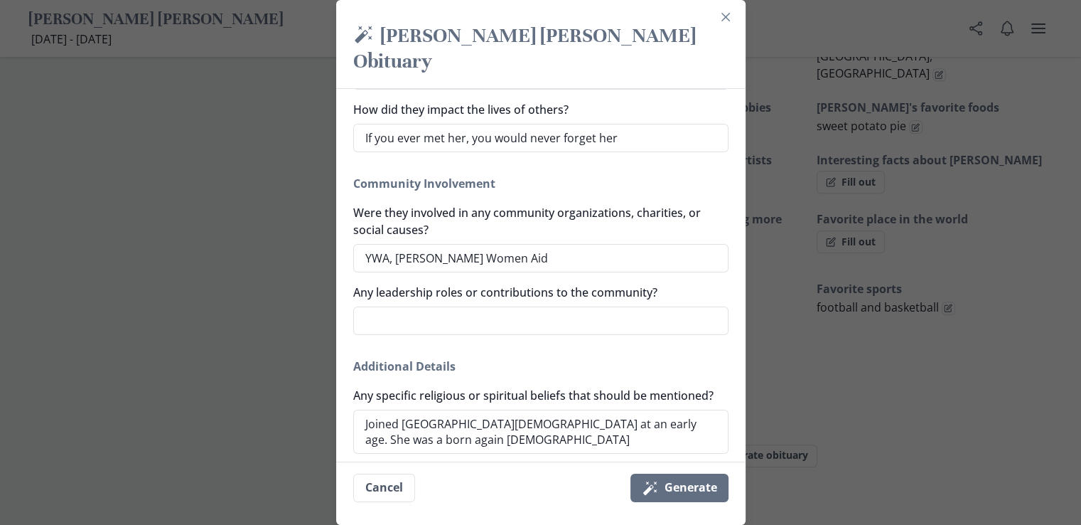
scroll to position [1067, 0]
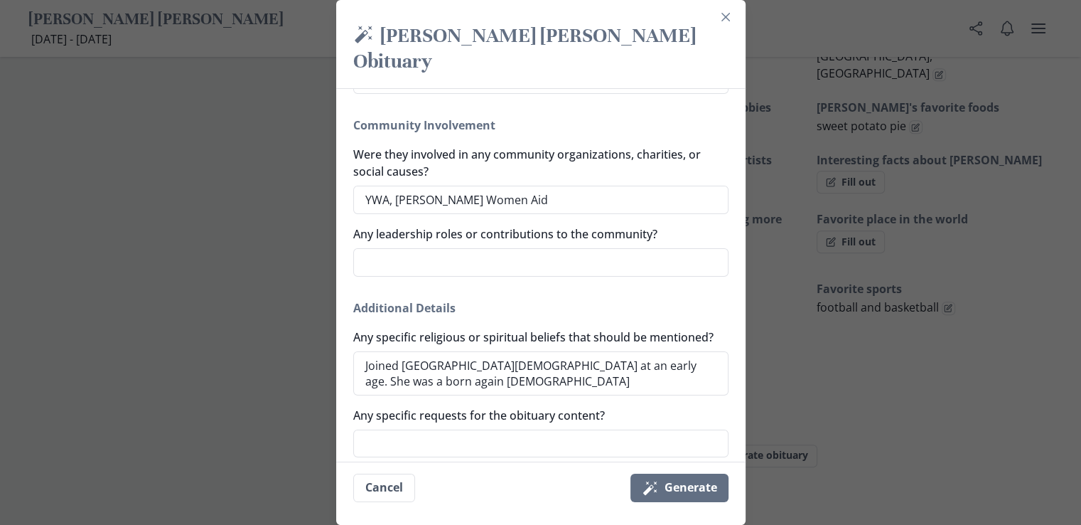
click at [535, 375] on textarea "Joined [GEOGRAPHIC_DATA][DEMOGRAPHIC_DATA] at an early age. She was a born agai…" at bounding box center [540, 373] width 375 height 44
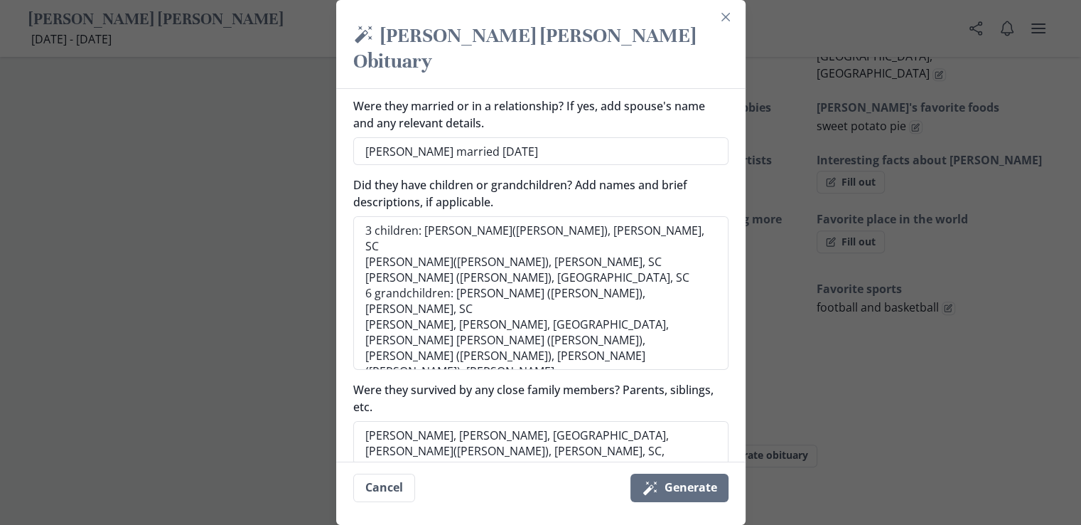
scroll to position [498, 0]
